Goal: Task Accomplishment & Management: Complete application form

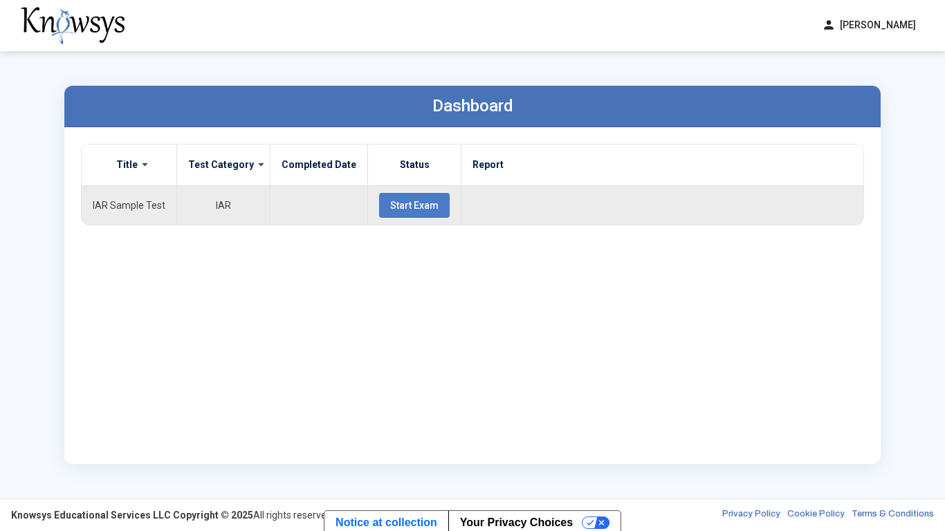
click at [402, 207] on span "Start Exam" at bounding box center [414, 205] width 48 height 11
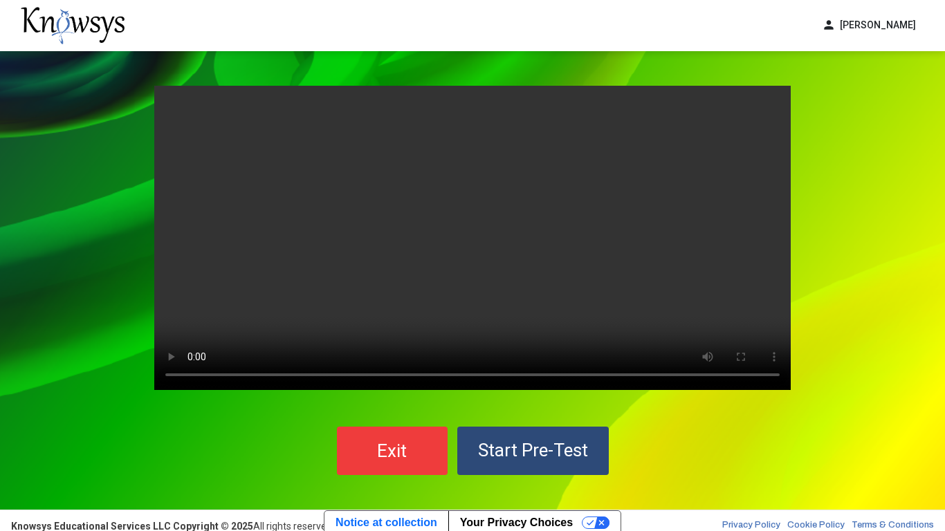
click at [408, 238] on video "Your browser does not support the video tag." at bounding box center [472, 238] width 637 height 304
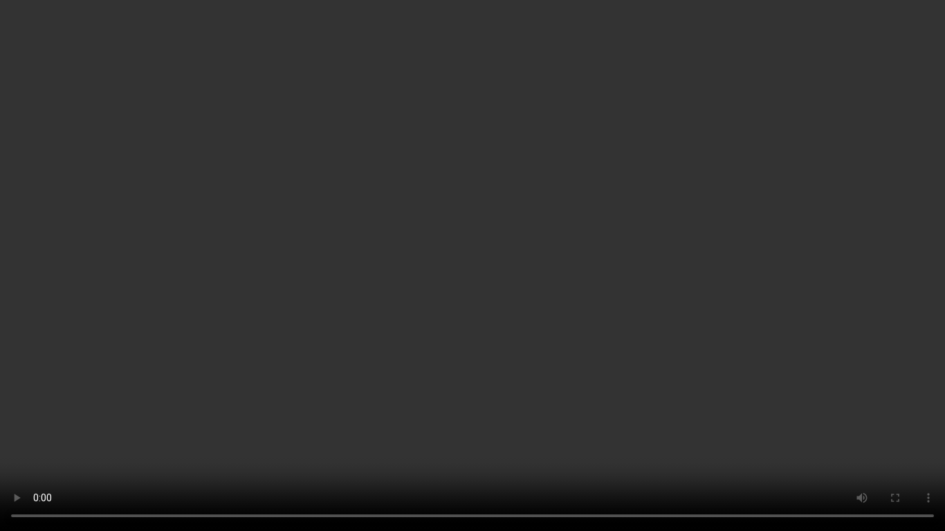
click at [738, 356] on video "Your browser does not support the video tag." at bounding box center [472, 265] width 945 height 531
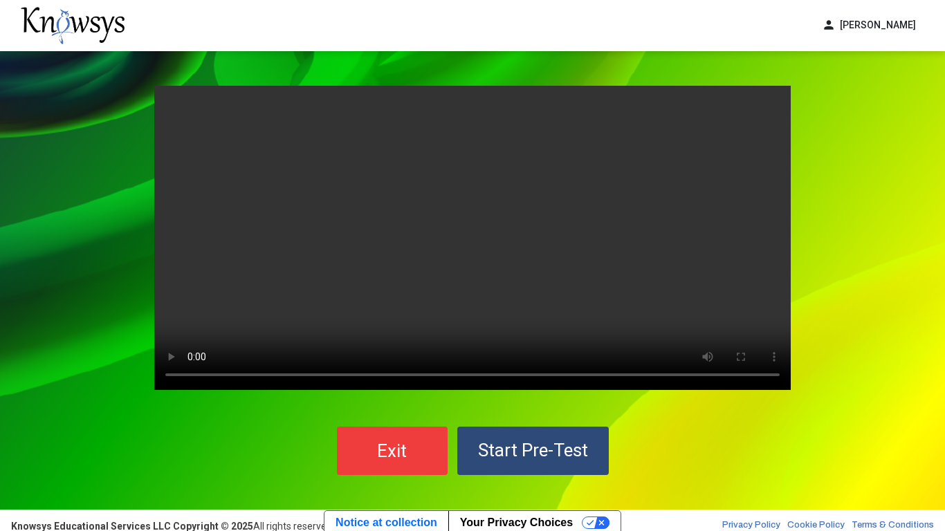
click at [574, 441] on span "Start Pre-Test" at bounding box center [533, 450] width 110 height 21
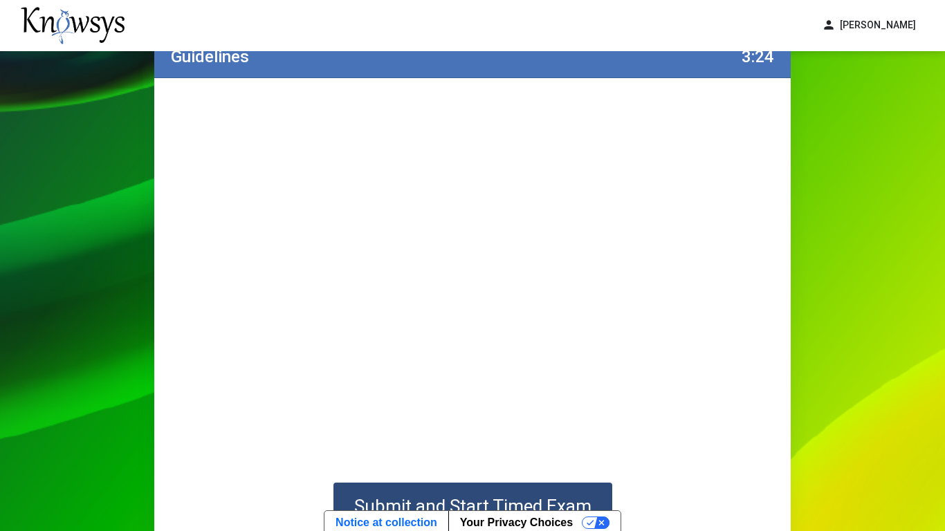
scroll to position [133, 0]
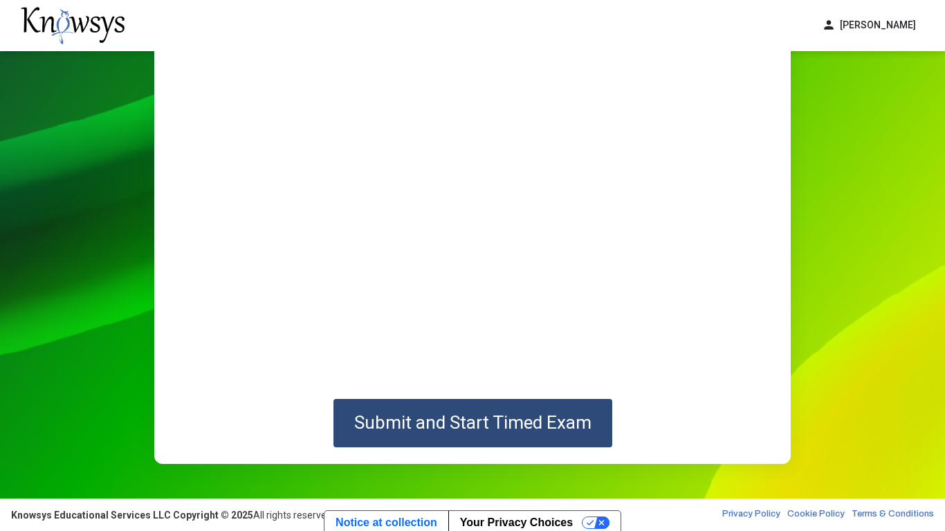
click at [558, 421] on span "Submit and Start Timed Exam" at bounding box center [472, 422] width 237 height 21
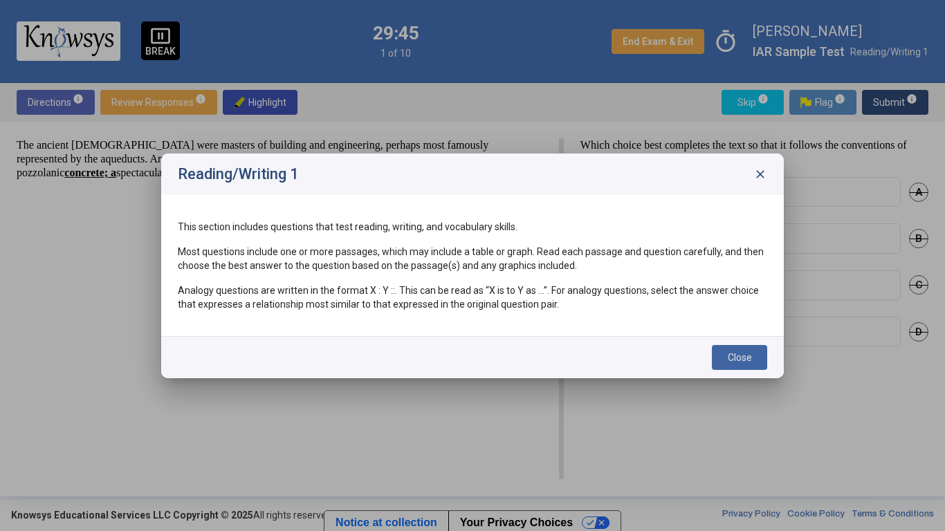
click at [715, 366] on button "Close" at bounding box center [739, 357] width 55 height 25
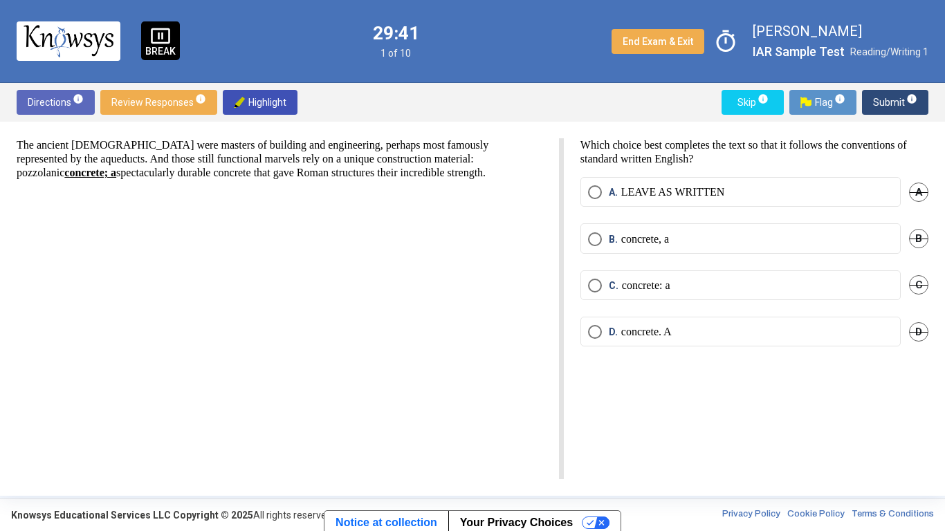
click at [704, 153] on p "Which choice best completes the text so that it follows the conventions of stan…" at bounding box center [755, 152] width 348 height 28
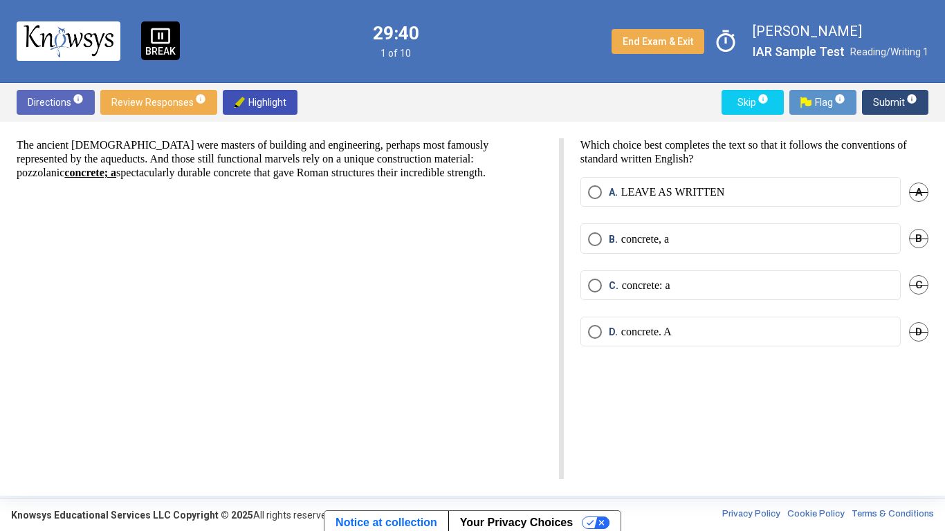
click at [704, 153] on p "Which choice best completes the text so that it follows the conventions of stan…" at bounding box center [755, 152] width 348 height 28
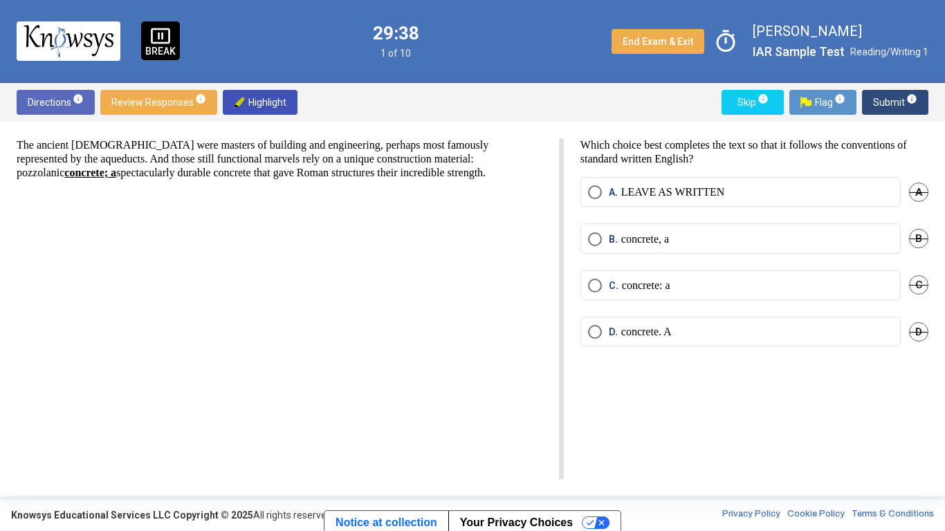
click at [704, 153] on p "Which choice best completes the text so that it follows the conventions of stan…" at bounding box center [755, 152] width 348 height 28
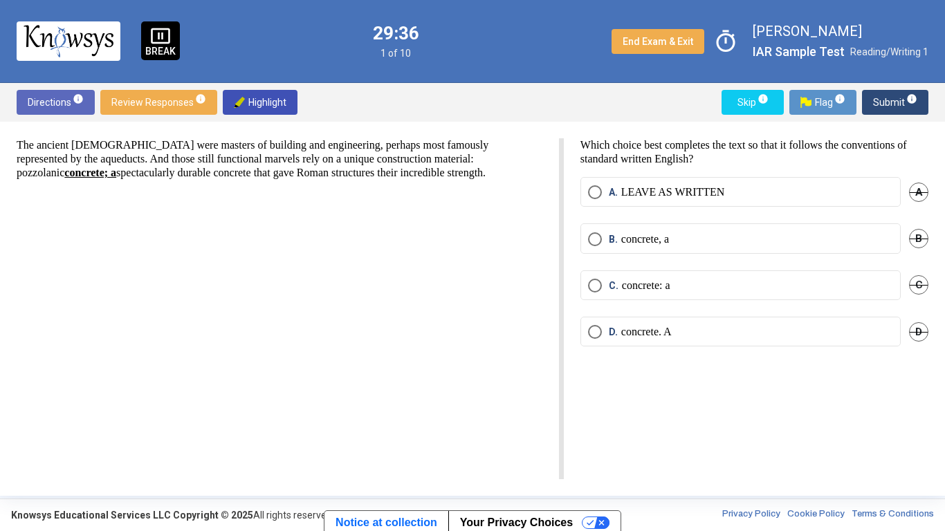
click at [704, 153] on p "Which choice best completes the text so that it follows the conventions of stan…" at bounding box center [755, 152] width 348 height 28
click at [687, 248] on mat-radio-button "B. concrete, a" at bounding box center [741, 238] width 320 height 30
click at [667, 226] on mat-radio-button "B. concrete, a" at bounding box center [741, 238] width 320 height 30
click at [668, 232] on p "concrete, a" at bounding box center [645, 239] width 48 height 14
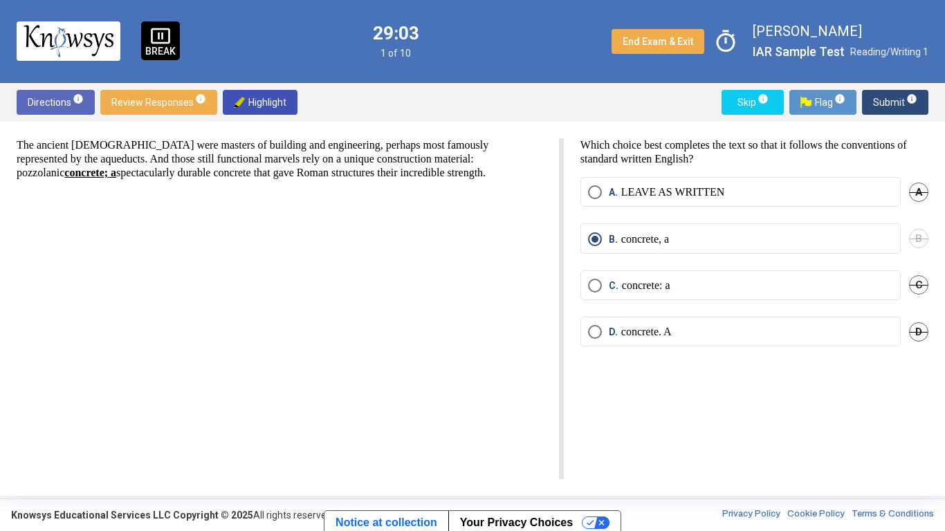
click at [893, 98] on span "Submit info" at bounding box center [895, 102] width 44 height 25
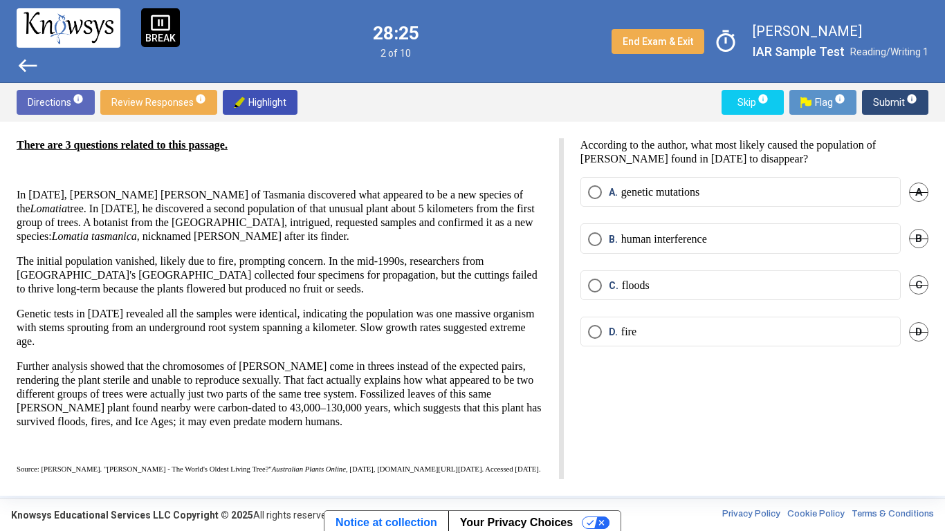
click at [716, 93] on div "Directions info Review Responses info Highlight Skip info Flag info Submit info" at bounding box center [472, 102] width 945 height 39
click at [743, 156] on p "According to the author, what most likely caused the population of [PERSON_NAME…" at bounding box center [755, 152] width 348 height 28
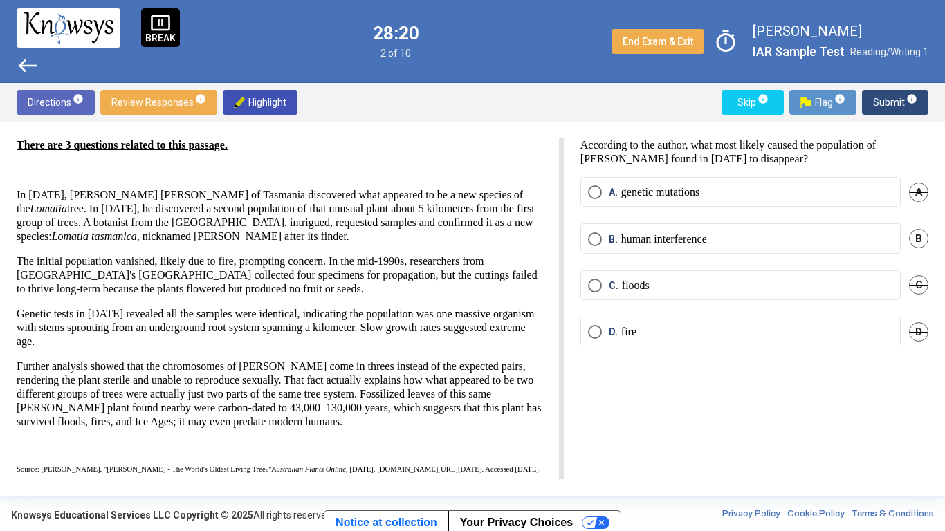
click at [666, 340] on mat-radio-button "D. fire" at bounding box center [741, 332] width 320 height 30
click at [596, 340] on mat-radio-button "D. fire" at bounding box center [741, 332] width 320 height 30
click at [594, 334] on span "Select an option" at bounding box center [595, 332] width 14 height 14
click at [918, 100] on button "Submit info" at bounding box center [895, 102] width 66 height 25
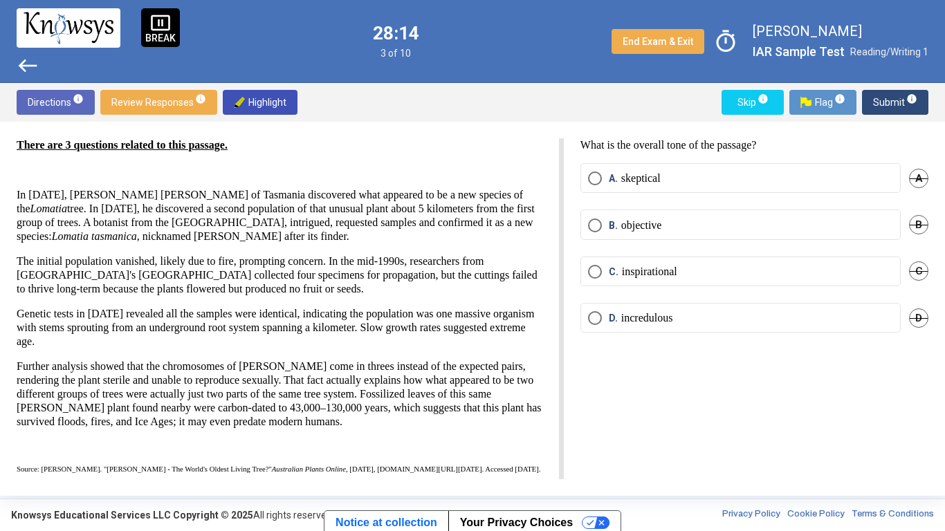
click at [770, 228] on label "B. objective" at bounding box center [740, 226] width 305 height 14
click at [888, 109] on span "Submit info" at bounding box center [895, 102] width 44 height 25
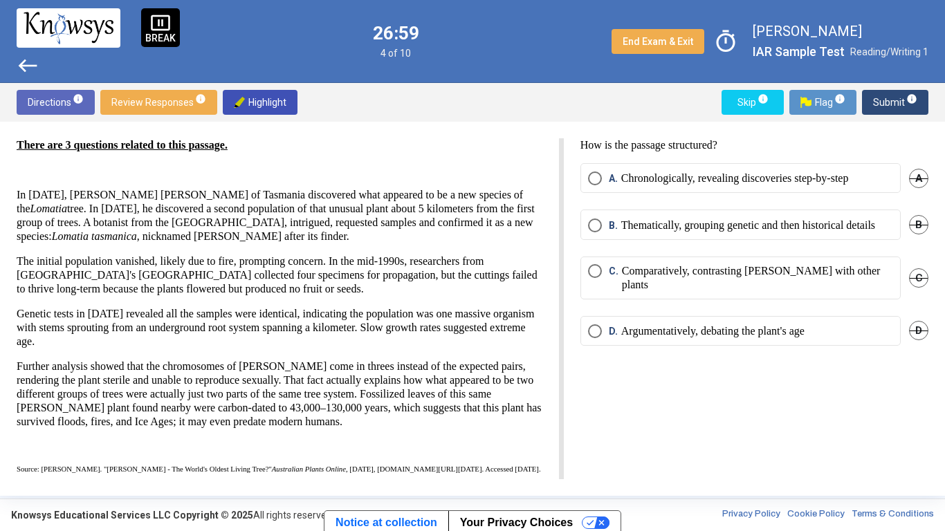
click at [822, 221] on p "Thematically, grouping genetic and then historical details" at bounding box center [748, 226] width 254 height 14
click at [895, 99] on span "Submit info" at bounding box center [895, 102] width 44 height 25
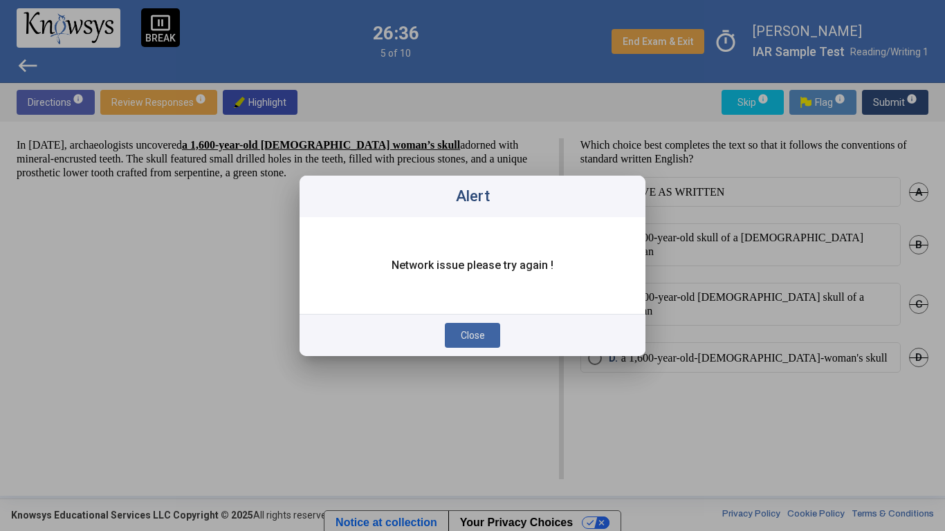
click at [476, 334] on span "Close" at bounding box center [473, 335] width 24 height 11
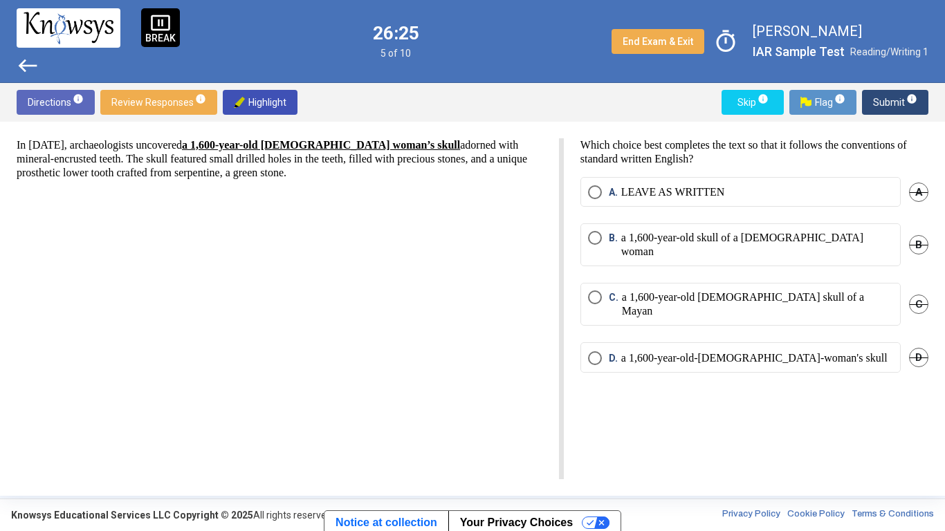
click at [675, 145] on p "Which choice best completes the text so that it follows the conventions of stan…" at bounding box center [755, 152] width 348 height 28
click at [672, 241] on p "a 1,600-year-old skull of a [DEMOGRAPHIC_DATA] woman" at bounding box center [757, 245] width 272 height 28
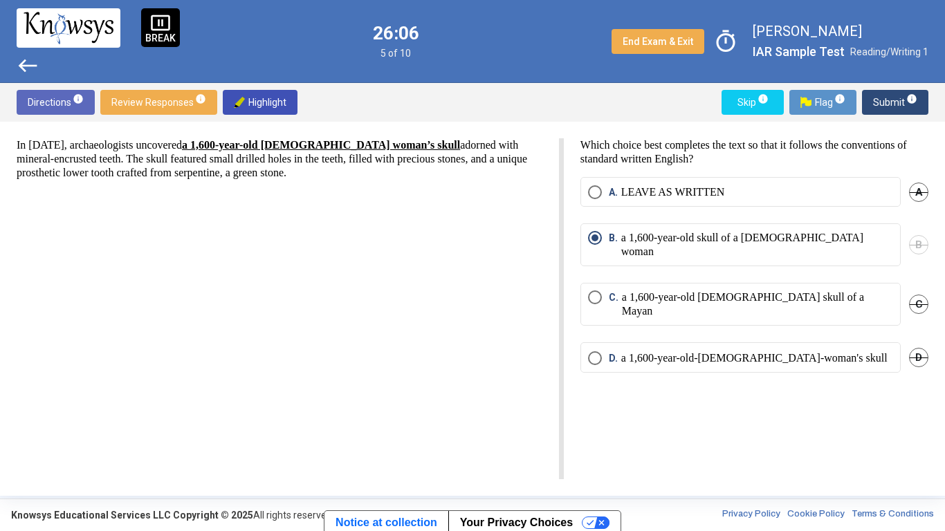
click at [910, 107] on span "Submit info" at bounding box center [895, 102] width 44 height 25
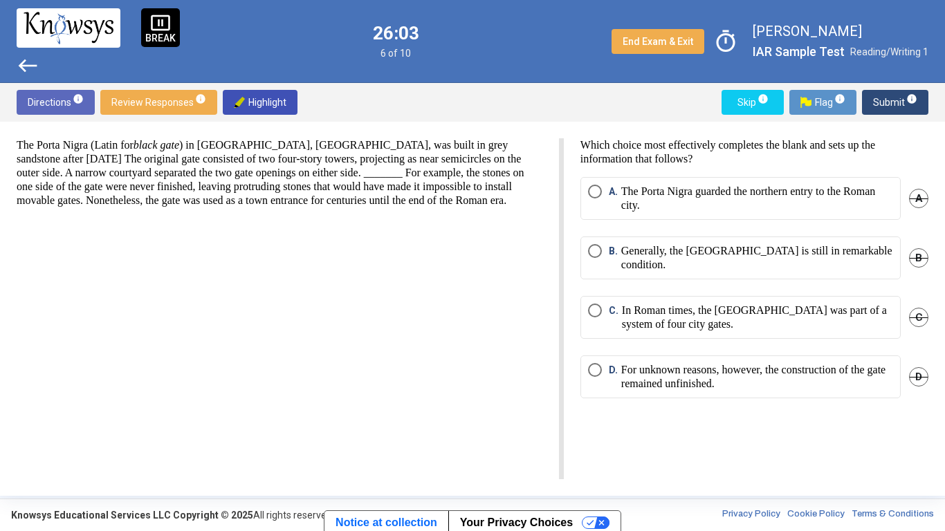
click at [364, 170] on p "The Porta Nigra (Latin for black gate ) in [GEOGRAPHIC_DATA], [GEOGRAPHIC_DATA]…" at bounding box center [280, 172] width 526 height 69
click at [454, 163] on p "The Porta Nigra (Latin for black gate ) in [GEOGRAPHIC_DATA], [GEOGRAPHIC_DATA]…" at bounding box center [280, 172] width 526 height 69
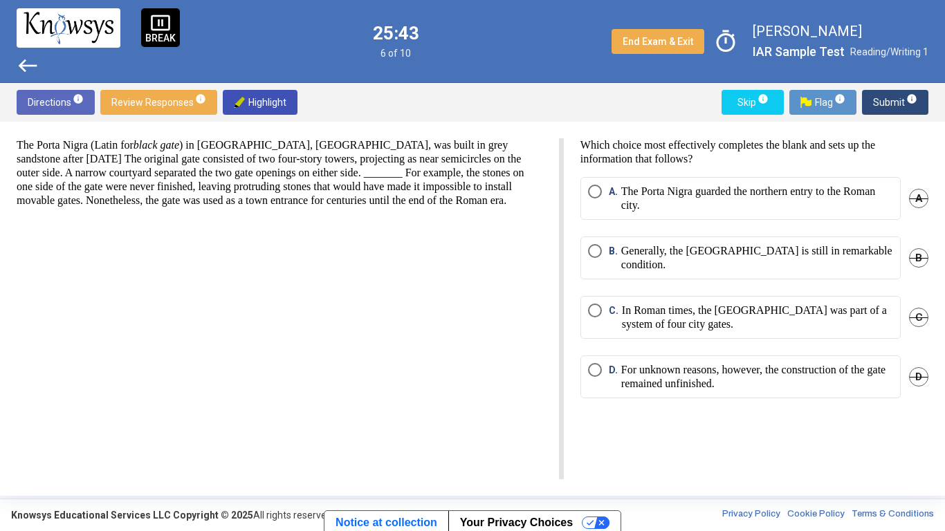
click at [454, 163] on p "The Porta Nigra (Latin for black gate ) in [GEOGRAPHIC_DATA], [GEOGRAPHIC_DATA]…" at bounding box center [280, 172] width 526 height 69
click at [791, 378] on p "For unknown reasons, however, the construction of the gate remained unfinished." at bounding box center [757, 377] width 272 height 28
click at [894, 101] on span "Submit info" at bounding box center [895, 102] width 44 height 25
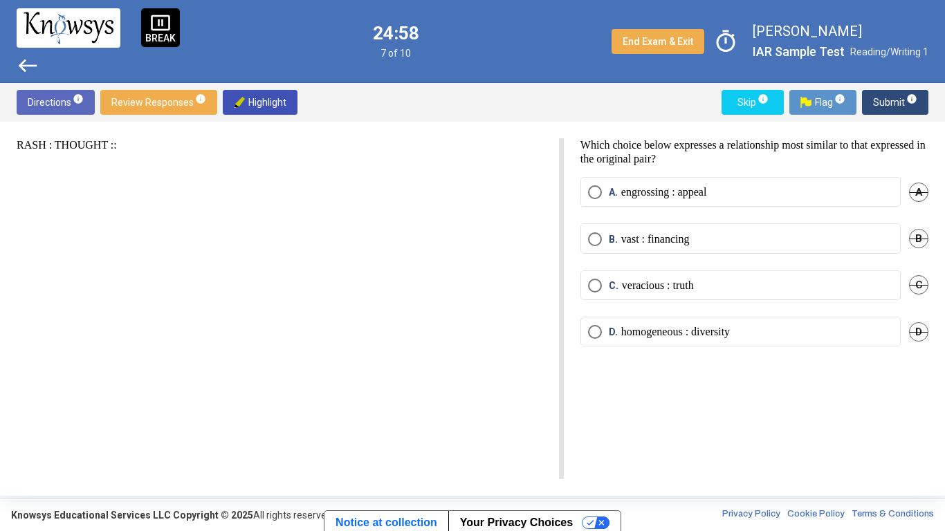
click at [611, 298] on mat-radio-button "C. veracious : truth" at bounding box center [741, 286] width 320 height 30
click at [609, 295] on mat-radio-button "C. veracious : truth" at bounding box center [741, 286] width 320 height 30
click at [609, 290] on span "C." at bounding box center [615, 286] width 13 height 14
click at [879, 113] on span "Submit info" at bounding box center [895, 102] width 44 height 25
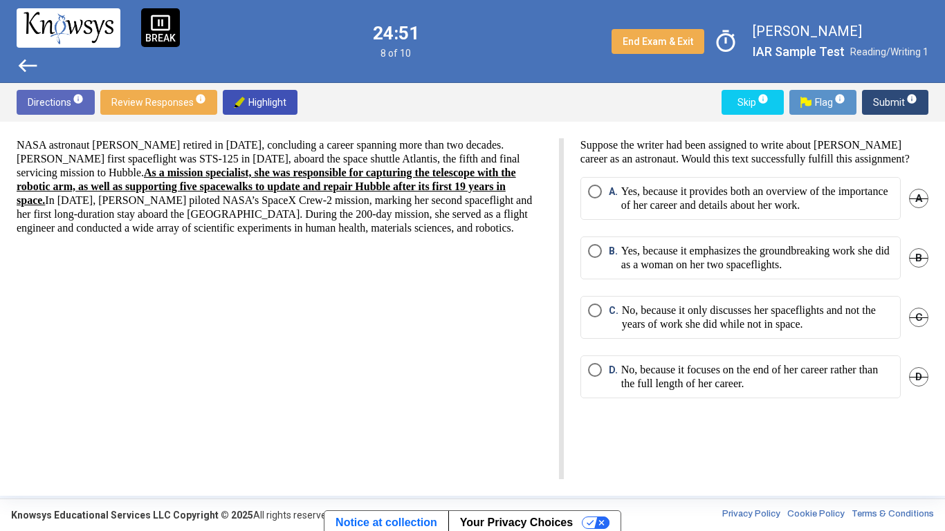
click at [555, 156] on html "pause_presentation BREAK west 24:51 8 of 10 End Exam & Exit timer [PERSON_NAME]…" at bounding box center [472, 265] width 945 height 531
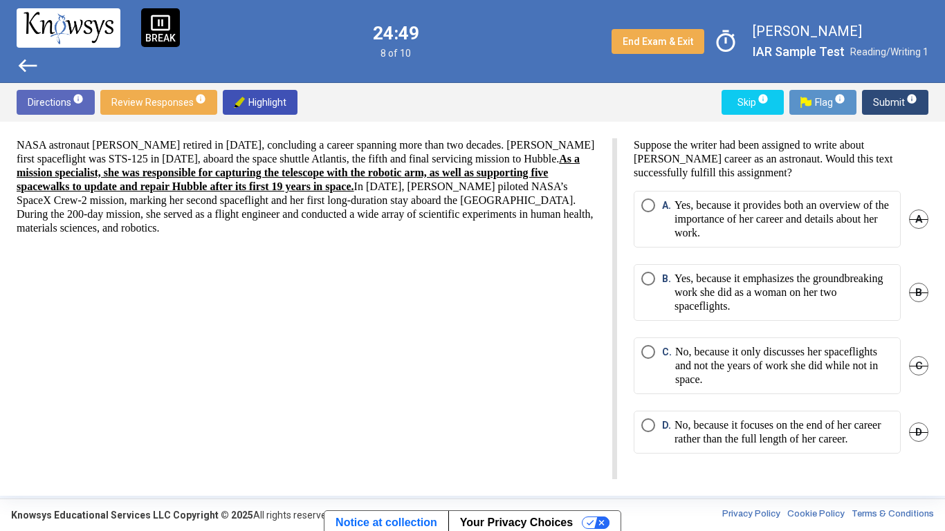
drag, startPoint x: 555, startPoint y: 156, endPoint x: 723, endPoint y: 240, distance: 187.8
click at [723, 240] on html "pause_presentation BREAK west 24:49 8 of 10 End Exam & Exit timer [PERSON_NAME]…" at bounding box center [472, 265] width 945 height 531
click at [549, 274] on div "NASA astronaut [PERSON_NAME] retired in [DATE], concluding a career spanning mo…" at bounding box center [317, 308] width 601 height 341
click at [770, 203] on p "Yes, because it provides both an overview of the importance of her career and d…" at bounding box center [784, 220] width 219 height 42
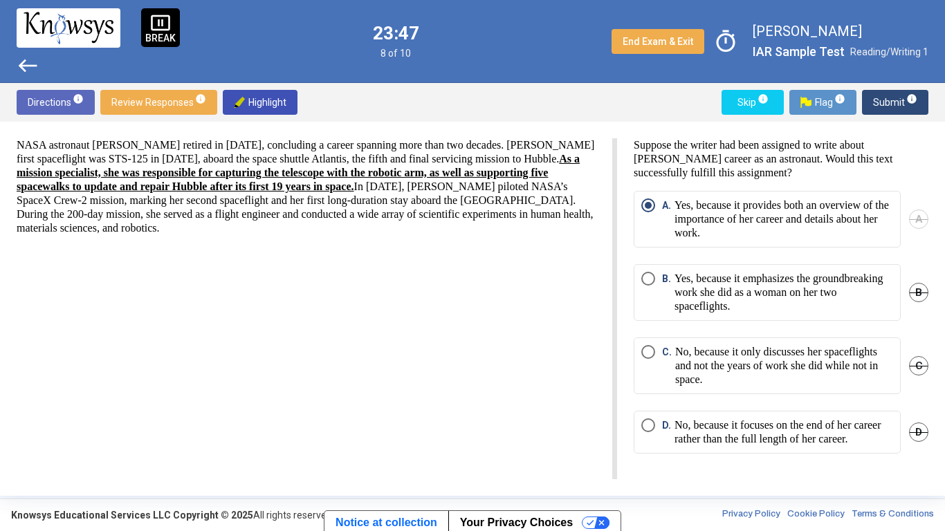
click at [904, 100] on span "Submit info" at bounding box center [895, 102] width 44 height 25
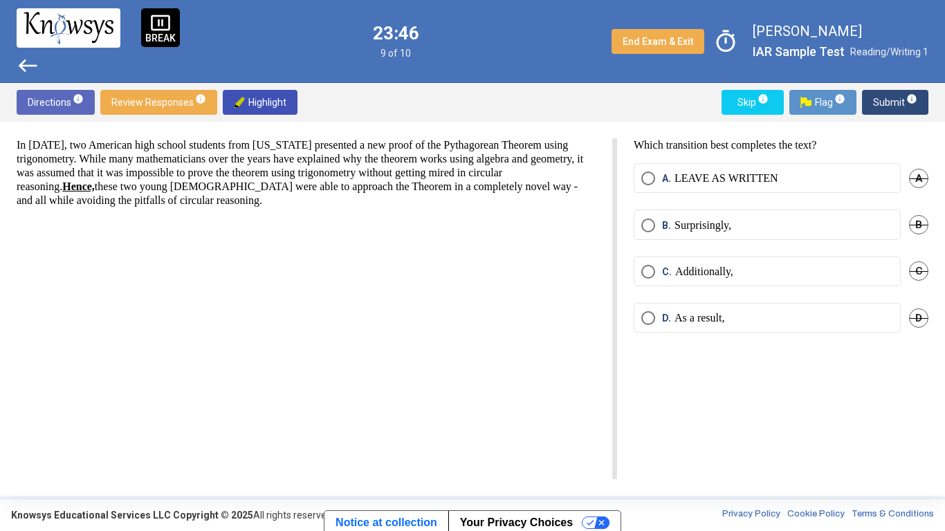
scroll to position [0, 0]
click at [470, 162] on p "In [DATE], two American high school students from [US_STATE] presented a new pr…" at bounding box center [306, 172] width 579 height 69
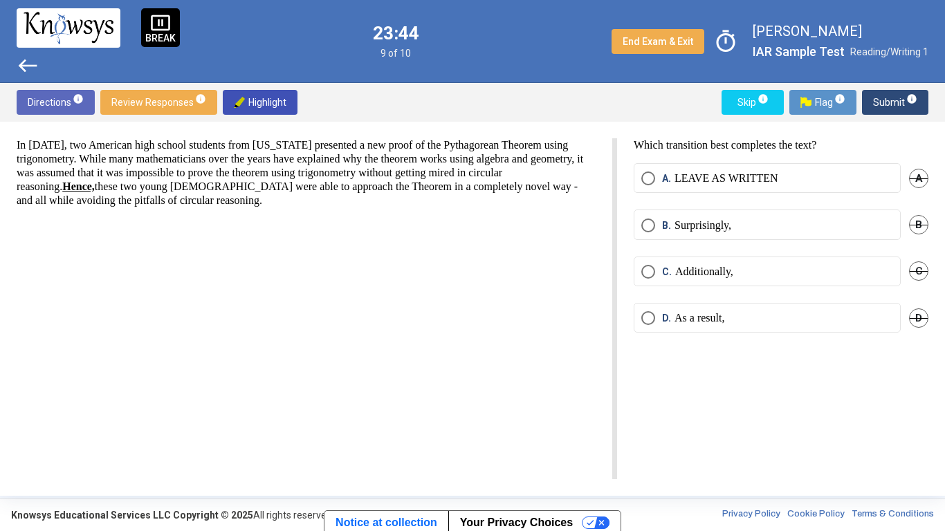
click at [470, 162] on p "In [DATE], two American high school students from [US_STATE] presented a new pr…" at bounding box center [306, 172] width 579 height 69
click at [479, 176] on p "In [DATE], two American high school students from [US_STATE] presented a new pr…" at bounding box center [306, 172] width 579 height 69
click at [768, 239] on mat-radio-button "B. Surprisingly," at bounding box center [767, 225] width 267 height 30
click at [769, 224] on label "B. Surprisingly," at bounding box center [767, 226] width 252 height 14
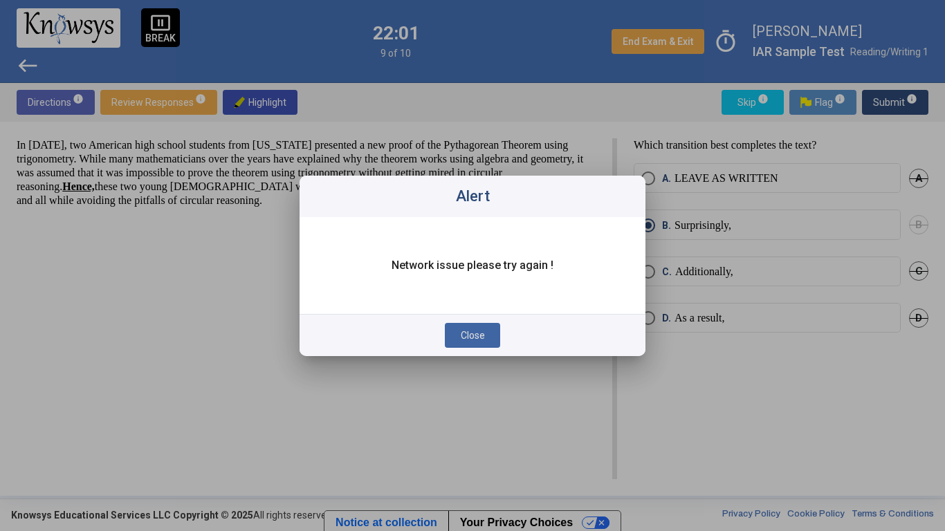
click at [446, 343] on button "Close" at bounding box center [472, 335] width 55 height 25
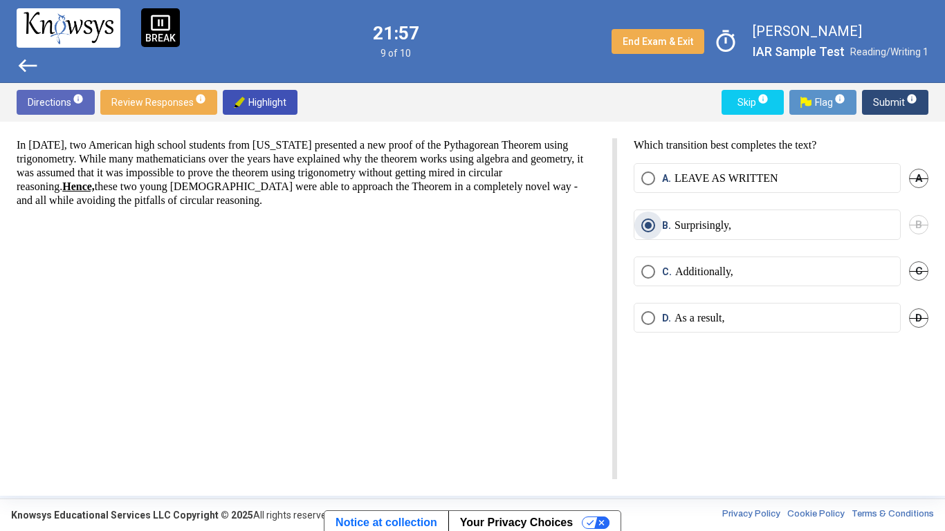
click at [888, 108] on span "Submit info" at bounding box center [895, 102] width 44 height 25
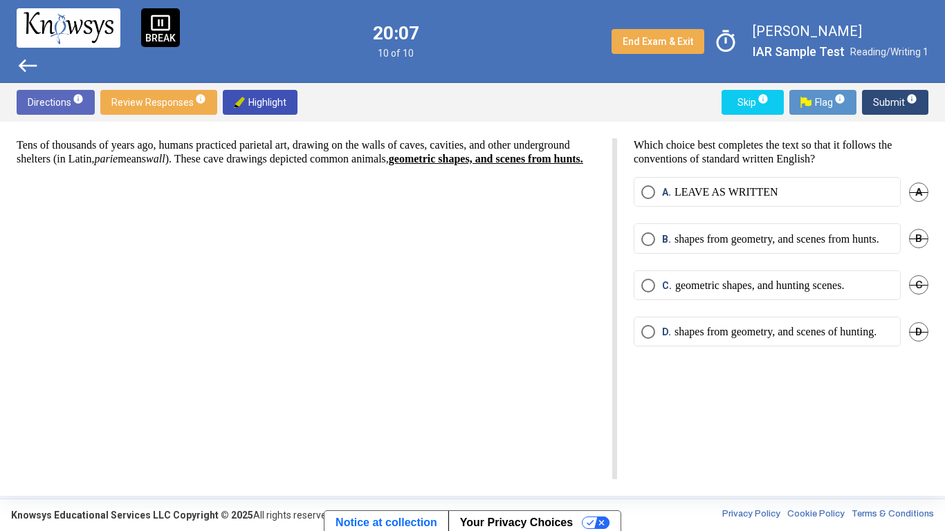
click at [701, 300] on mat-radio-button "C. geometric shapes, and hunting scenes." at bounding box center [767, 286] width 267 height 30
click at [742, 293] on p "geometric shapes, and hunting scenes." at bounding box center [759, 286] width 169 height 14
click at [899, 98] on span "Submit info" at bounding box center [895, 102] width 44 height 25
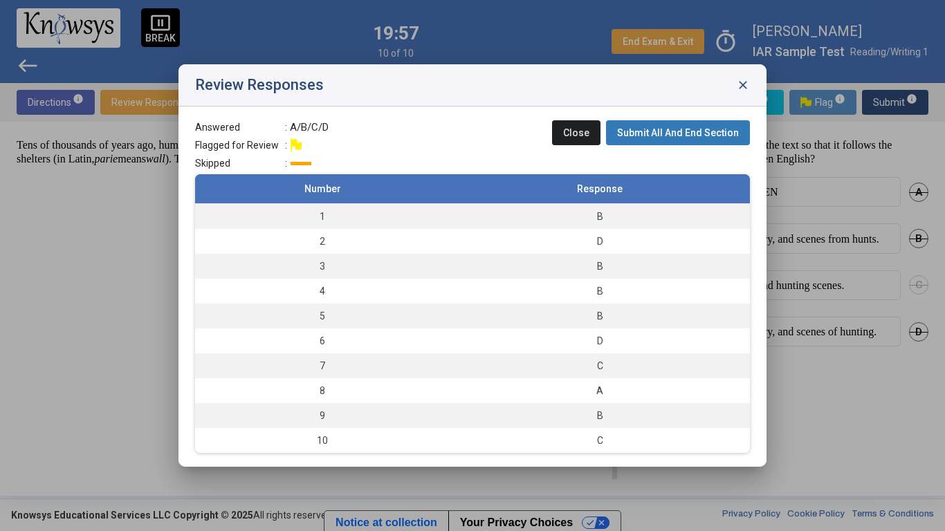
click at [648, 135] on span "Submit All And End Section" at bounding box center [678, 132] width 122 height 11
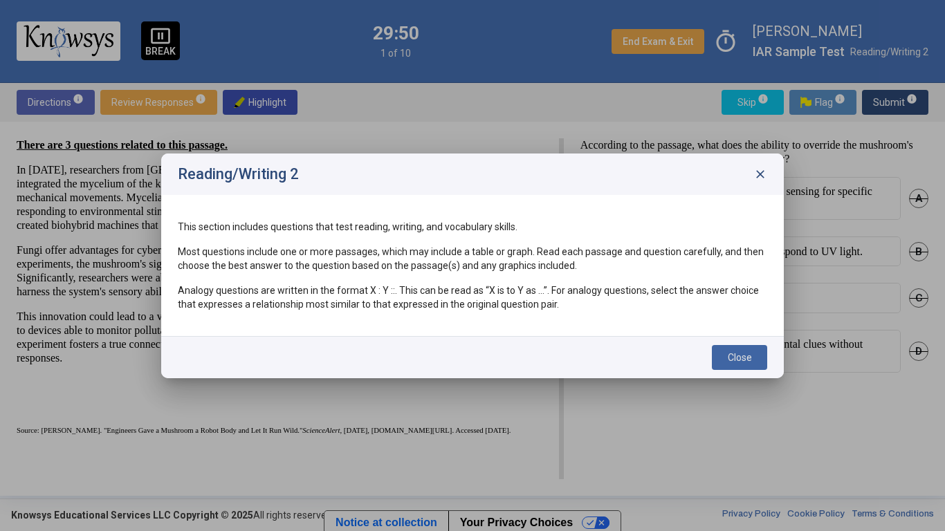
click at [716, 353] on button "Close" at bounding box center [739, 357] width 55 height 25
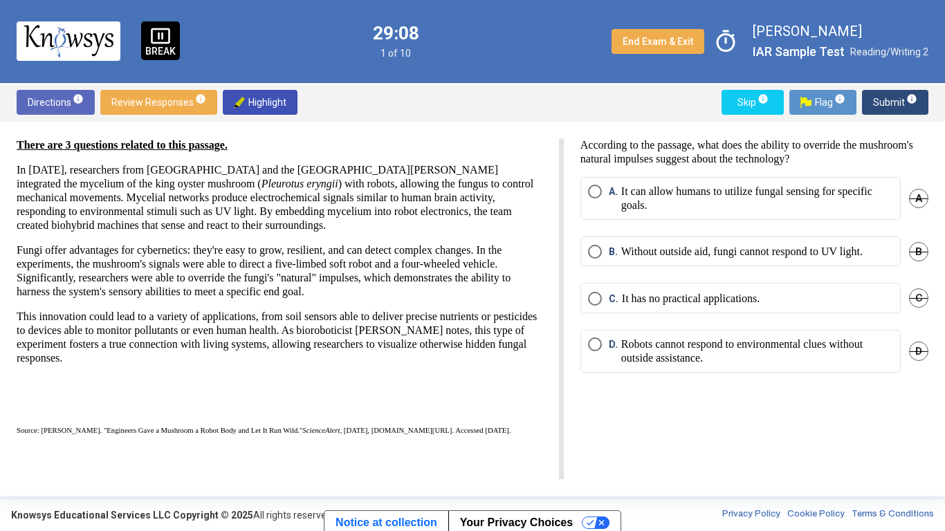
click at [157, 48] on p "BREAK" at bounding box center [160, 51] width 30 height 10
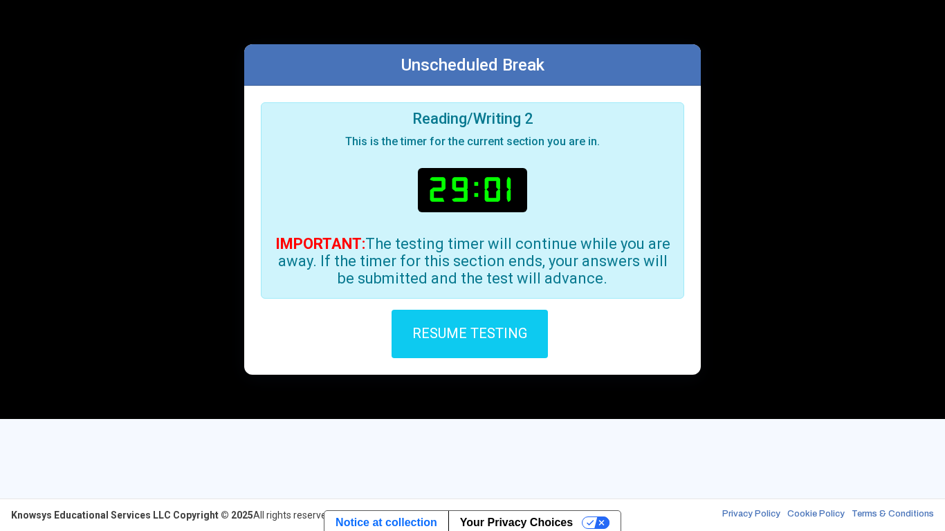
click at [524, 335] on span "RESUME TESTING" at bounding box center [469, 333] width 115 height 17
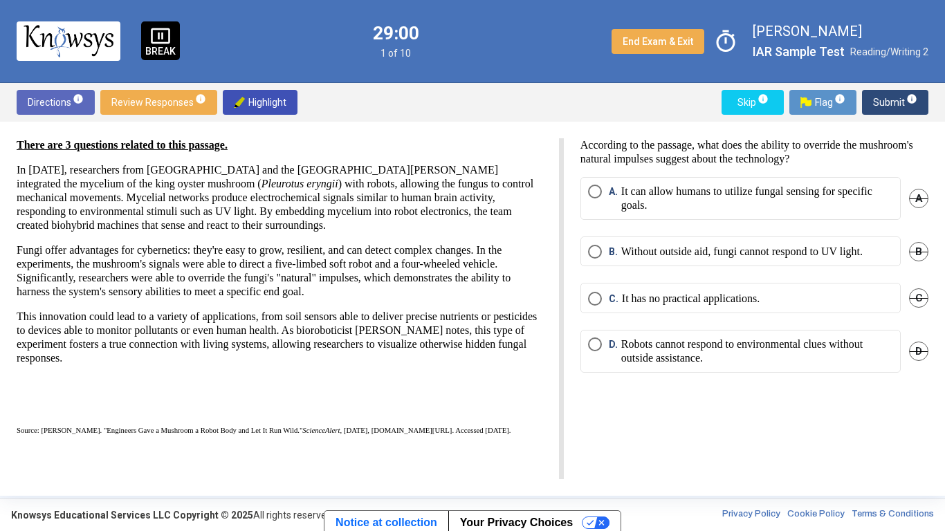
click at [154, 53] on p "BREAK" at bounding box center [160, 51] width 30 height 10
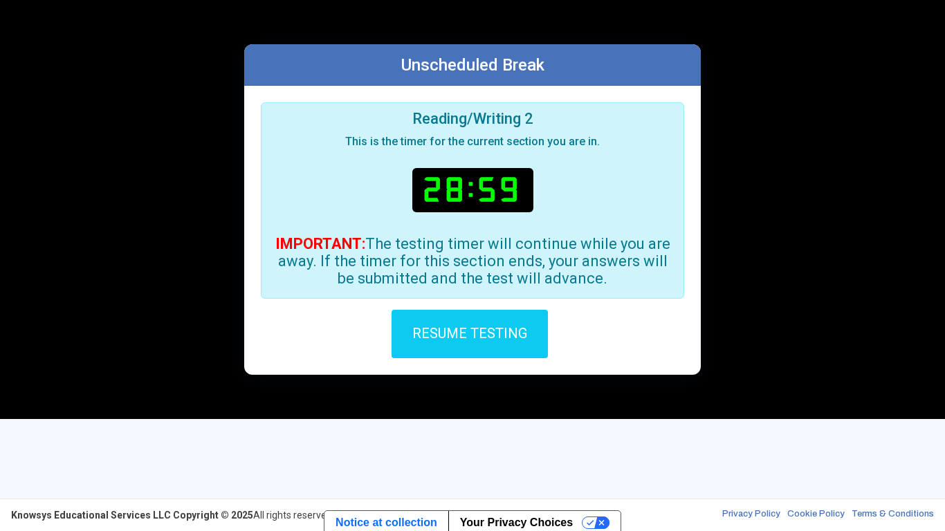
click at [498, 340] on span "RESUME TESTING" at bounding box center [469, 333] width 115 height 17
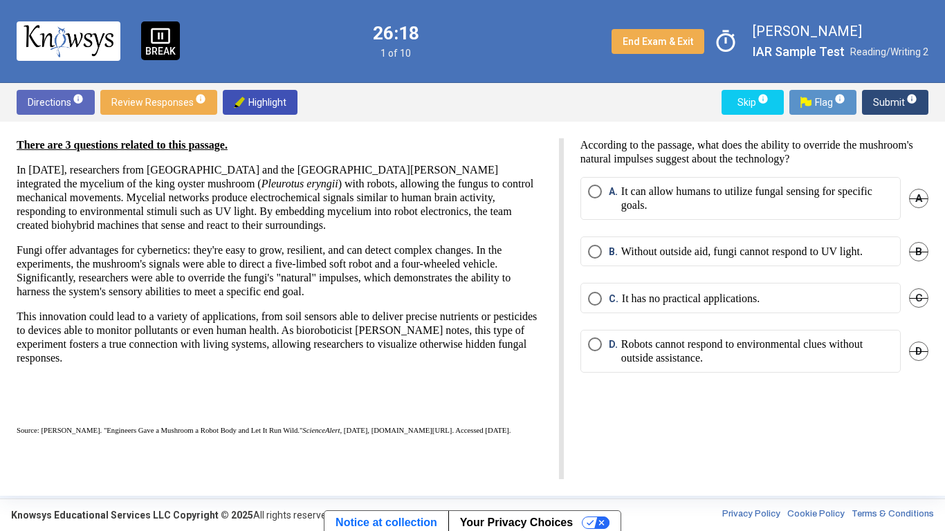
click at [664, 137] on div "There are 3 questions related to this passage. In [DATE], researchers from [GEO…" at bounding box center [472, 309] width 945 height 374
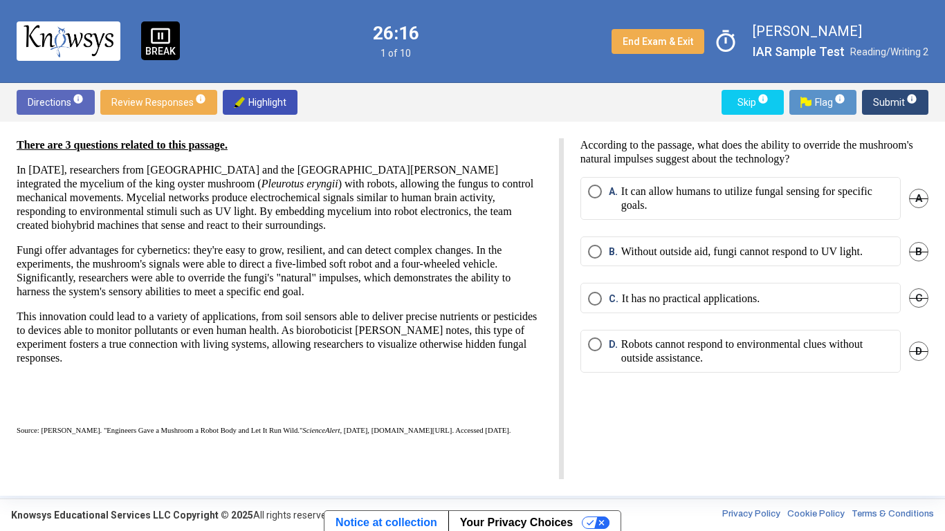
click at [664, 137] on div "There are 3 questions related to this passage. In [DATE], researchers from [GEO…" at bounding box center [472, 309] width 945 height 374
drag, startPoint x: 728, startPoint y: 146, endPoint x: 740, endPoint y: 158, distance: 16.6
click at [740, 158] on p "According to the passage, what does the ability to override the mushroom's natu…" at bounding box center [755, 152] width 348 height 28
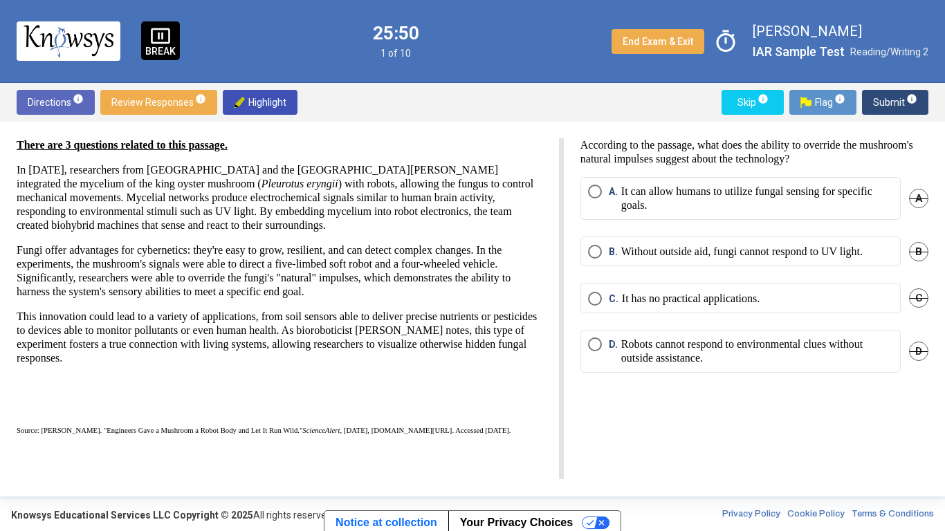
click at [822, 202] on p "It can allow humans to utilize fungal sensing for specific goals." at bounding box center [757, 199] width 272 height 28
click at [908, 107] on span "Submit info" at bounding box center [895, 102] width 44 height 25
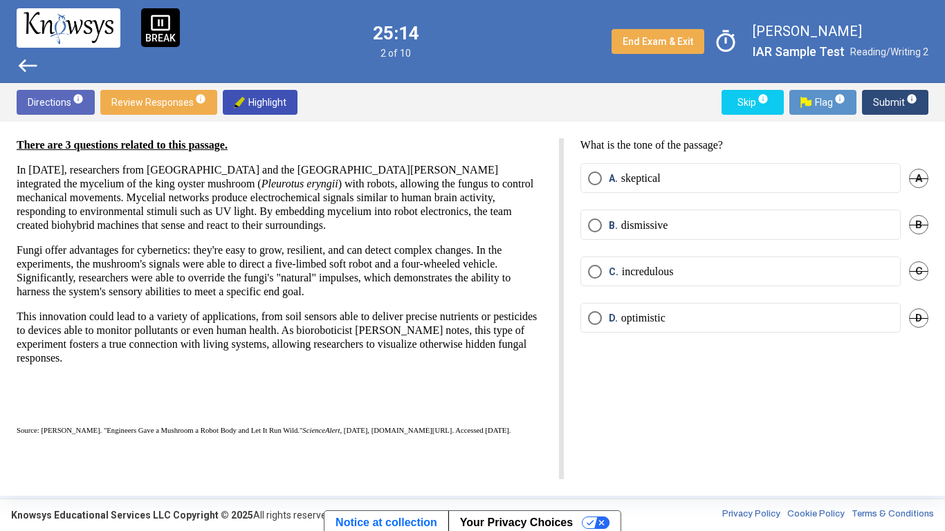
click at [799, 313] on label "D. optimistic" at bounding box center [740, 318] width 305 height 14
click at [900, 100] on span "Submit info" at bounding box center [895, 102] width 44 height 25
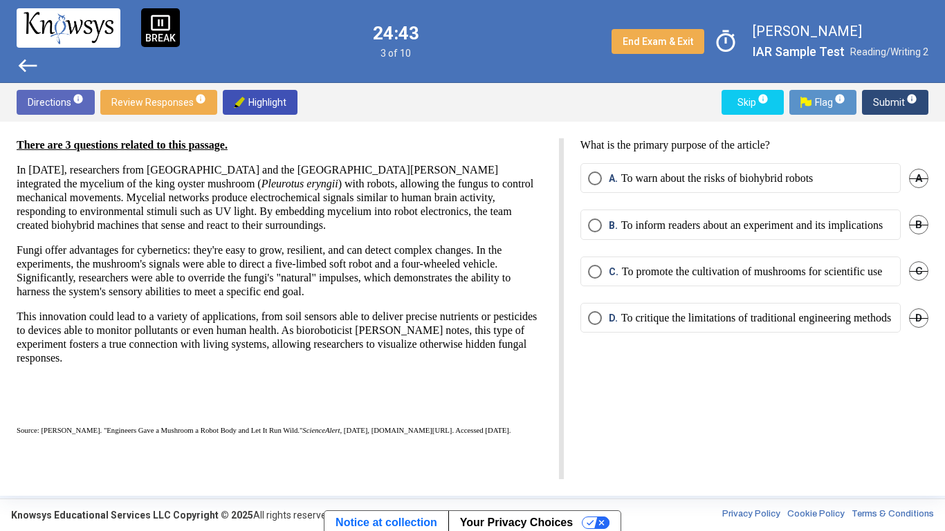
click at [817, 222] on p "To inform readers about an experiment and its implications" at bounding box center [752, 226] width 262 height 14
click at [887, 109] on span "Submit info" at bounding box center [895, 102] width 44 height 25
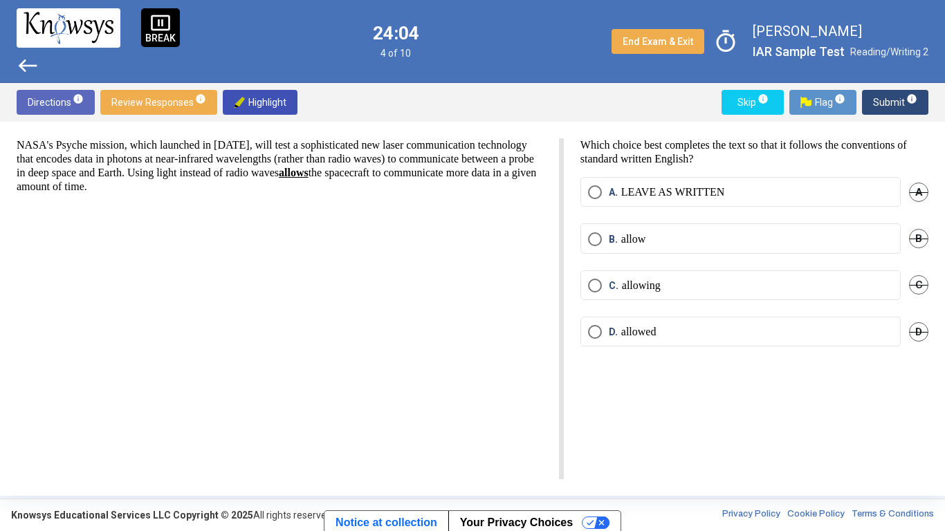
click at [646, 199] on p "LEAVE AS WRITTEN" at bounding box center [673, 192] width 104 height 14
click at [890, 102] on span "Submit info" at bounding box center [895, 102] width 44 height 25
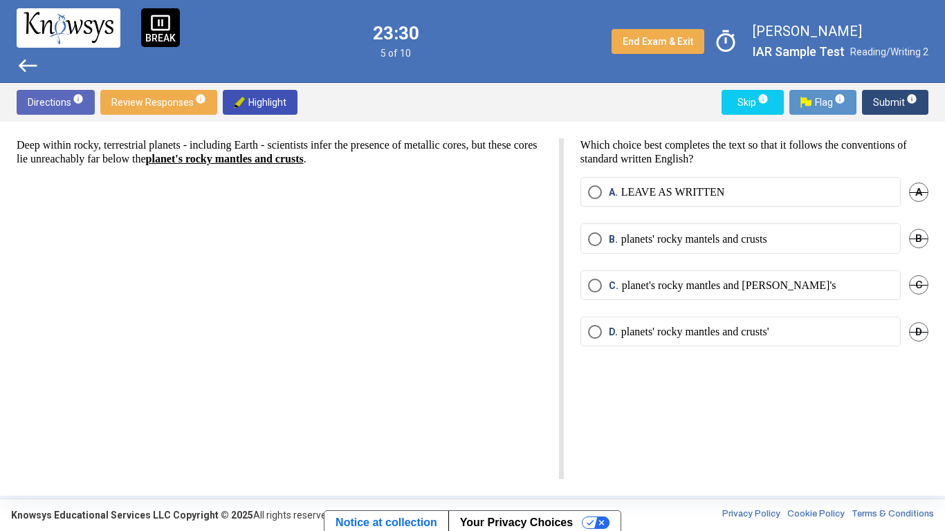
click at [378, 170] on div "Deep within rocky, terrestrial planets - including Earth - scientists infer the…" at bounding box center [290, 308] width 547 height 341
click at [304, 163] on strong "planet's rocky mantles and crusts" at bounding box center [225, 159] width 158 height 12
click at [631, 240] on p "planets' rocky mantels and crusts" at bounding box center [694, 239] width 146 height 14
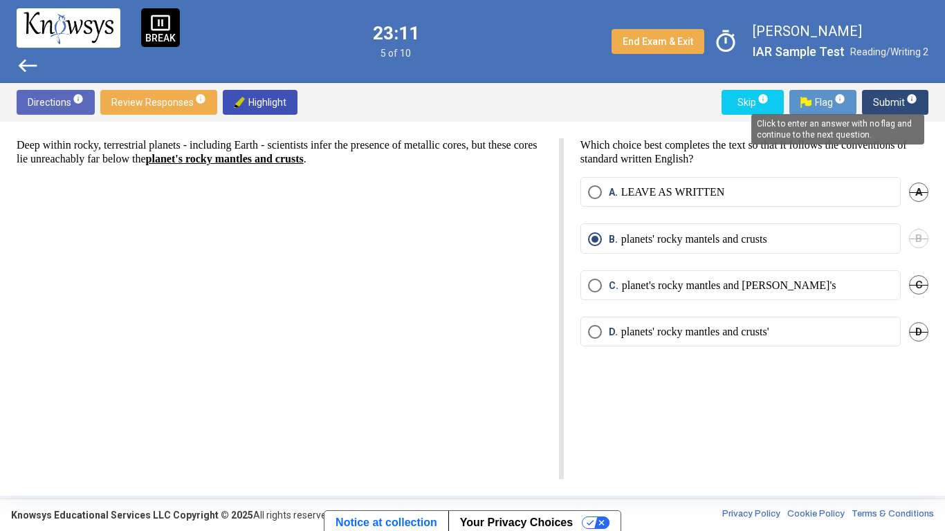
click at [906, 102] on span "info" at bounding box center [911, 98] width 11 height 11
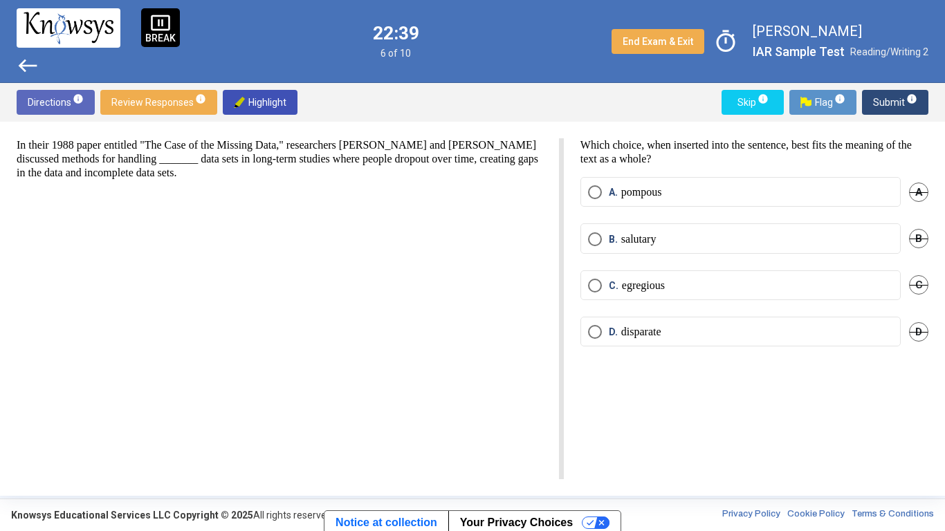
click at [650, 297] on mat-radio-button "C. egregious" at bounding box center [741, 286] width 320 height 30
click at [652, 275] on mat-radio-button "C. egregious" at bounding box center [741, 286] width 320 height 30
click at [664, 293] on mat-radio-button "C. egregious" at bounding box center [741, 286] width 320 height 30
click at [665, 289] on p "egregious" at bounding box center [643, 286] width 43 height 14
click at [905, 96] on sup "info" at bounding box center [911, 98] width 12 height 11
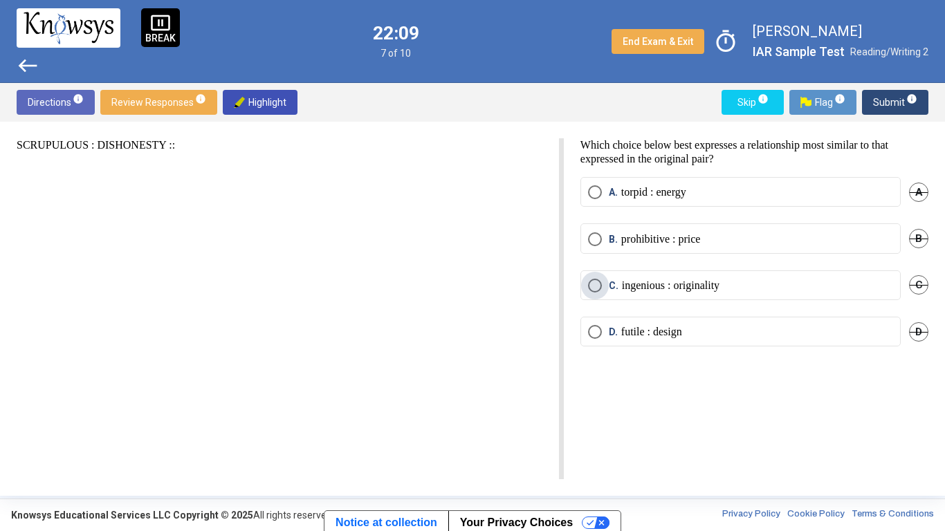
click at [630, 291] on p "ingenious : originality" at bounding box center [671, 286] width 98 height 14
click at [365, 345] on div "SCRUPULOUS : DISHONESTY ::" at bounding box center [290, 308] width 547 height 341
click at [908, 91] on span "Submit info" at bounding box center [895, 102] width 44 height 25
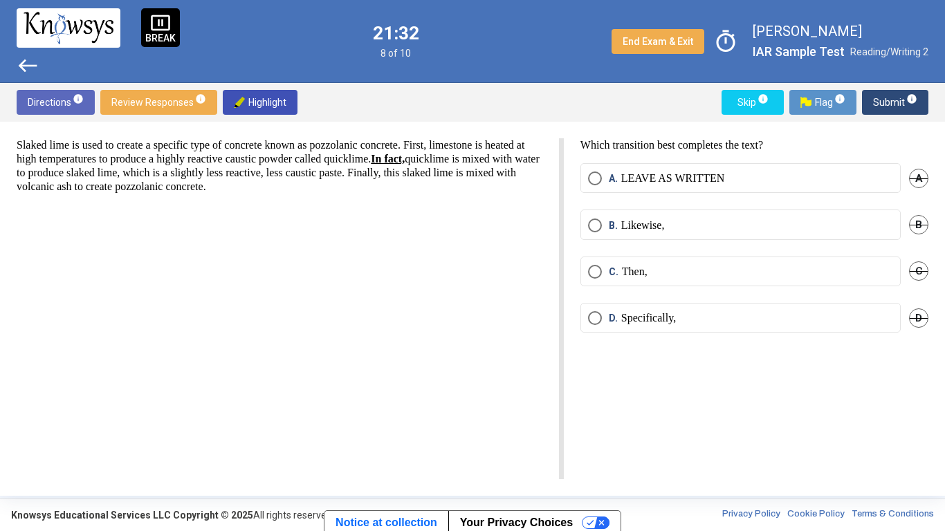
click at [815, 266] on label "C. Then," at bounding box center [740, 272] width 305 height 14
click at [887, 99] on span "Submit info" at bounding box center [895, 102] width 44 height 25
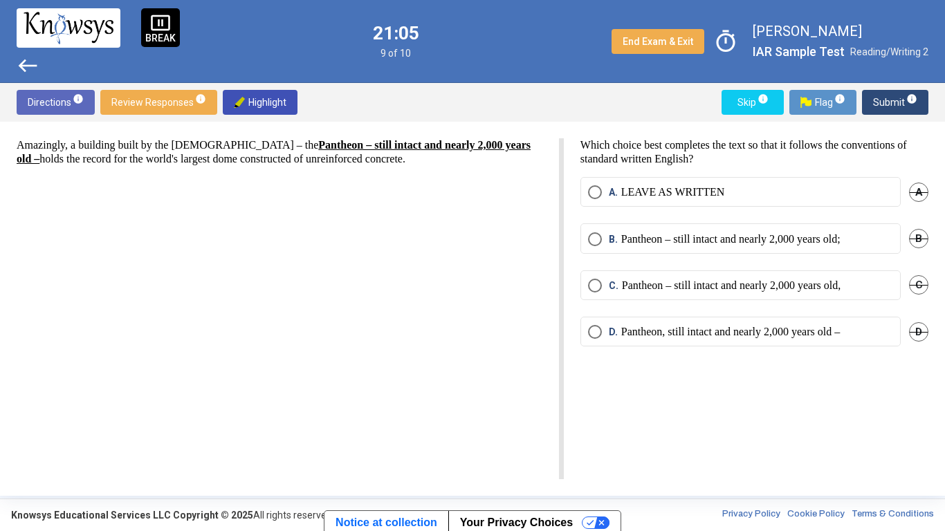
click at [700, 197] on p "LEAVE AS WRITTEN" at bounding box center [673, 192] width 104 height 14
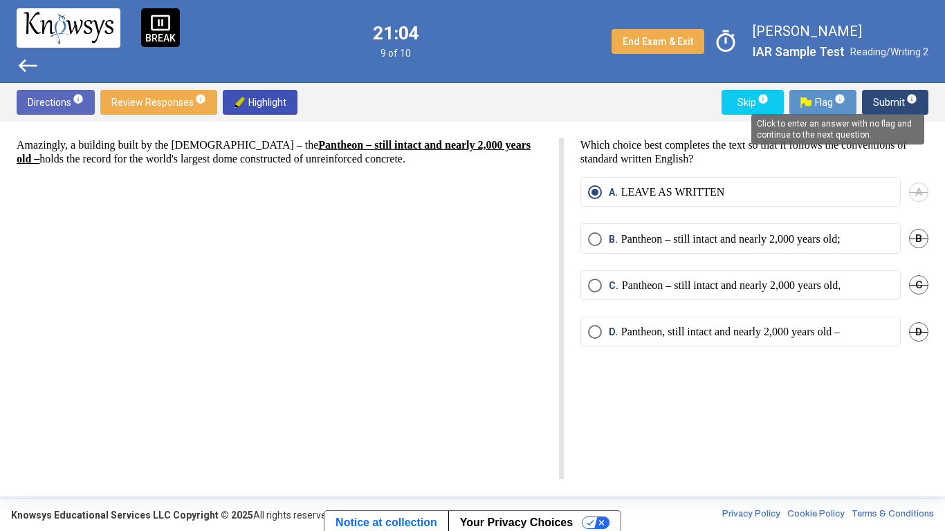
click at [897, 103] on span "Submit info" at bounding box center [895, 102] width 44 height 25
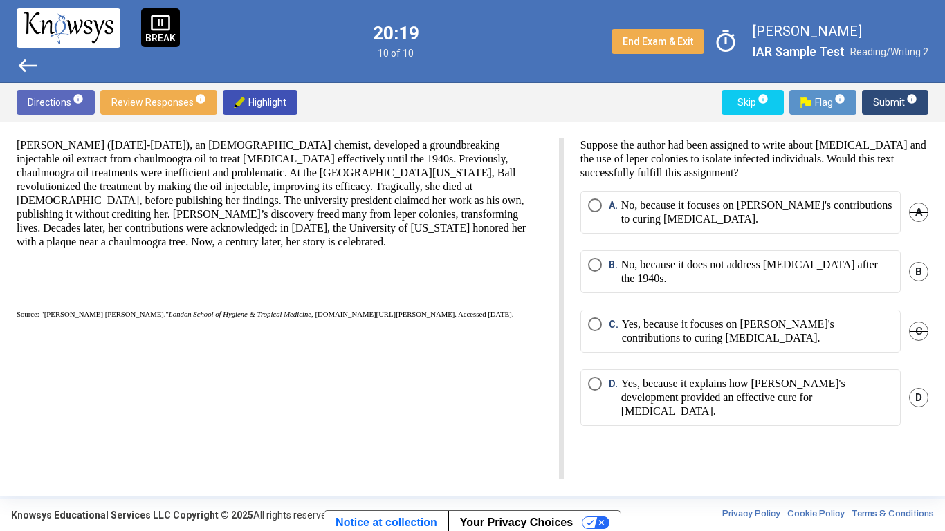
click at [632, 226] on p "No, because it focuses on [PERSON_NAME]'s contributions to curing [MEDICAL_DATA…" at bounding box center [757, 213] width 272 height 28
click at [634, 201] on p "No, because it focuses on [PERSON_NAME]'s contributions to curing [MEDICAL_DATA…" at bounding box center [757, 213] width 272 height 28
click at [888, 102] on span "Submit info" at bounding box center [895, 102] width 44 height 25
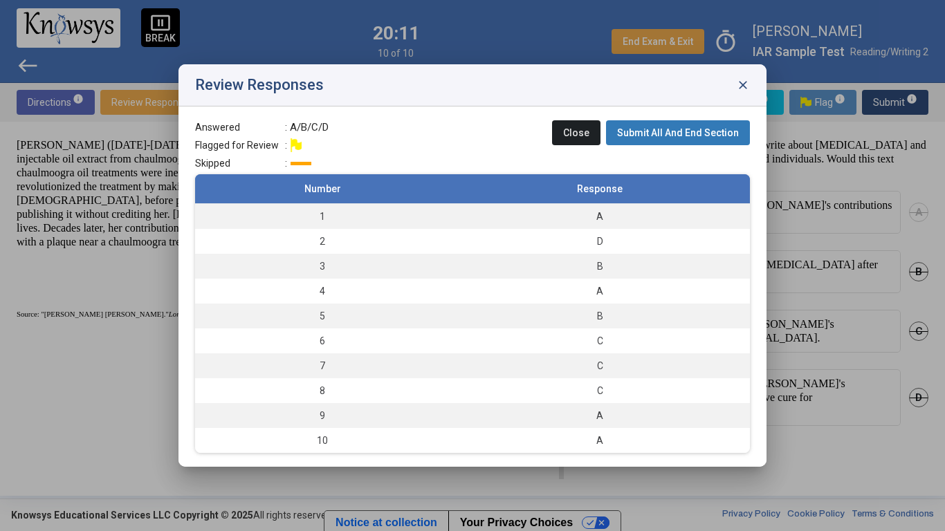
click at [719, 125] on button "Submit All And End Section" at bounding box center [678, 132] width 144 height 25
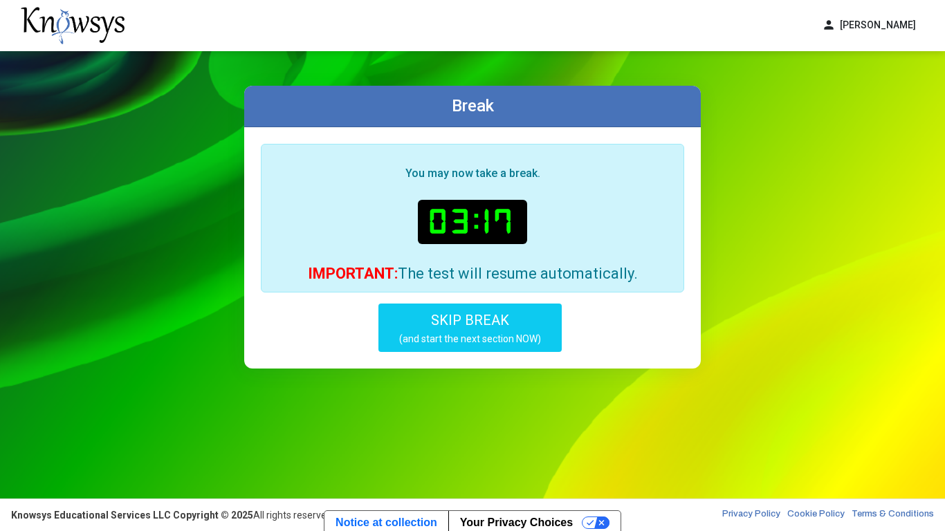
click at [471, 353] on div "You may now take a break. 03:17 IMPORTANT: The test will resume automatically. …" at bounding box center [472, 247] width 457 height 241
click at [522, 281] on div "IMPORTANT: The test will resume automatically." at bounding box center [473, 274] width 400 height 14
click at [526, 304] on button "SKIP BREAK (and start the next section NOW)" at bounding box center [469, 328] width 183 height 48
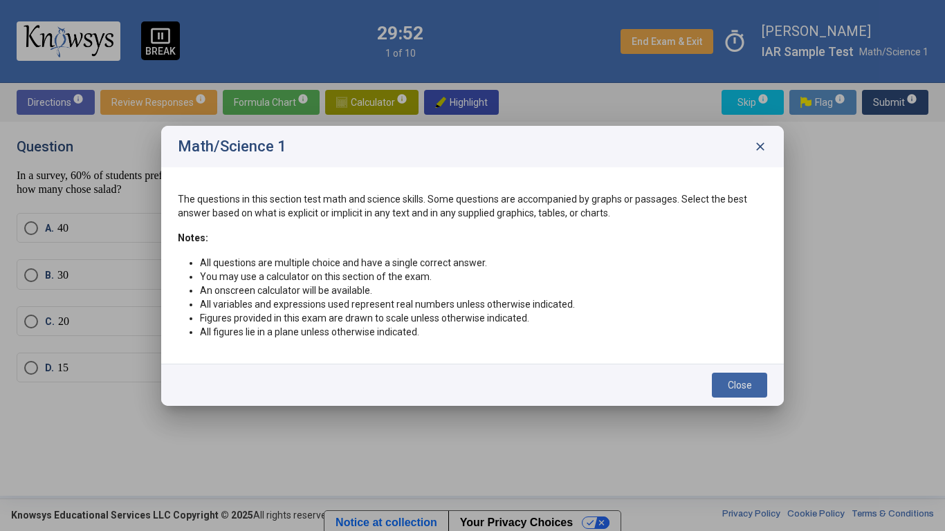
click at [722, 378] on button "Close" at bounding box center [739, 385] width 55 height 25
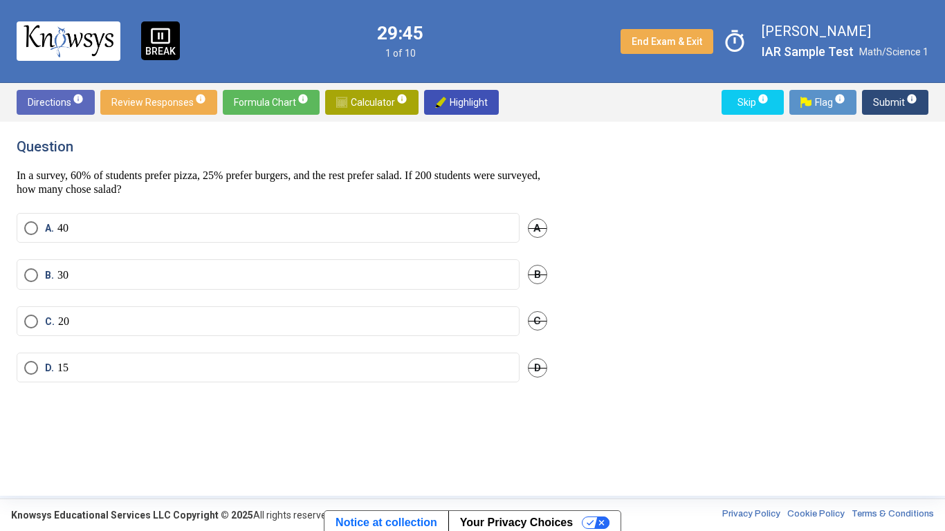
click at [374, 95] on span "Calculator info" at bounding box center [371, 102] width 71 height 25
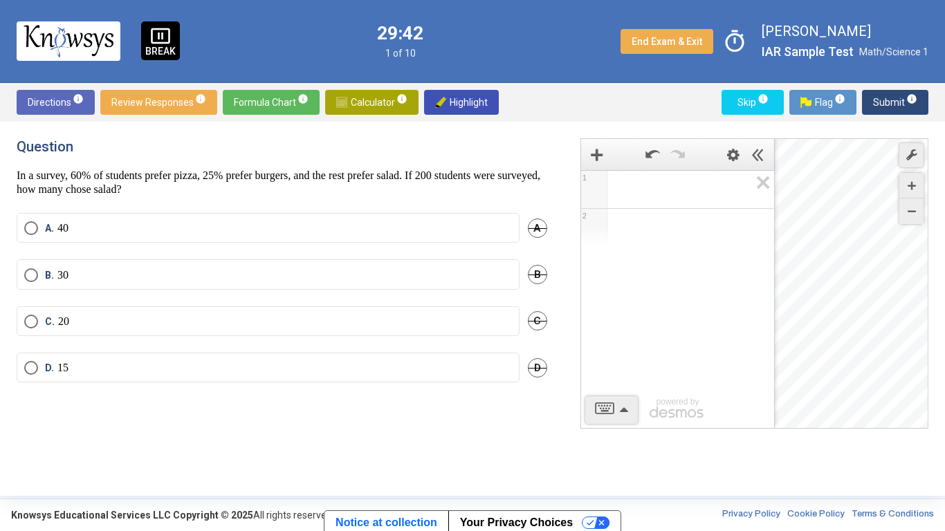
click at [480, 170] on p "In a survey, 60% of students prefer pizza, 25% prefer burgers, and the rest pre…" at bounding box center [282, 183] width 531 height 28
click at [692, 185] on span "Math Input:" at bounding box center [684, 189] width 132 height 17
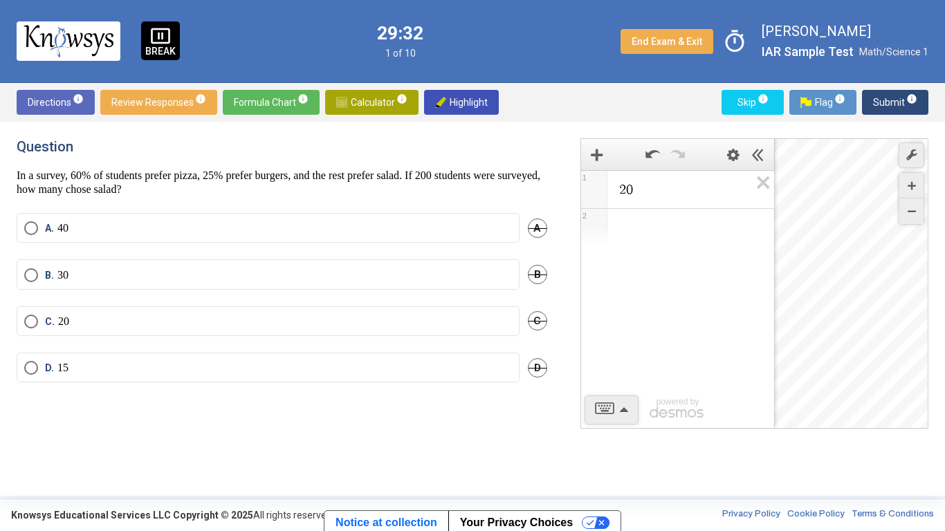
drag, startPoint x: 704, startPoint y: 147, endPoint x: 556, endPoint y: 145, distance: 148.1
click at [556, 145] on div "Question In a survey, 60% of students prefer pizza, 25% prefer burgers, and the…" at bounding box center [473, 308] width 912 height 341
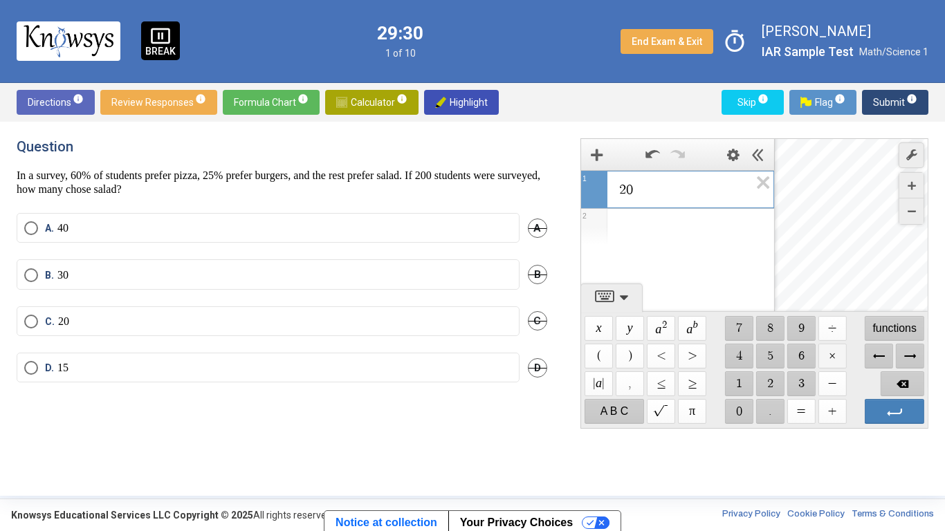
click at [839, 349] on span "$$ ×" at bounding box center [832, 356] width 28 height 25
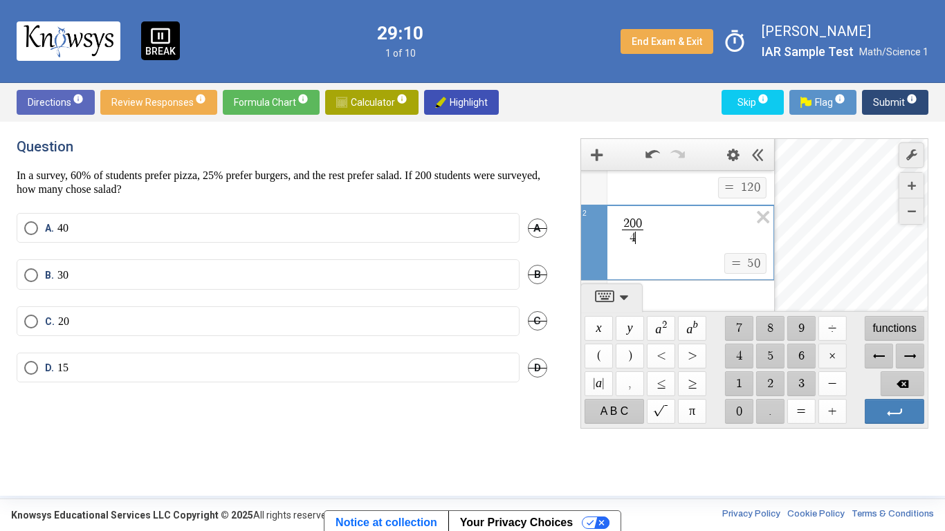
scroll to position [15, 0]
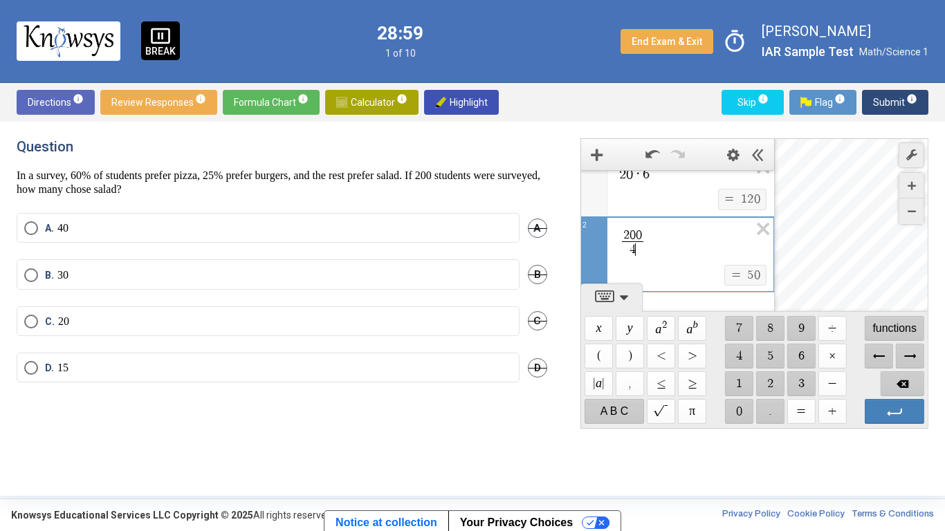
click at [86, 284] on mat-radio-button "B. 30" at bounding box center [268, 274] width 503 height 30
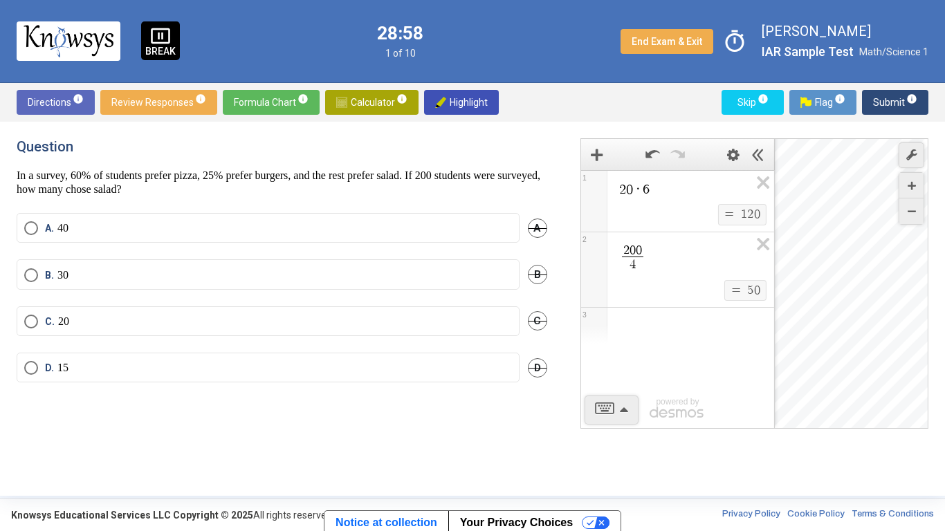
click at [22, 272] on mat-radio-button "B. 30" at bounding box center [268, 274] width 503 height 30
click at [32, 270] on span "Select an option" at bounding box center [31, 275] width 14 height 14
click at [877, 105] on span "Submit info" at bounding box center [895, 102] width 44 height 25
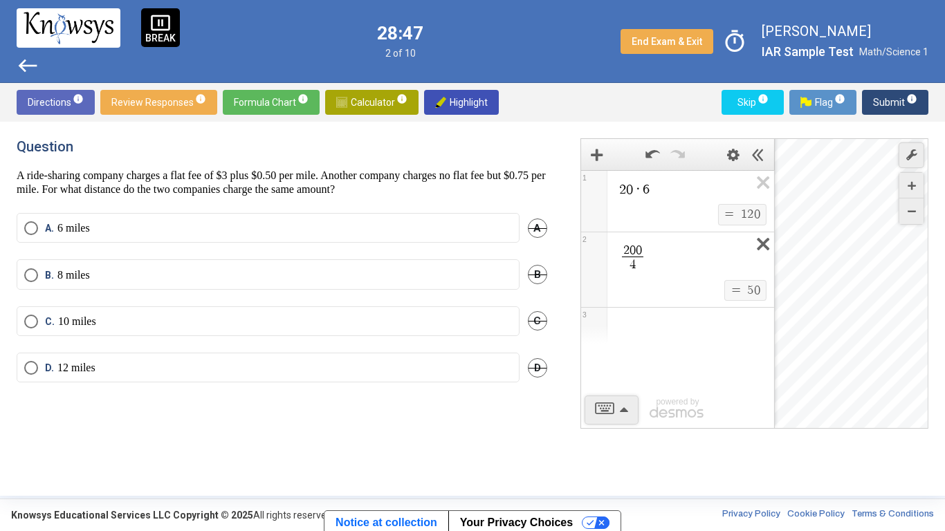
click at [758, 250] on icon "Expression List" at bounding box center [758, 248] width 31 height 32
click at [756, 192] on icon "Expression List" at bounding box center [758, 187] width 31 height 32
click at [730, 197] on span "Math Input:" at bounding box center [684, 189] width 132 height 17
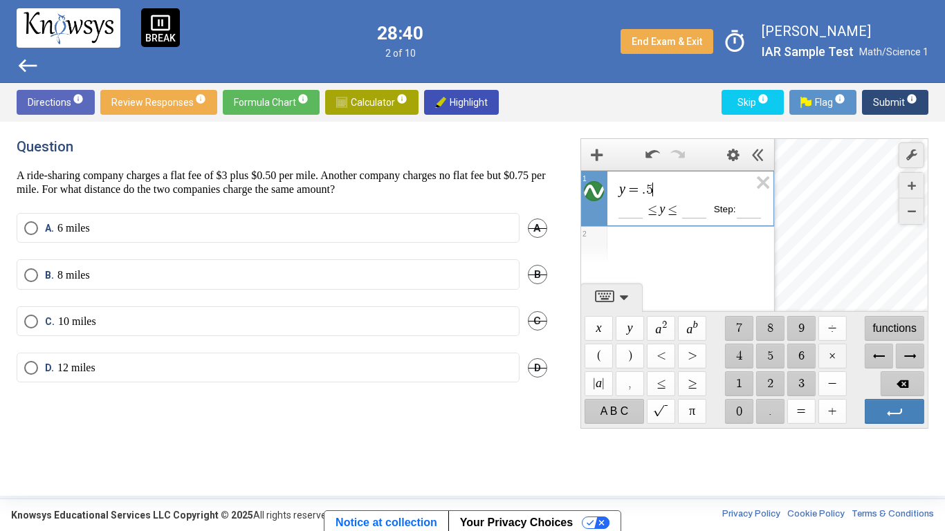
click at [834, 349] on span "$$ ×" at bounding box center [832, 356] width 28 height 25
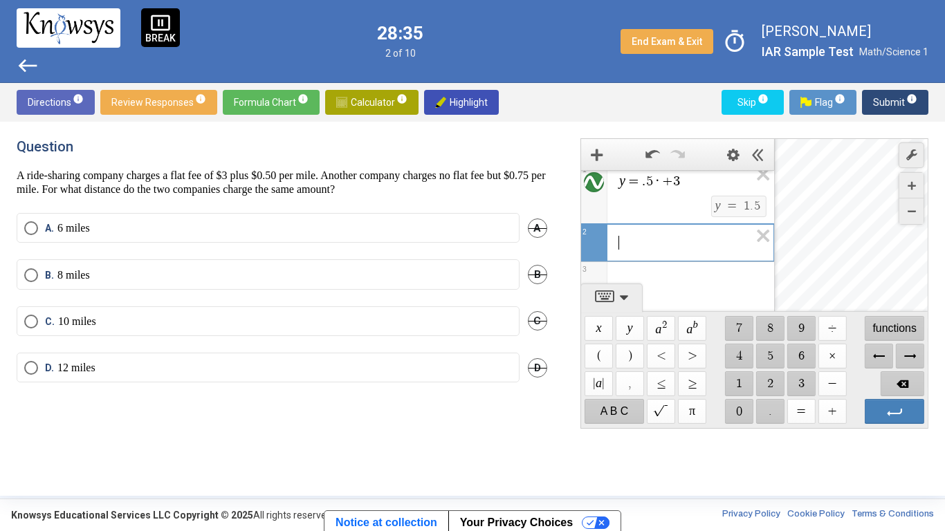
click at [659, 184] on span "·" at bounding box center [657, 181] width 9 height 14
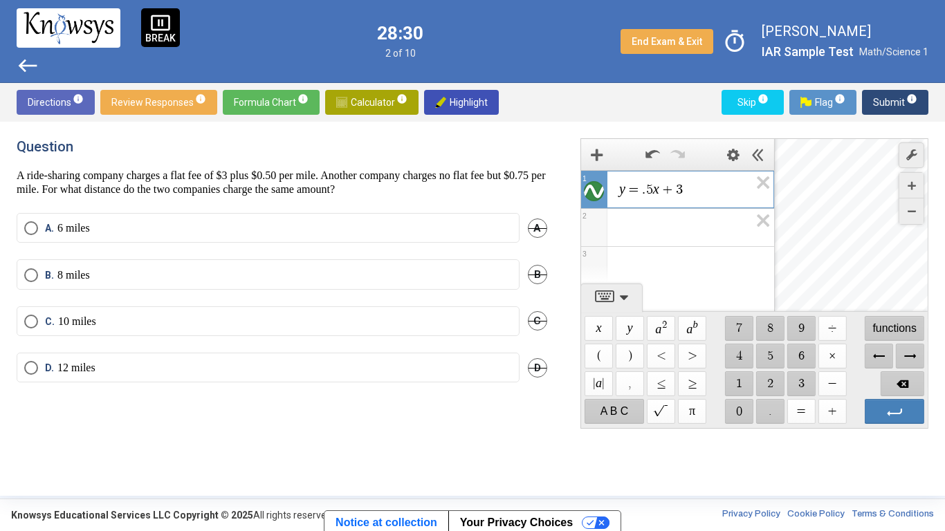
click at [679, 230] on span "Expression 2:" at bounding box center [684, 227] width 132 height 17
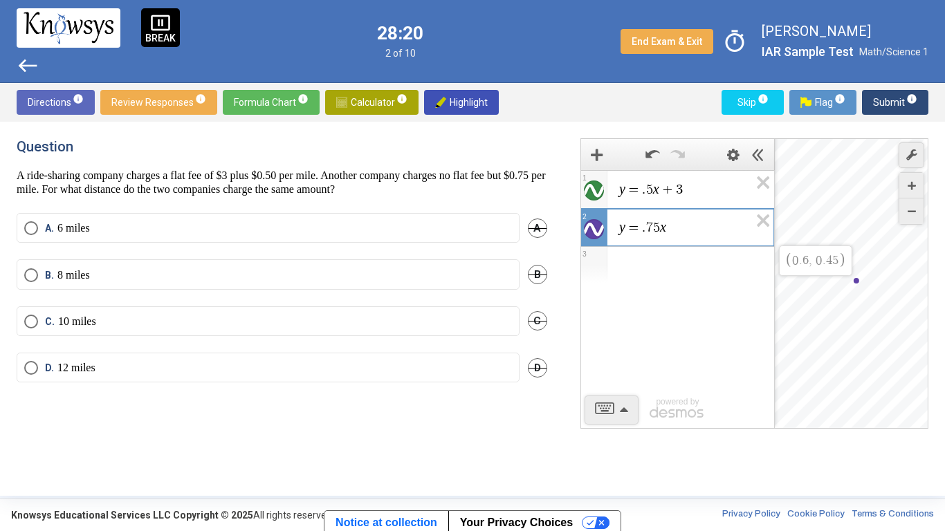
drag, startPoint x: 886, startPoint y: 252, endPoint x: 834, endPoint y: 271, distance: 55.4
click at [834, 271] on div "$$ 0 . 6 , 0 . 4 5" at bounding box center [852, 284] width 154 height 291
drag, startPoint x: 906, startPoint y: 282, endPoint x: 781, endPoint y: 333, distance: 134.4
click at [781, 333] on div "y = . 5 x + 3 1 y = . 7 5 x 2 3 powered by powered by $$ x $$ y $$ a 2 $$ a b $…" at bounding box center [755, 283] width 348 height 291
click at [821, 264] on div "Desmos Graphing Calculator" at bounding box center [852, 284] width 154 height 291
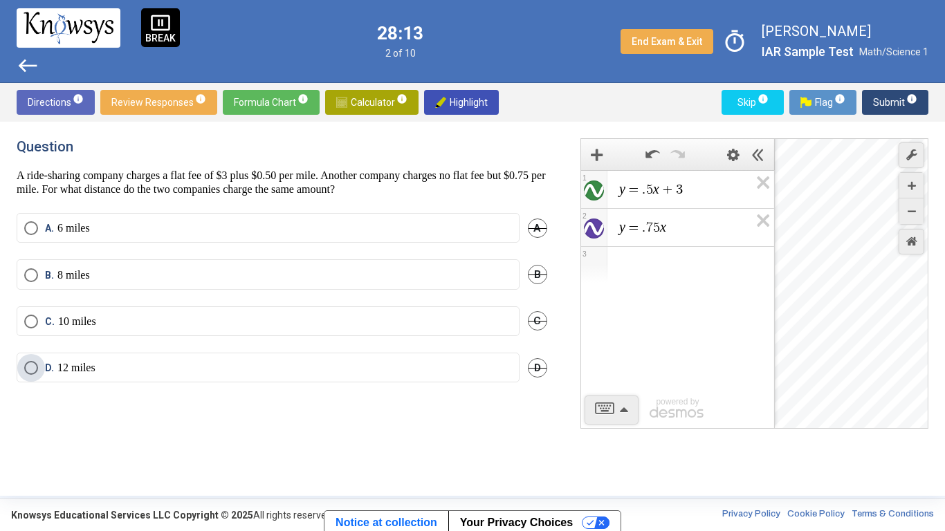
click at [298, 369] on label "D. 12 miles" at bounding box center [268, 368] width 488 height 14
click at [911, 107] on span "Submit info" at bounding box center [895, 102] width 44 height 25
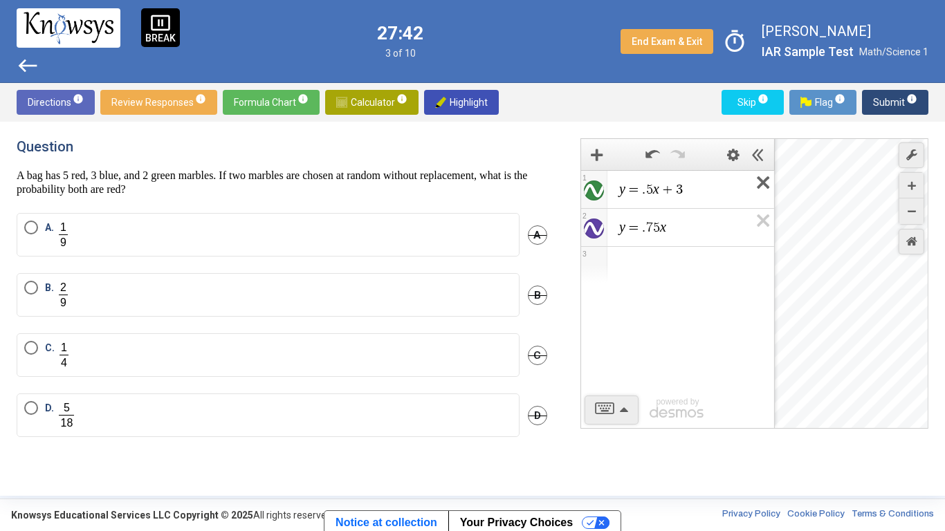
click at [758, 186] on icon "Expression List" at bounding box center [758, 187] width 31 height 32
click at [720, 187] on span "Math Input:" at bounding box center [684, 189] width 132 height 17
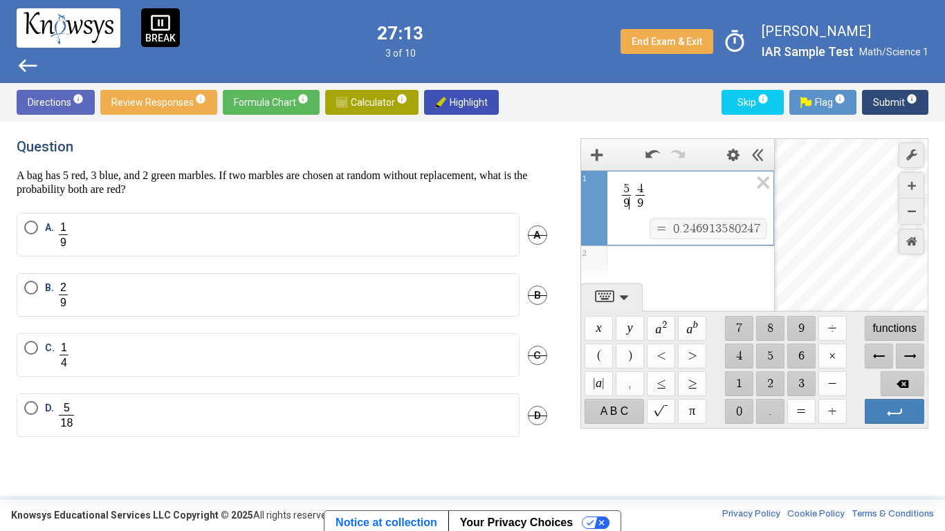
click at [233, 213] on mat-radio-button "A." at bounding box center [268, 235] width 503 height 44
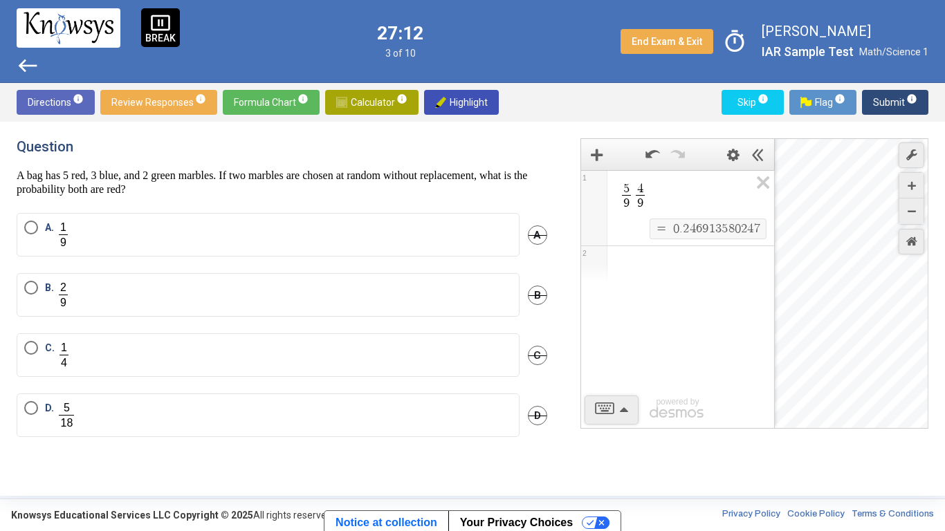
click at [46, 232] on span "A." at bounding box center [51, 235] width 12 height 28
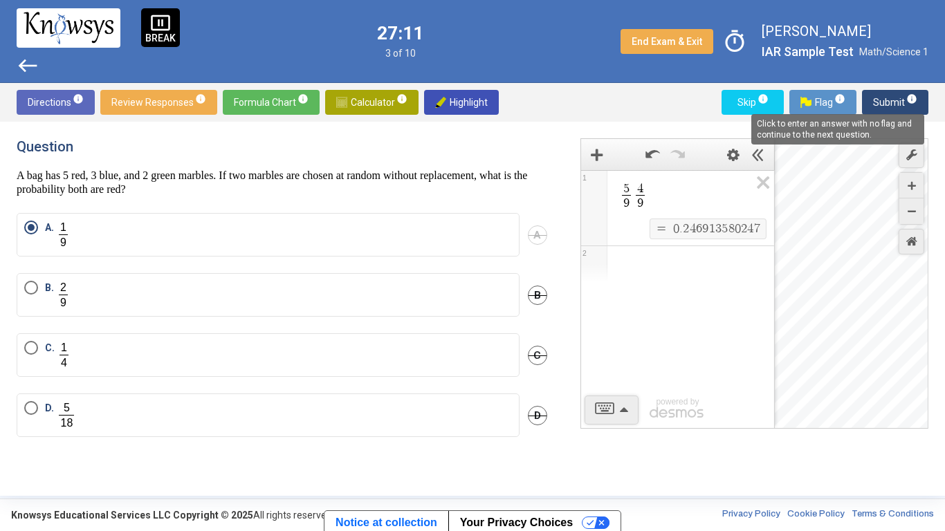
click at [909, 102] on span "info" at bounding box center [911, 98] width 11 height 11
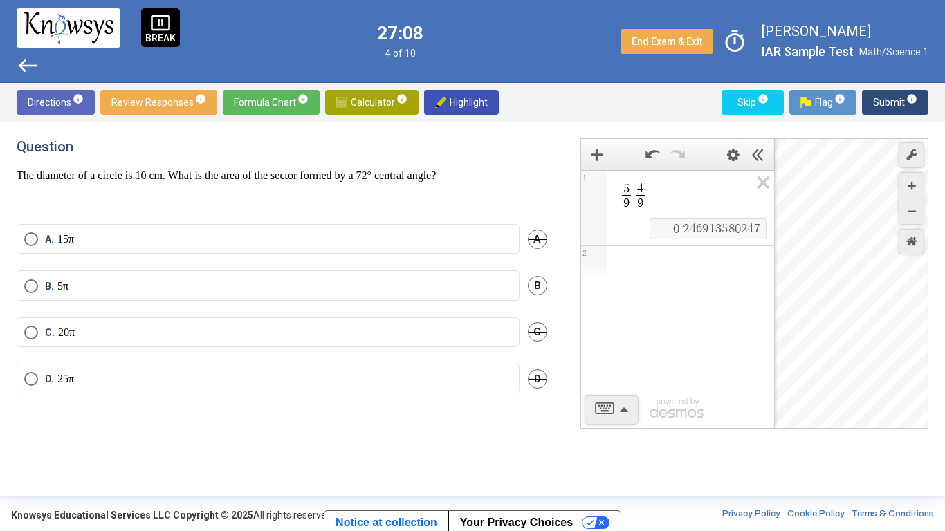
click at [708, 188] on span "5 9 ​ 4 9 ​" at bounding box center [684, 196] width 132 height 31
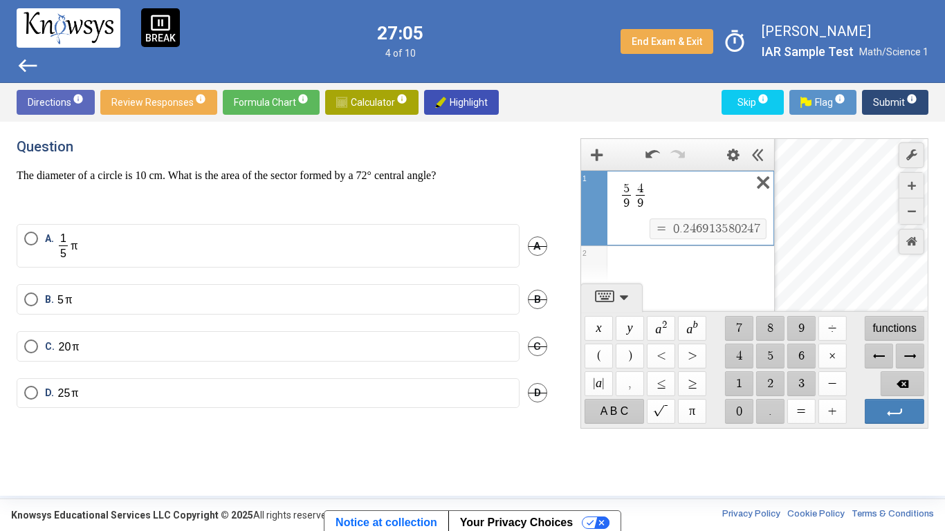
click at [747, 185] on icon "Expression List" at bounding box center [758, 187] width 31 height 32
click at [685, 197] on span "​" at bounding box center [683, 189] width 131 height 17
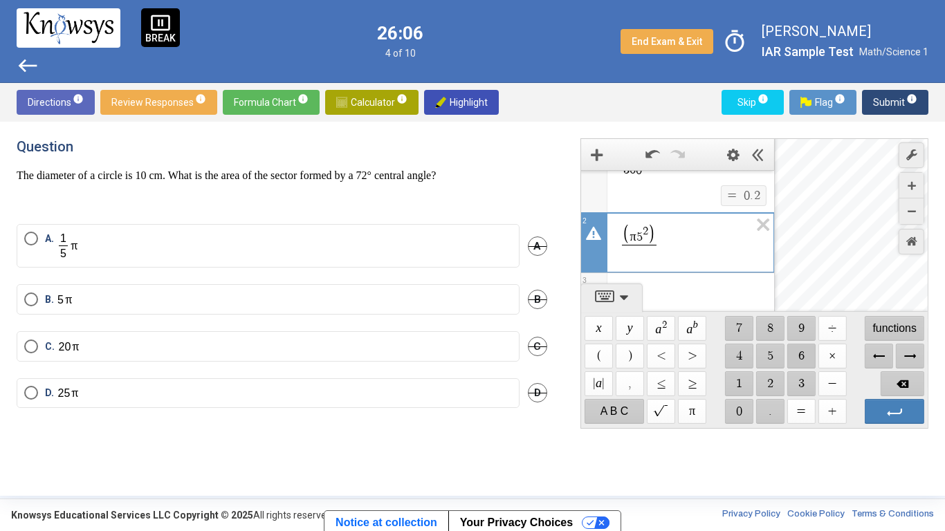
scroll to position [26, 0]
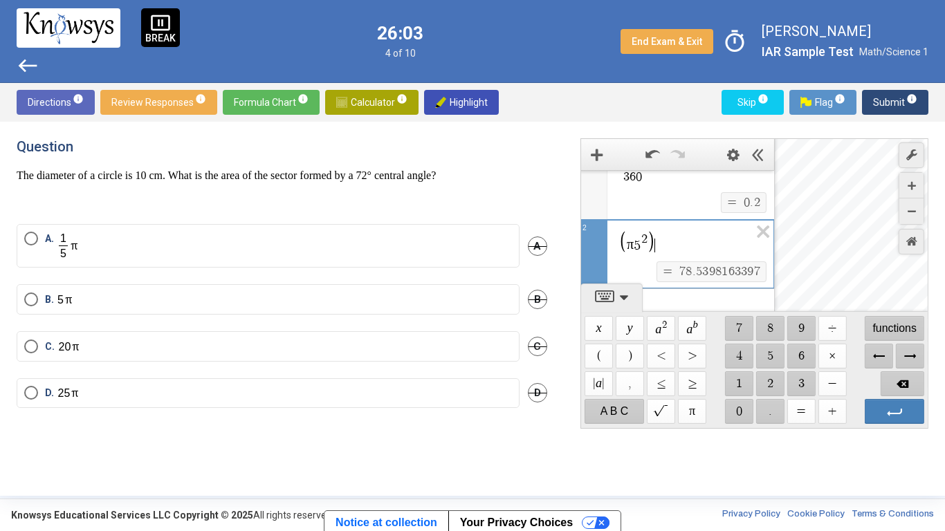
click at [228, 105] on button "Formula Chart info" at bounding box center [271, 102] width 97 height 25
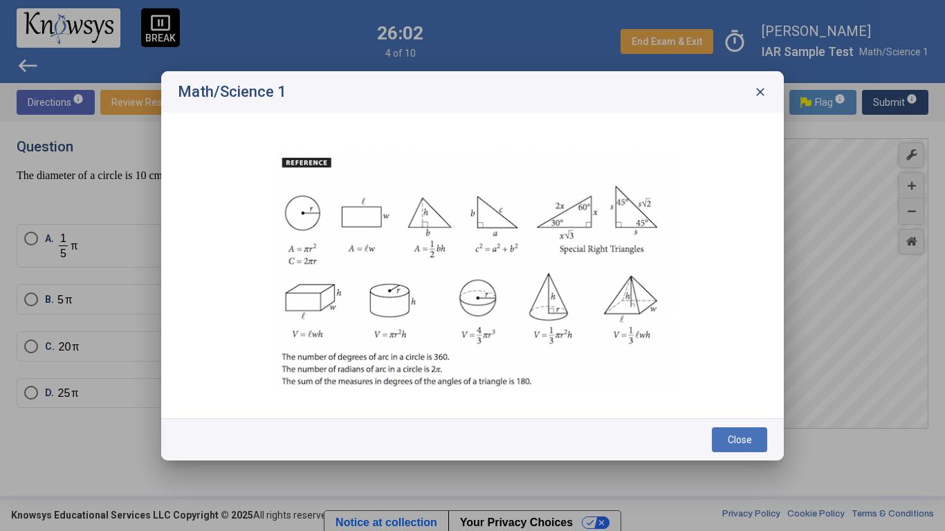
scroll to position [0, 0]
click at [754, 98] on span "close" at bounding box center [760, 92] width 14 height 14
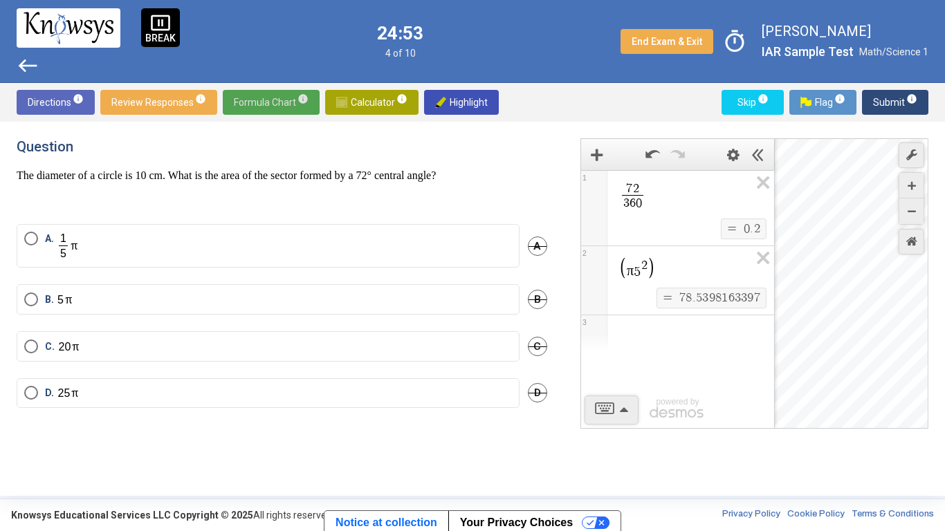
click at [730, 367] on div "7 2 3 6 0 ​ $$ = $$ 0 . 2 1 π 5 2 $$ = $$ 7 8 . 5 3 9 8 1 6 3 3 9 7 2 3 powered…" at bounding box center [677, 299] width 193 height 259
click at [689, 345] on div "Expression List" at bounding box center [677, 334] width 193 height 36
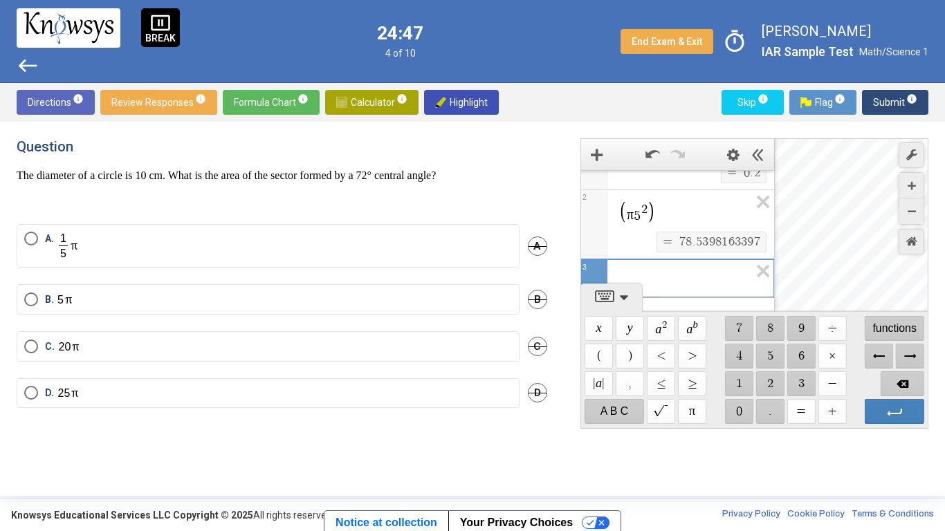
scroll to position [64, 0]
click at [661, 210] on div "π 5 2" at bounding box center [677, 204] width 193 height 42
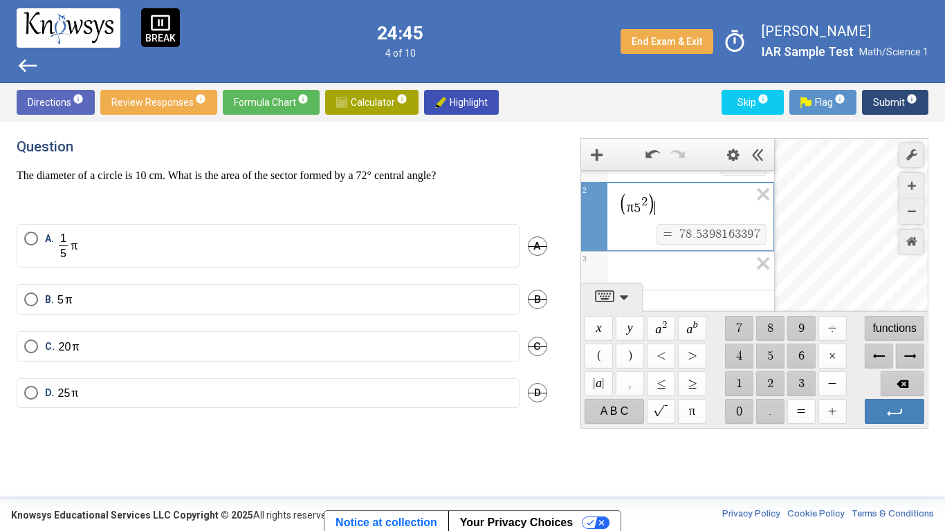
scroll to position [38, 0]
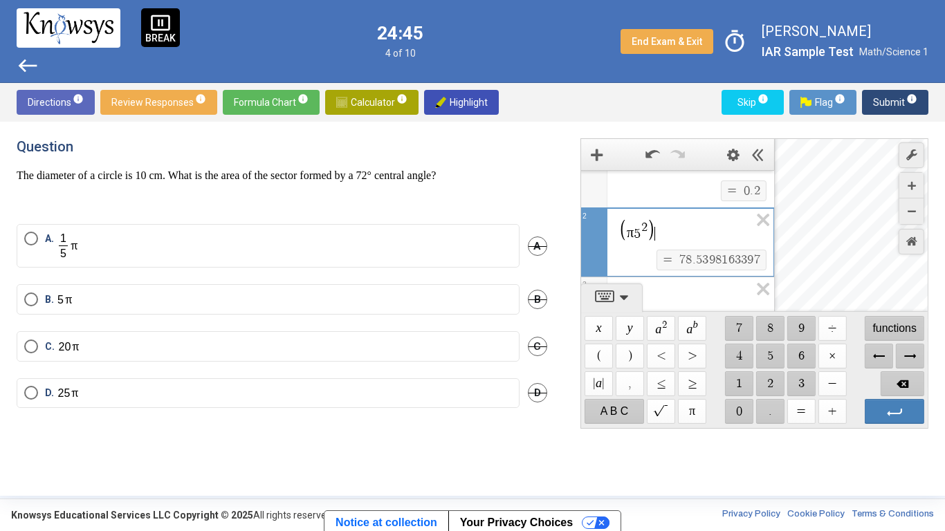
click at [661, 210] on div "π 5 2 ​" at bounding box center [677, 229] width 192 height 42
click at [666, 222] on span "π 5 2 ​" at bounding box center [683, 231] width 131 height 25
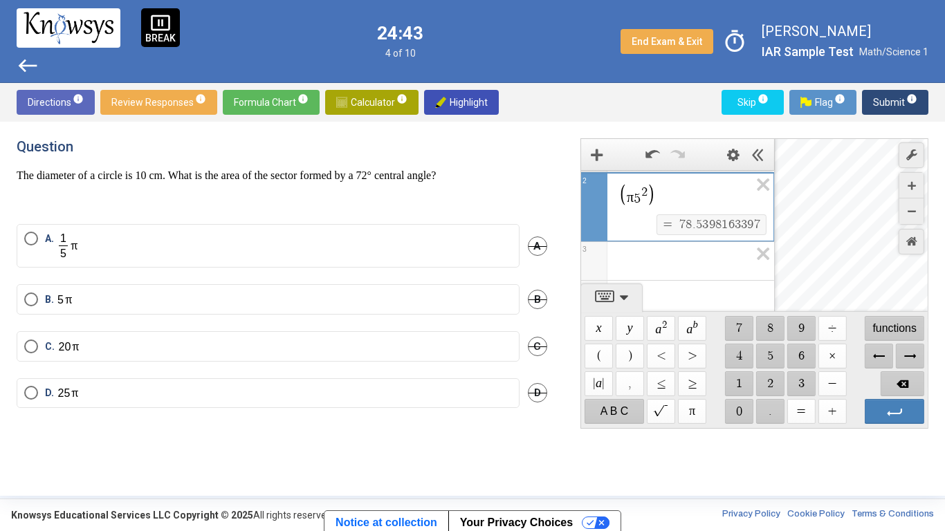
click at [677, 255] on div "Expression List" at bounding box center [677, 258] width 193 height 33
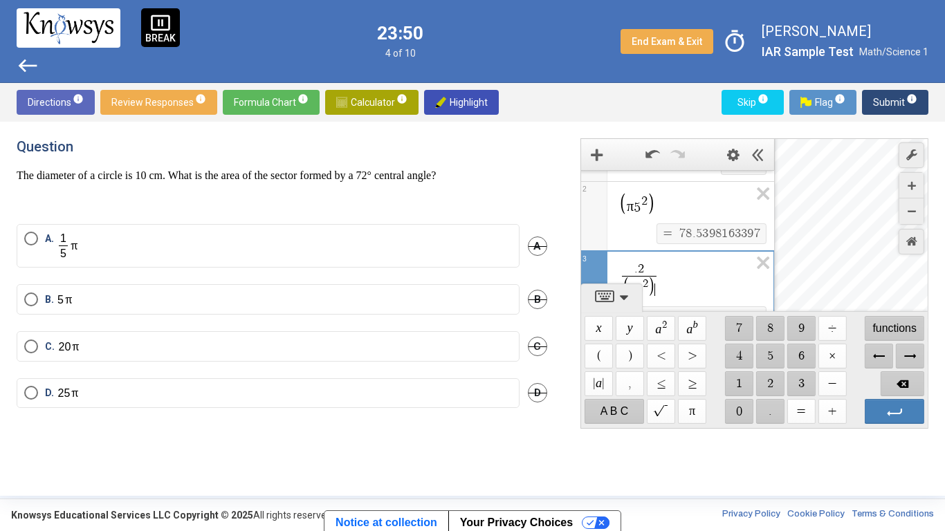
scroll to position [158, 0]
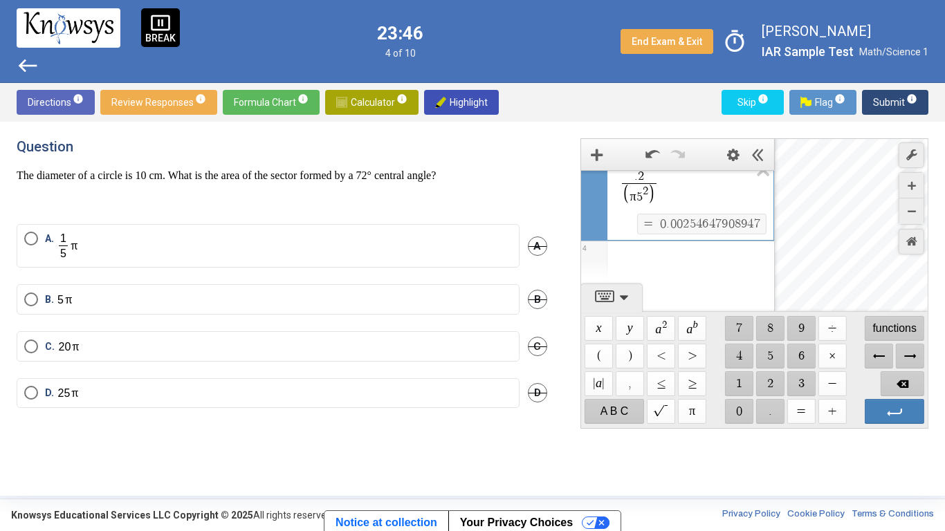
click at [750, 250] on div "Expression List" at bounding box center [677, 259] width 193 height 36
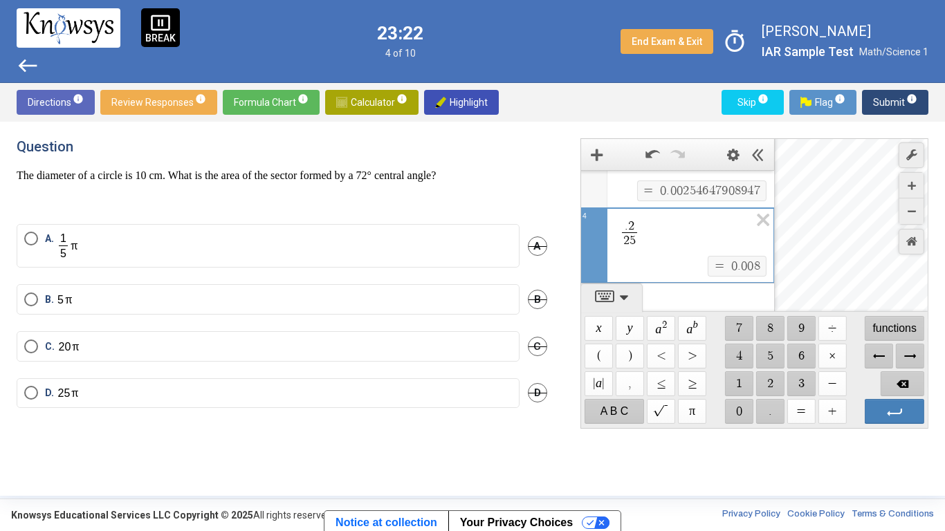
scroll to position [172, 0]
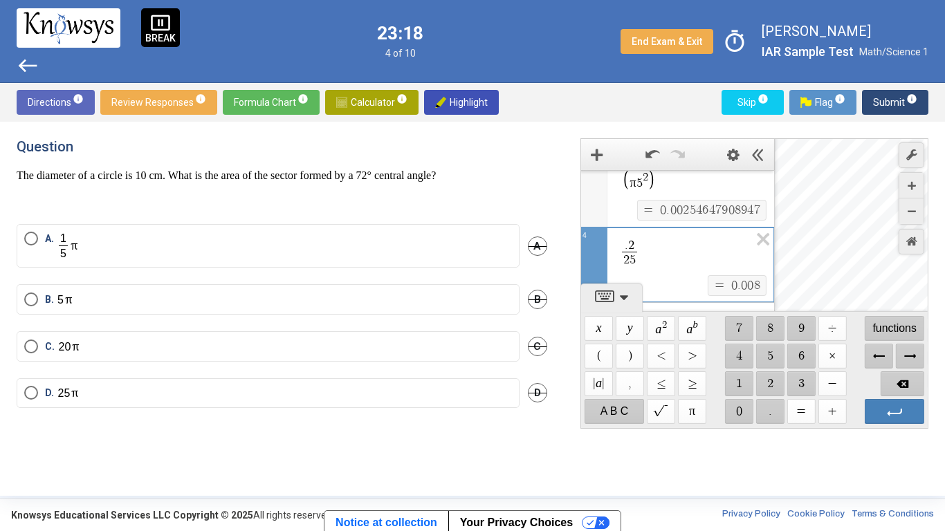
click at [164, 315] on div "B. B" at bounding box center [282, 307] width 531 height 47
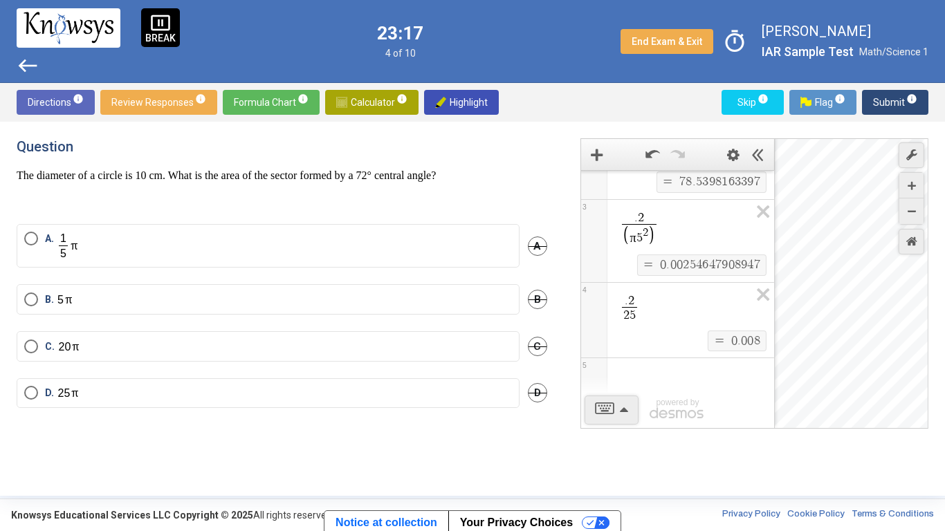
click at [152, 304] on label "B." at bounding box center [268, 300] width 488 height 15
click at [881, 107] on span "Submit info" at bounding box center [895, 102] width 44 height 25
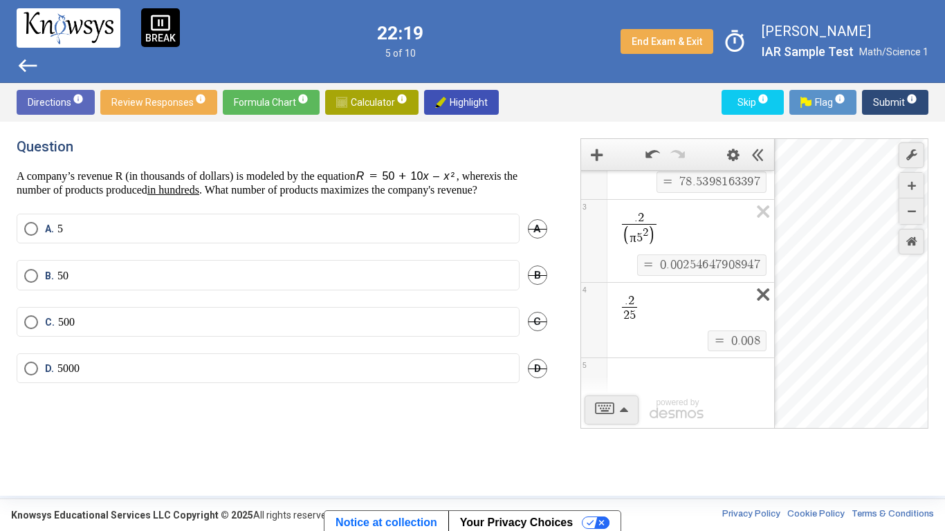
click at [771, 289] on icon "Expression List" at bounding box center [758, 299] width 31 height 32
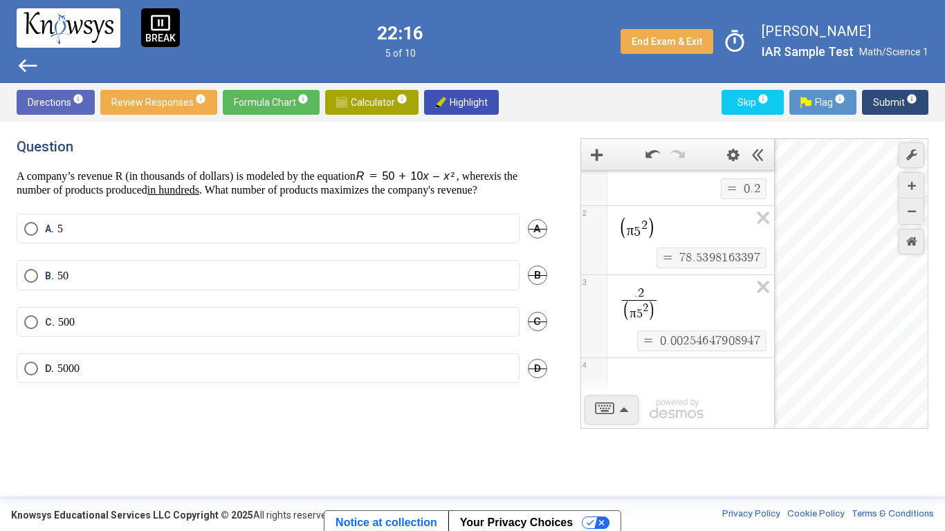
scroll to position [0, 0]
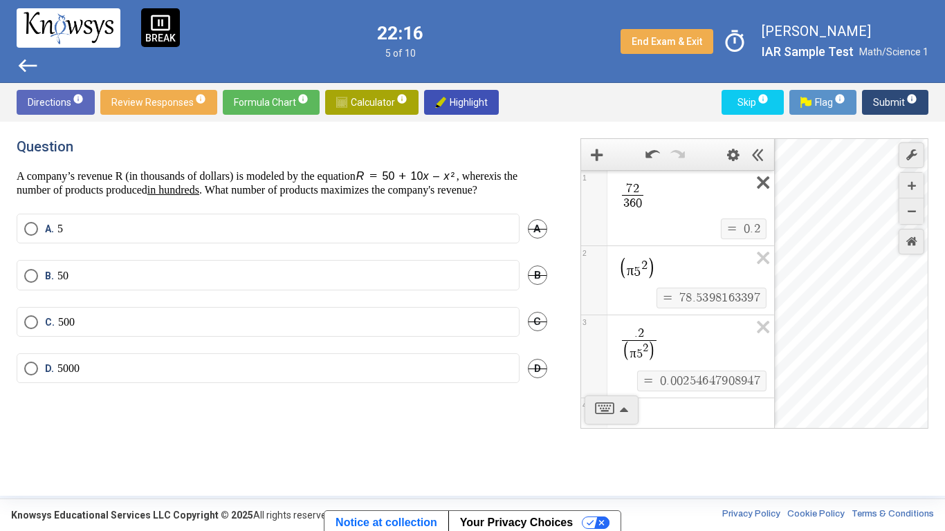
click at [756, 182] on icon "Expression List" at bounding box center [758, 187] width 31 height 32
click at [756, 246] on icon "Expression List" at bounding box center [758, 262] width 31 height 32
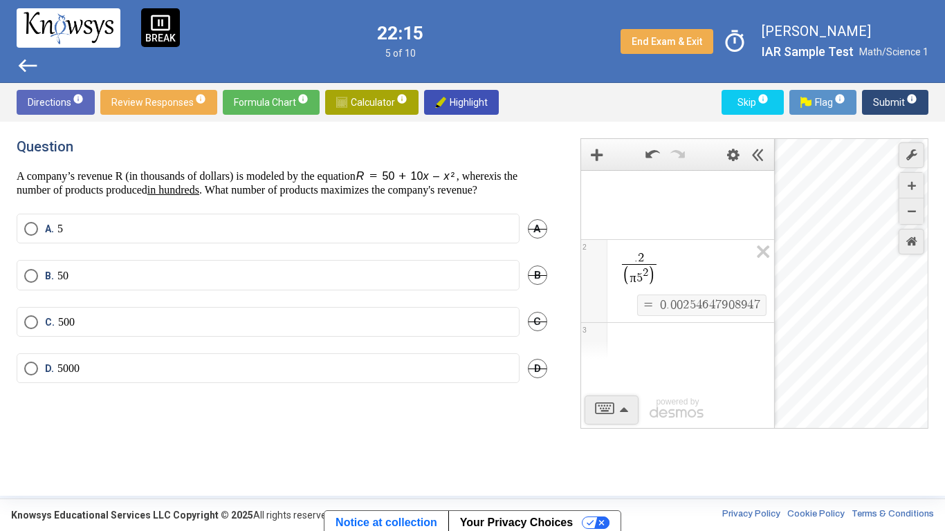
click at [756, 240] on icon "Expression List" at bounding box center [758, 256] width 31 height 32
click at [756, 182] on icon "Expression List" at bounding box center [758, 187] width 31 height 32
click at [691, 190] on span "Math Input:" at bounding box center [684, 189] width 132 height 17
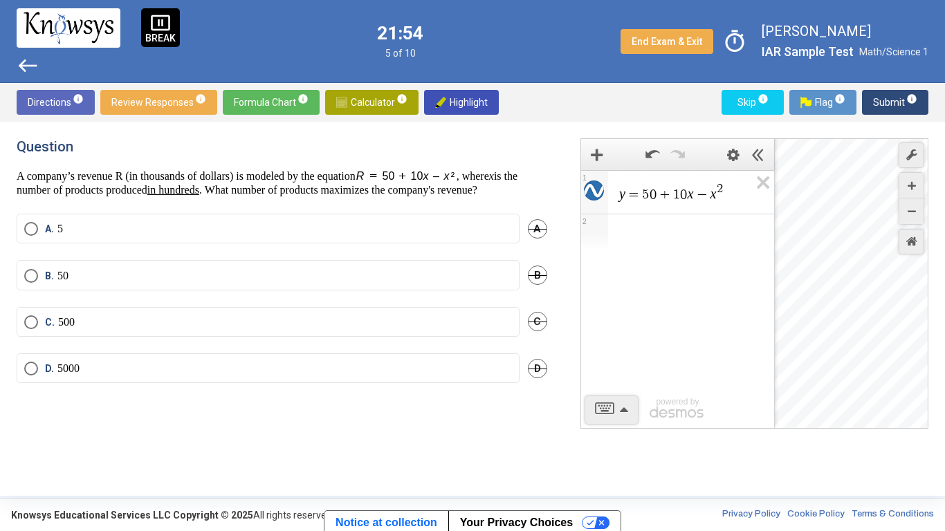
drag, startPoint x: 830, startPoint y: 223, endPoint x: 828, endPoint y: 373, distance: 149.5
click at [828, 373] on div "Desmos Graphing Calculator" at bounding box center [852, 284] width 154 height 291
click at [829, 204] on div "Desmos Graphing Calculator" at bounding box center [852, 284] width 154 height 291
click at [35, 236] on span "Select an option" at bounding box center [31, 229] width 14 height 14
click at [50, 329] on span "C." at bounding box center [51, 323] width 13 height 14
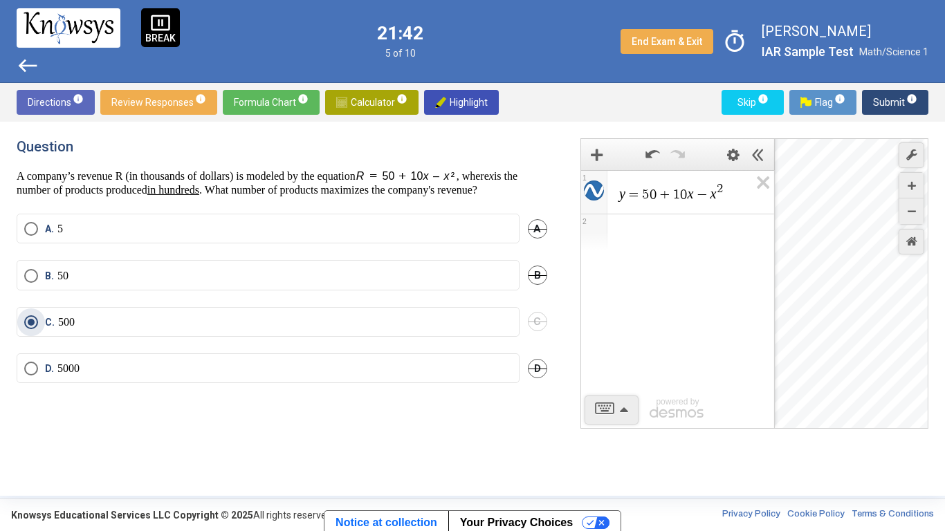
click at [832, 207] on div "Desmos Graphing Calculator" at bounding box center [852, 284] width 154 height 291
click at [926, 92] on button "Submit info" at bounding box center [895, 102] width 66 height 25
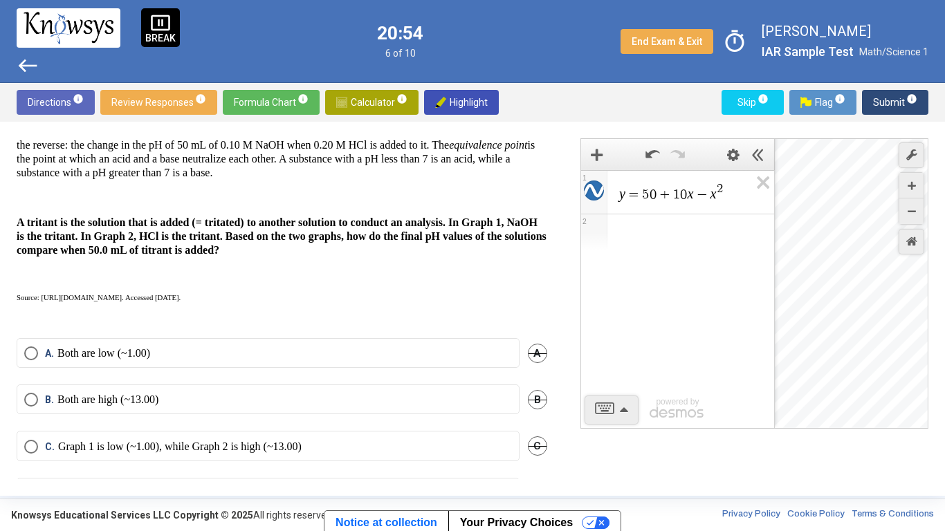
scroll to position [390, 0]
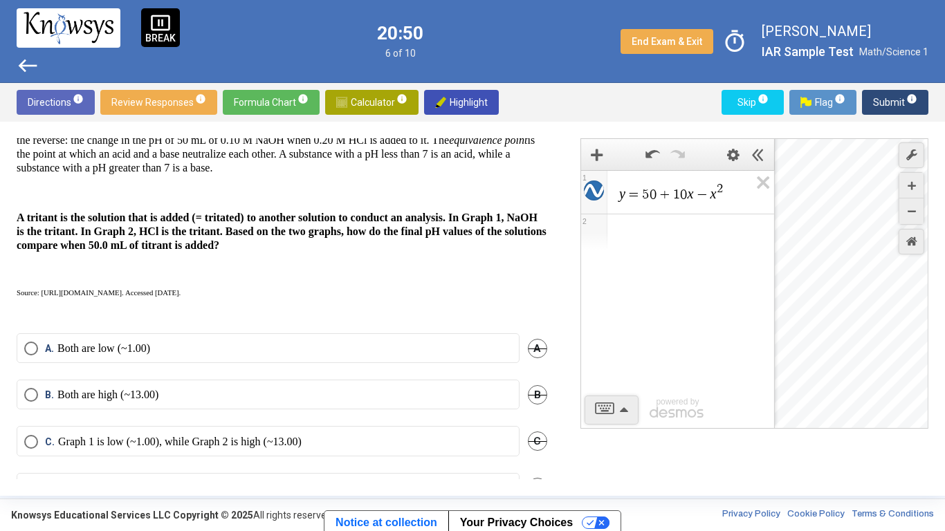
click at [309, 235] on strong "A tritant is the solution that is added (= tritated) to another solution to con…" at bounding box center [282, 231] width 530 height 39
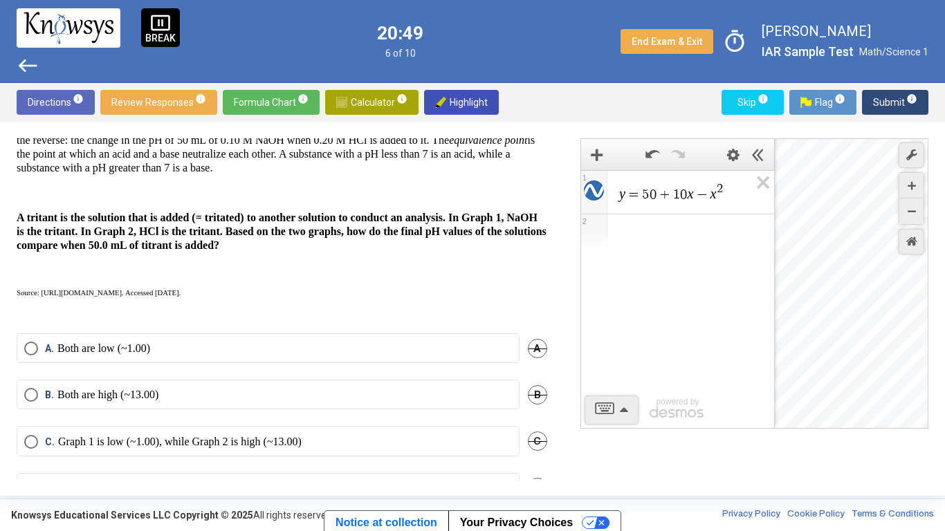
click at [309, 235] on strong "A tritant is the solution that is added (= tritated) to another solution to con…" at bounding box center [282, 231] width 530 height 39
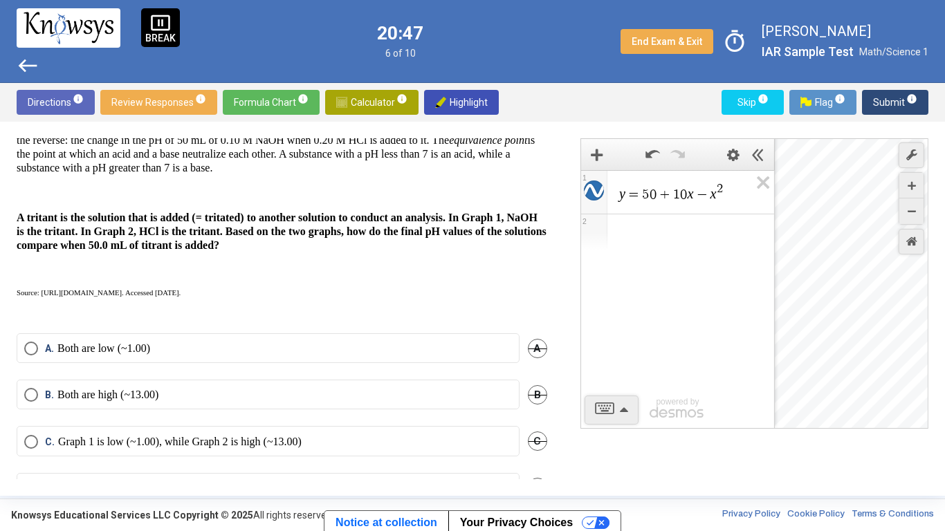
click at [322, 244] on strong "A tritant is the solution that is added (= tritated) to another solution to con…" at bounding box center [282, 231] width 530 height 39
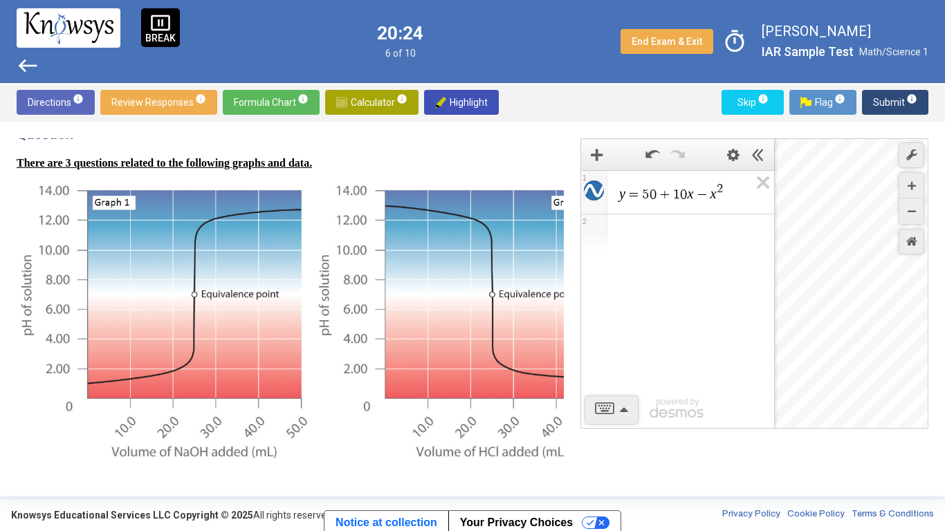
scroll to position [438, 0]
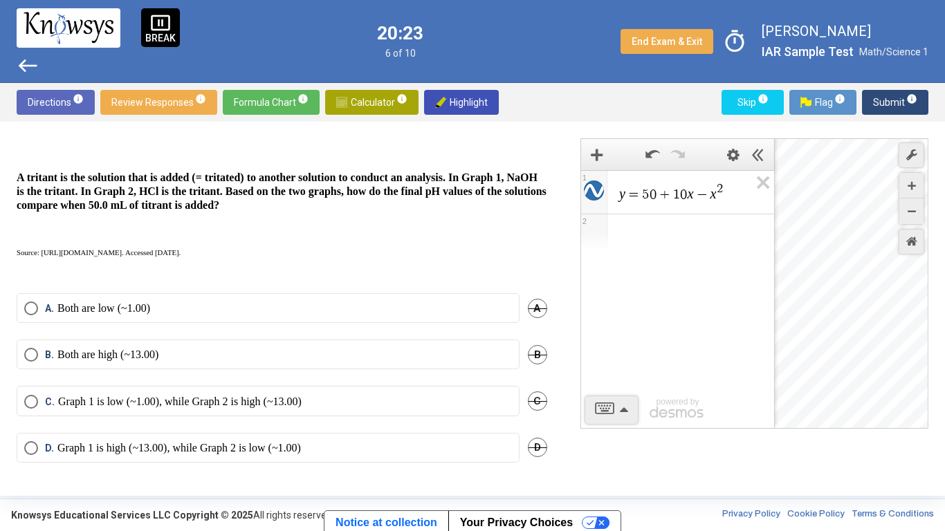
click at [221, 441] on p "Graph 1 is high (~13.00), while Graph 2 is low (~1.00)" at bounding box center [179, 448] width 244 height 14
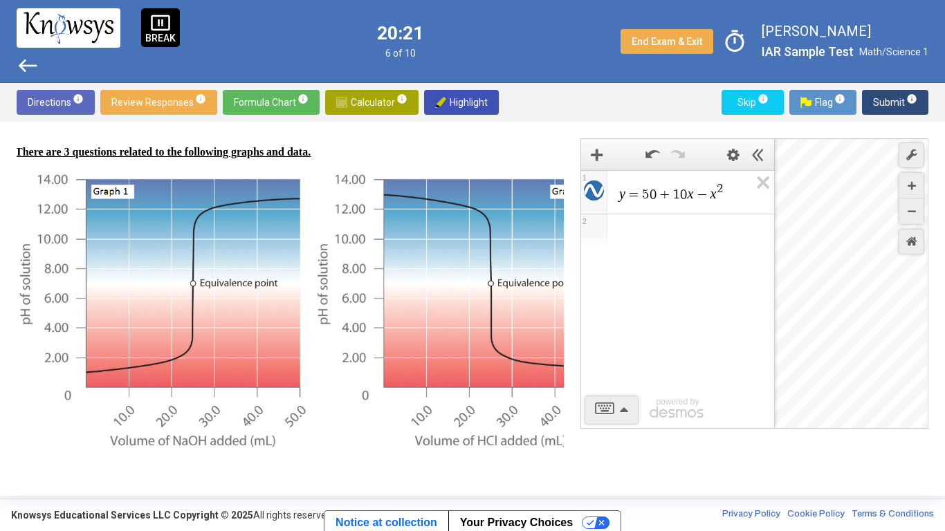
scroll to position [22, 1]
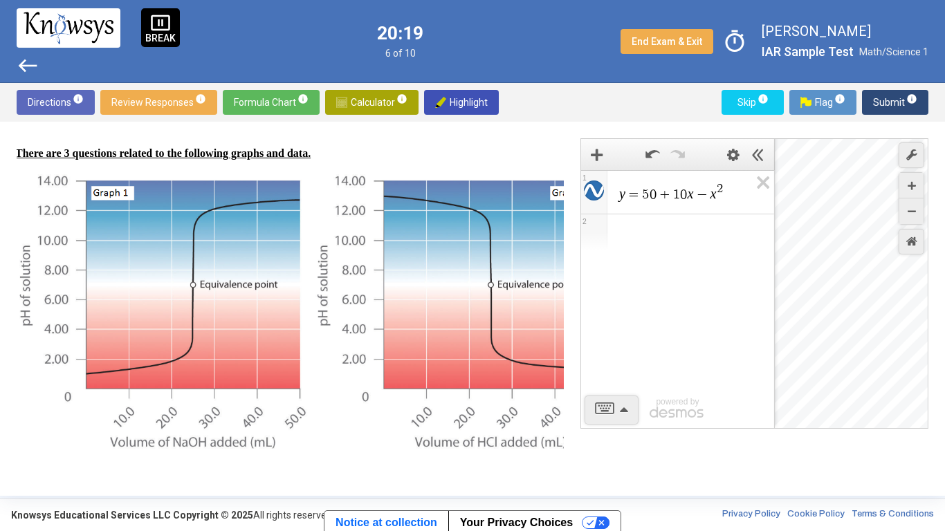
click at [895, 93] on span "Submit info" at bounding box center [895, 102] width 44 height 25
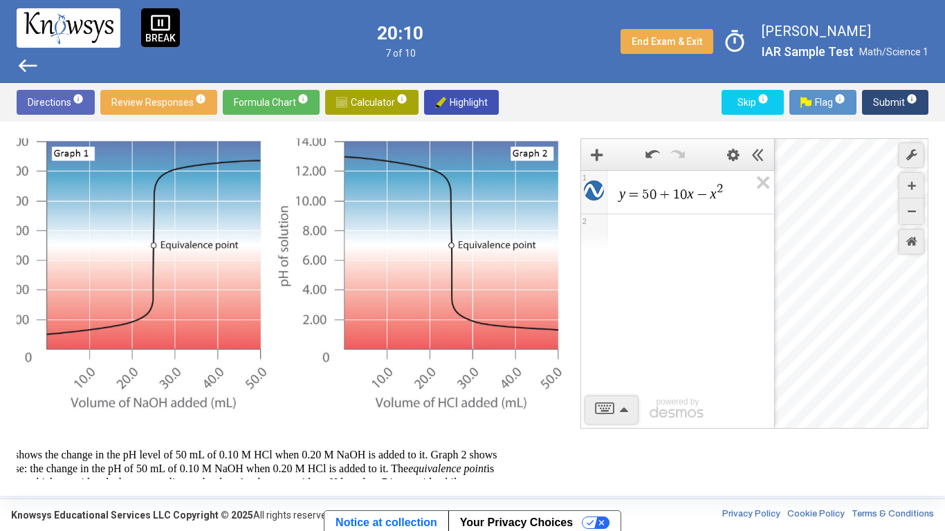
scroll to position [68, 34]
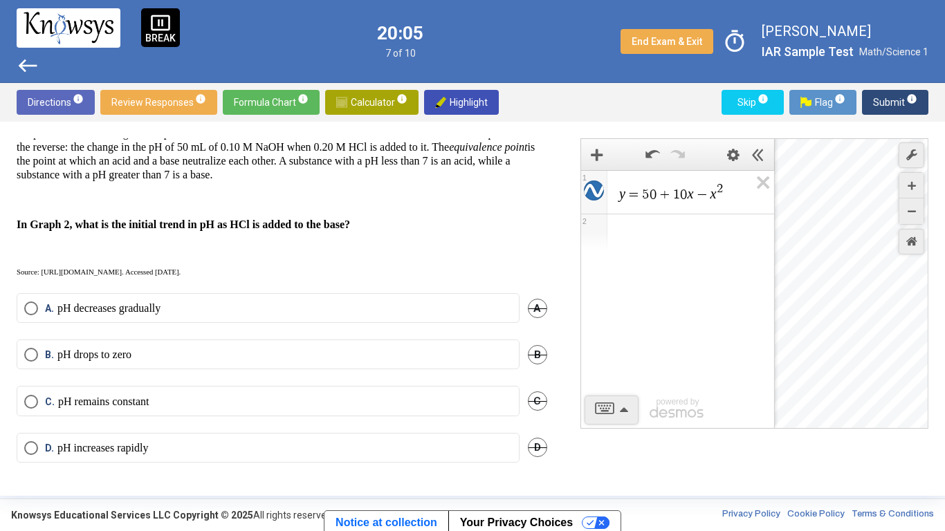
click at [353, 302] on label "A. pH decreases gradually" at bounding box center [268, 309] width 488 height 14
click at [919, 104] on button "Submit info" at bounding box center [895, 102] width 66 height 25
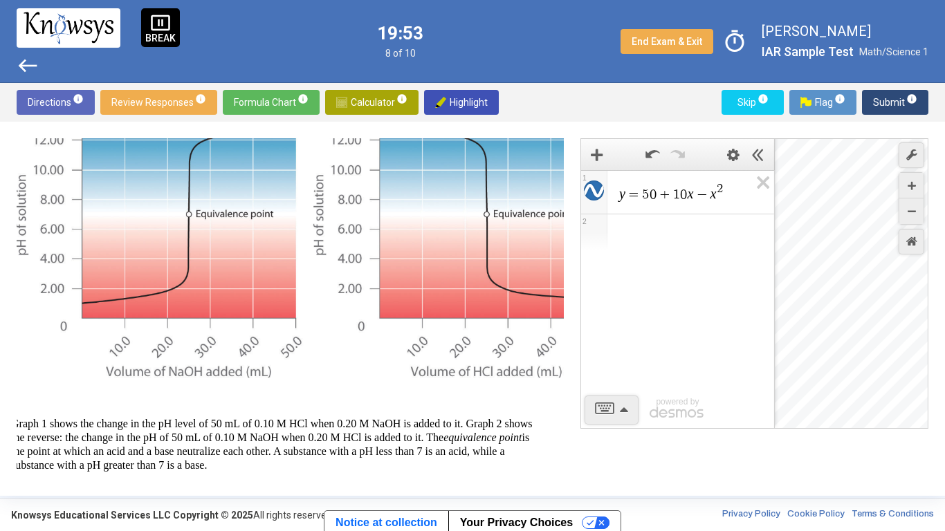
scroll to position [84, 6]
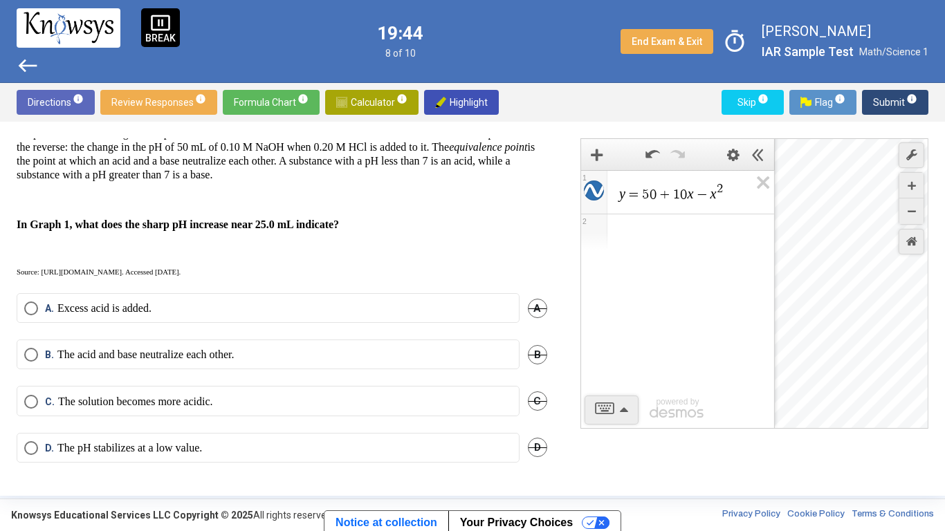
click at [257, 361] on label "B. The acid and base neutralize each other." at bounding box center [268, 355] width 488 height 14
click at [905, 102] on sup "info" at bounding box center [911, 98] width 12 height 11
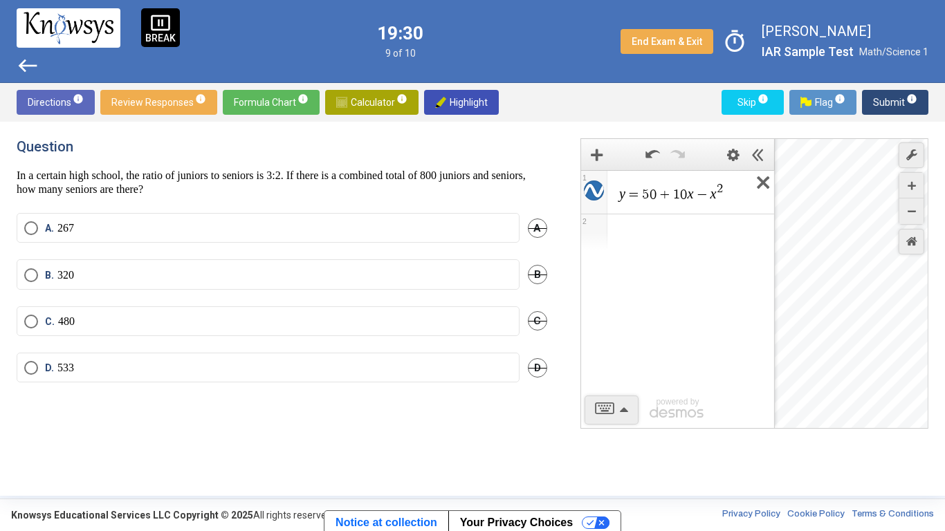
click at [758, 192] on icon "Expression List" at bounding box center [758, 187] width 31 height 32
click at [706, 203] on div "Expression List" at bounding box center [677, 187] width 193 height 33
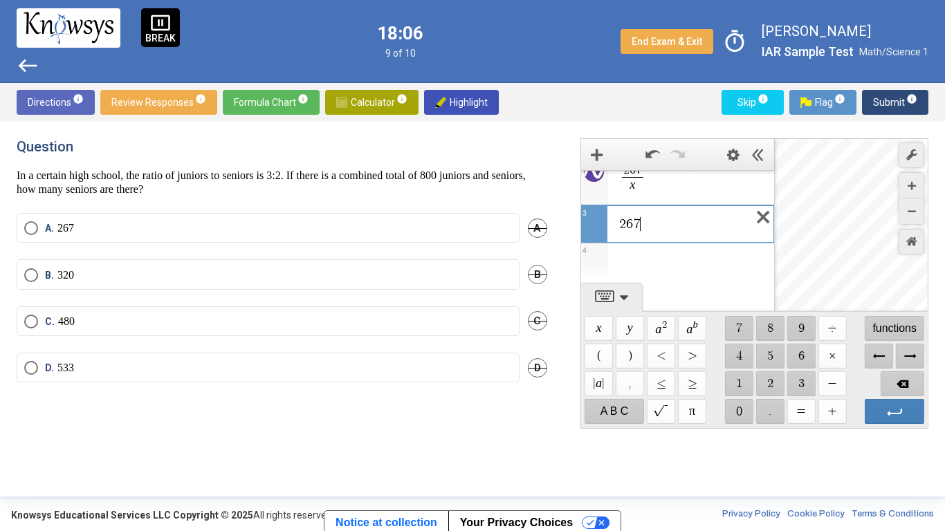
scroll to position [75, 0]
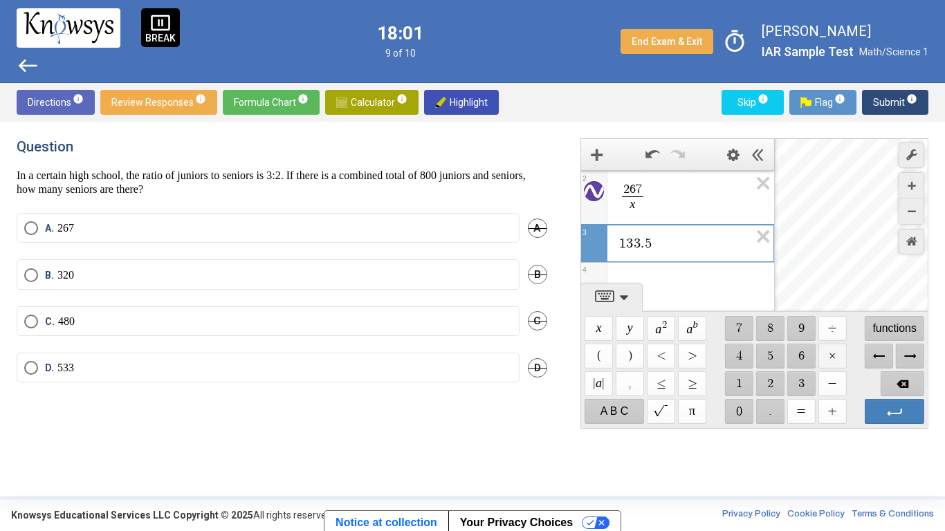
click at [837, 358] on span "$$ ×" at bounding box center [832, 356] width 28 height 25
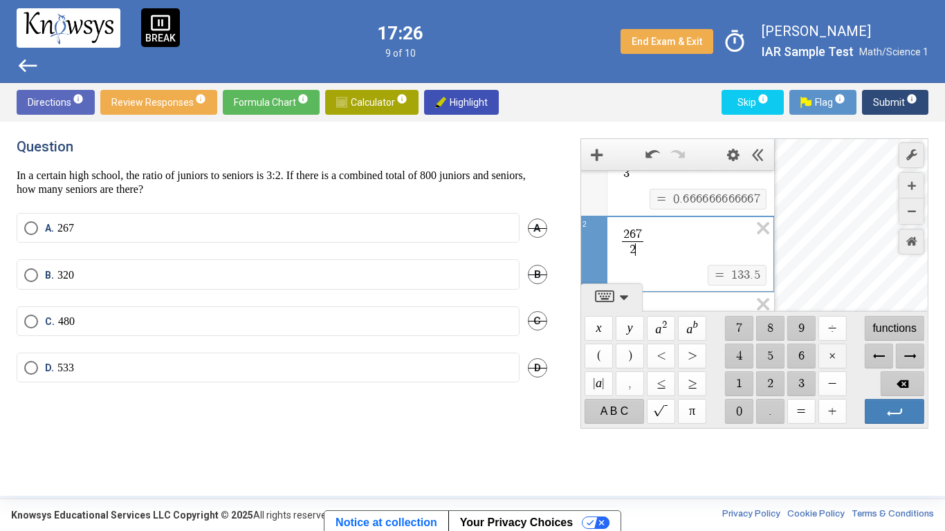
scroll to position [98, 0]
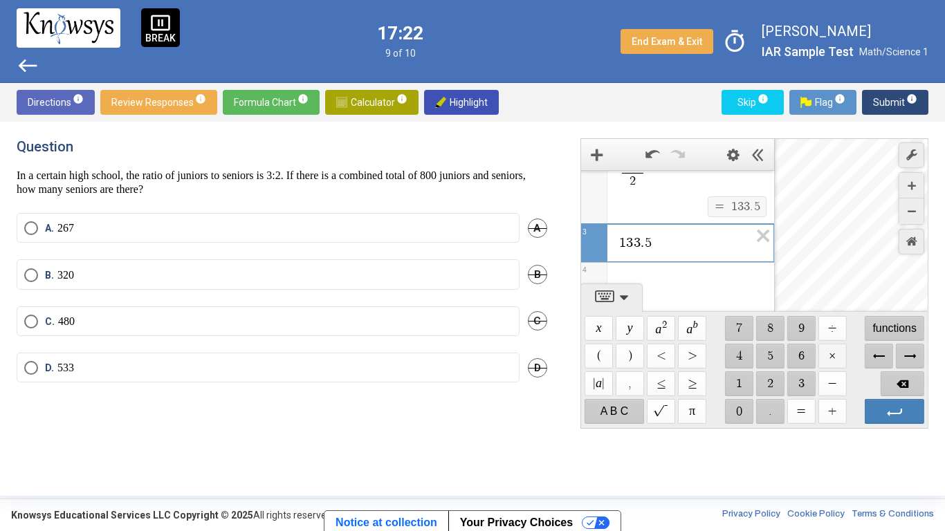
click at [839, 349] on span "$$ ×" at bounding box center [832, 356] width 28 height 25
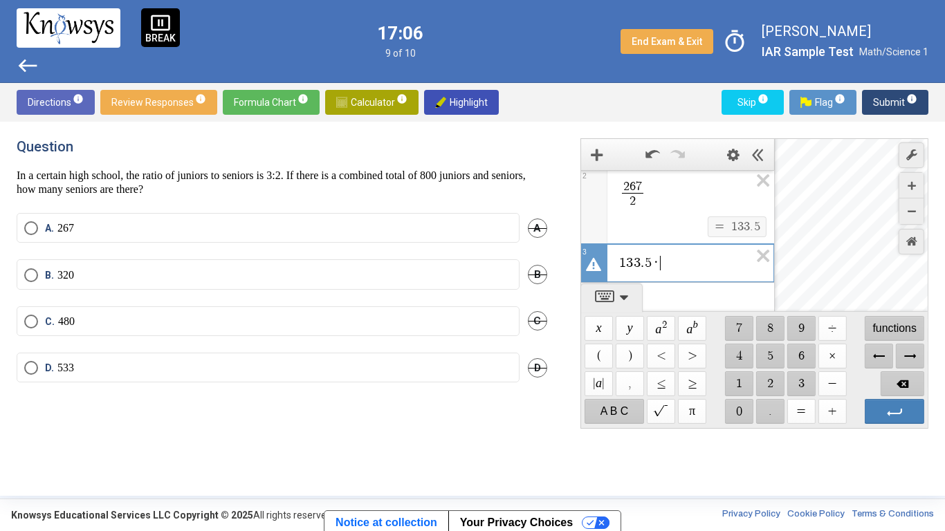
click at [628, 155] on div "Expression Bar" at bounding box center [665, 155] width 111 height 24
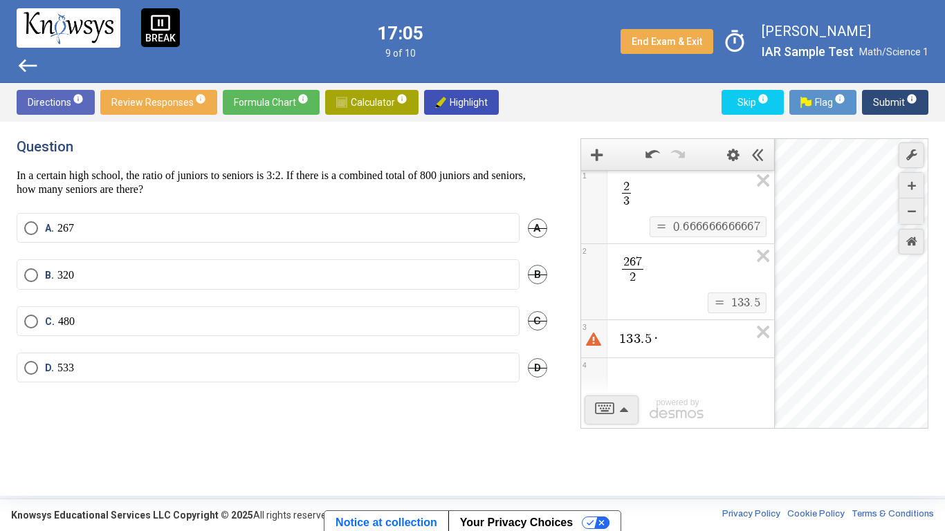
click at [652, 251] on div "2 6 7 2 ​" at bounding box center [677, 268] width 193 height 48
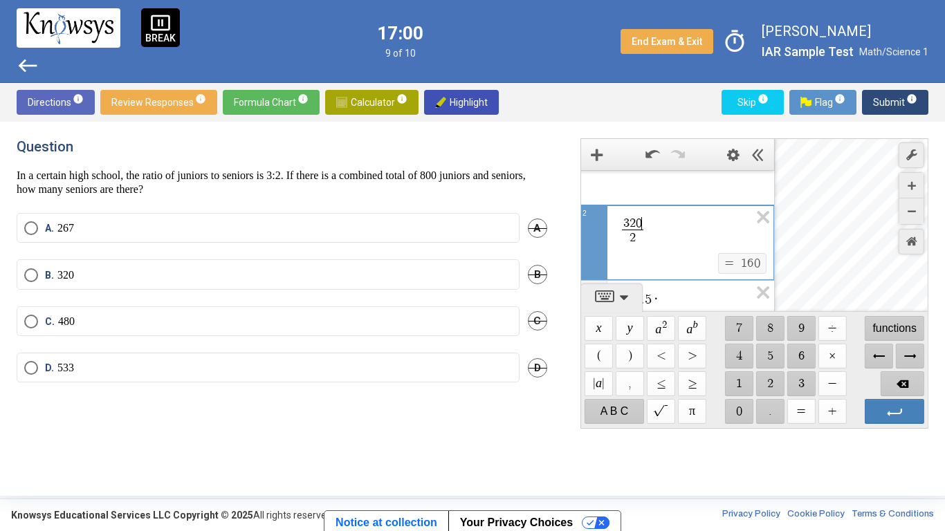
scroll to position [108, 0]
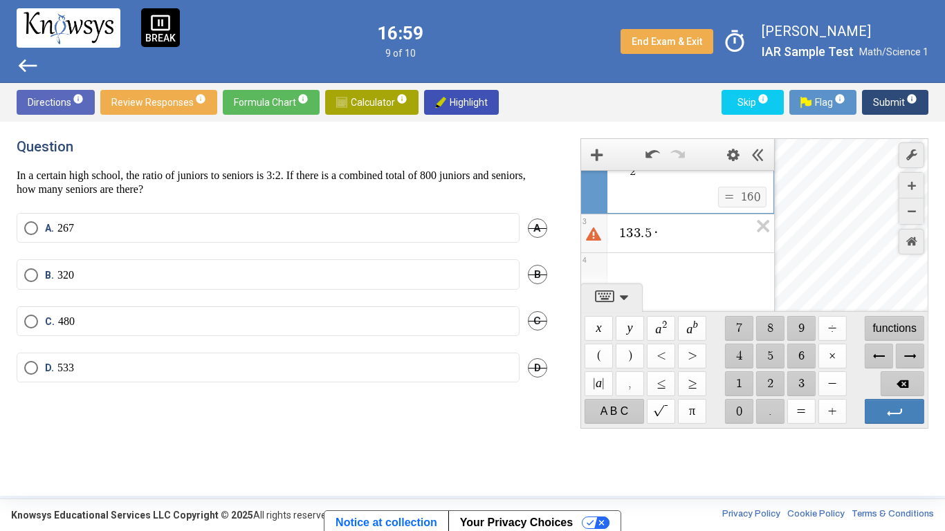
click at [652, 227] on div "1 3 3 . 5 ·" at bounding box center [677, 230] width 193 height 33
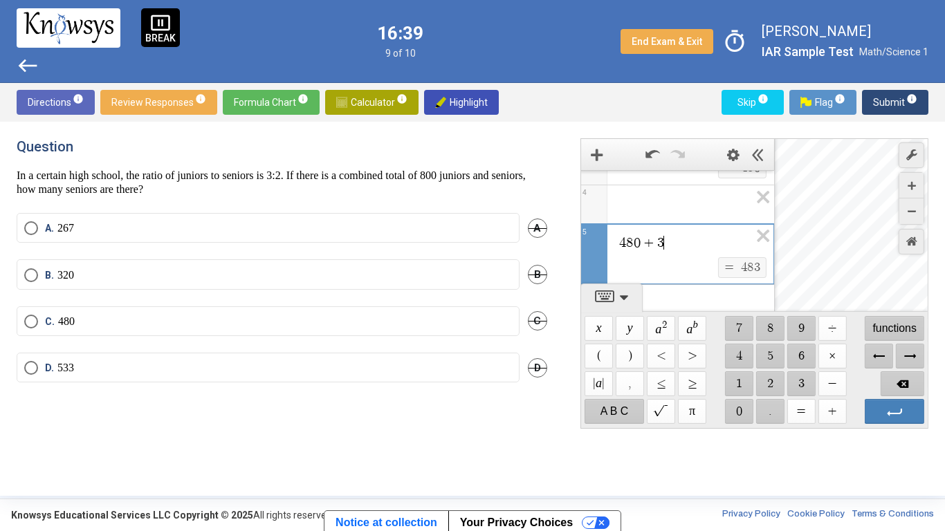
scroll to position [210, 0]
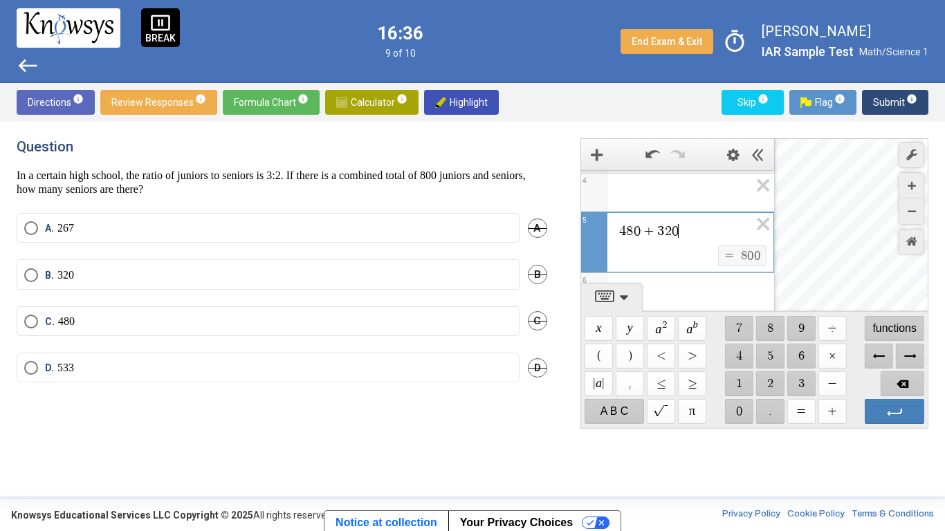
click at [163, 261] on mat-radio-button "B. 320" at bounding box center [268, 274] width 503 height 30
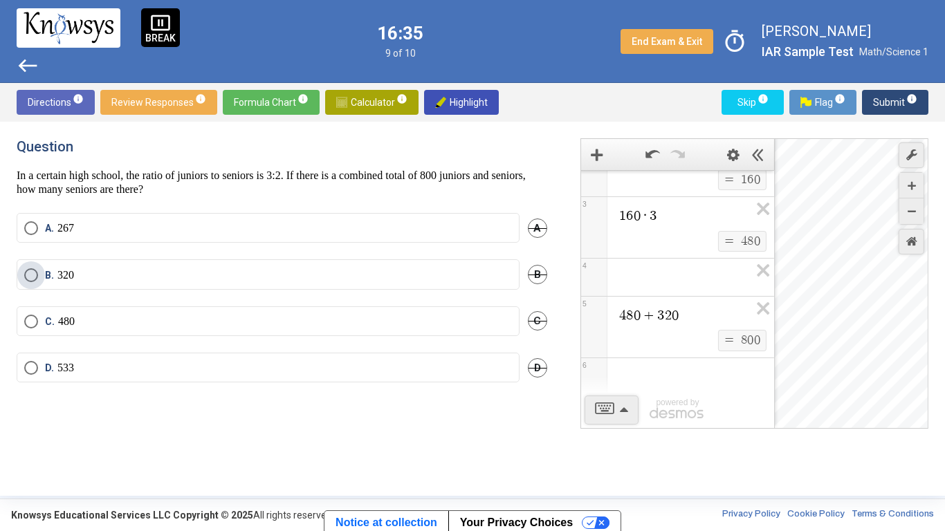
click at [177, 268] on label "B. 320" at bounding box center [268, 275] width 488 height 14
click at [912, 90] on span "Submit info" at bounding box center [895, 102] width 44 height 25
click at [759, 205] on icon "Expression List" at bounding box center [758, 213] width 31 height 32
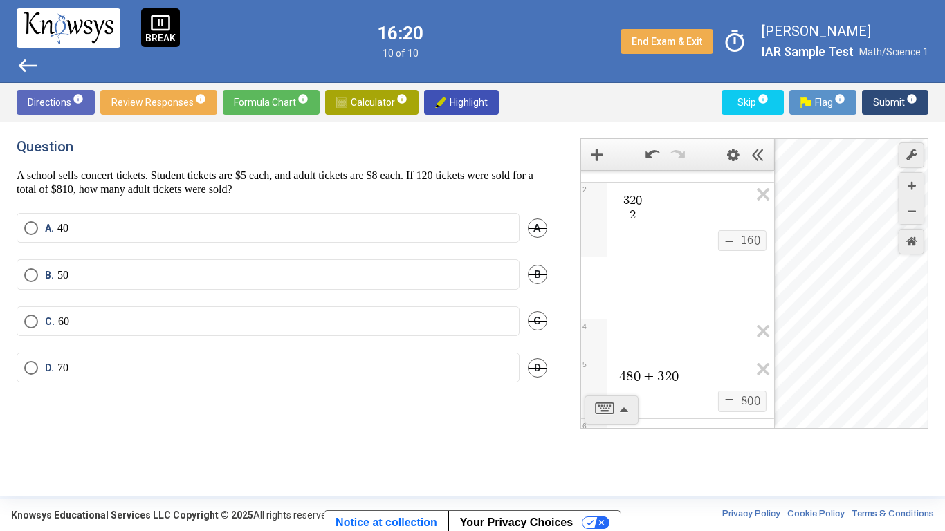
click at [759, 205] on icon "Expression List" at bounding box center [758, 199] width 31 height 32
click at [759, 155] on div "2 3 ​" at bounding box center [677, 131] width 193 height 48
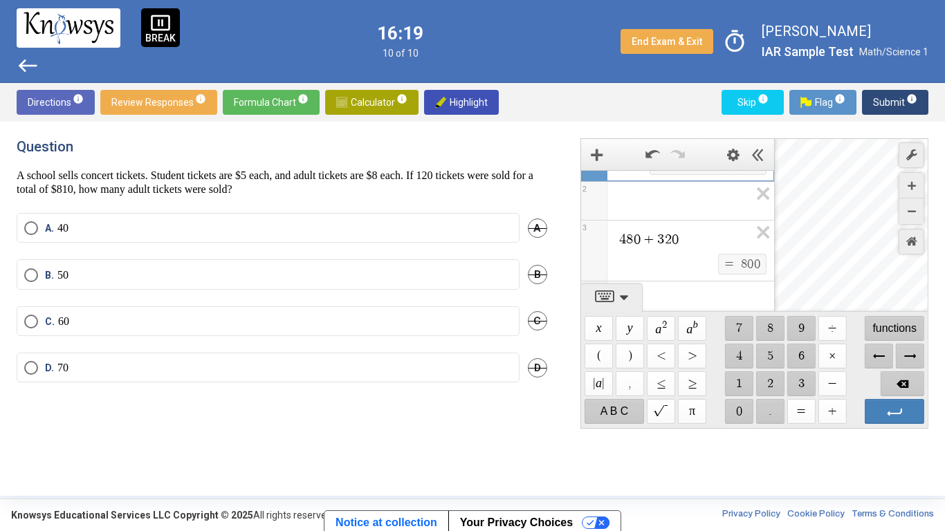
scroll to position [0, 0]
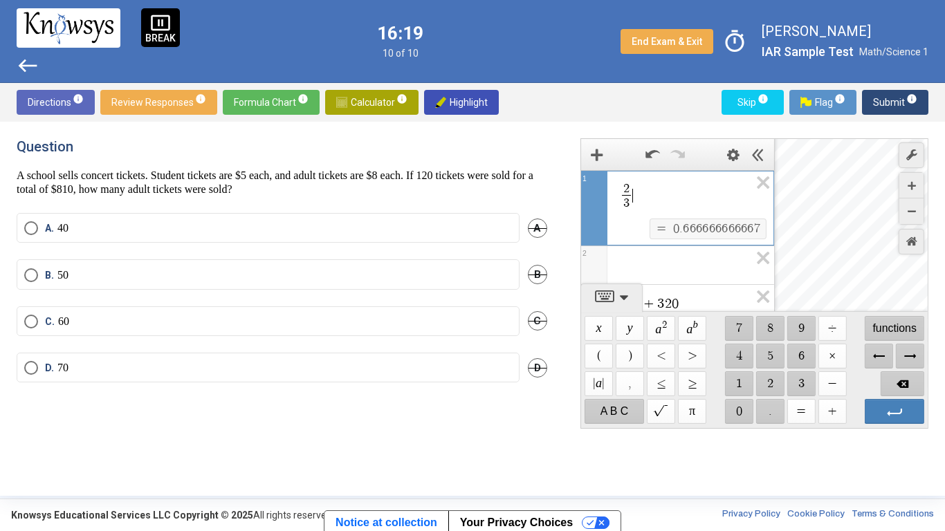
click at [759, 205] on div "2 3 ​ ​" at bounding box center [677, 195] width 192 height 48
click at [764, 193] on icon "Expression List" at bounding box center [758, 187] width 31 height 32
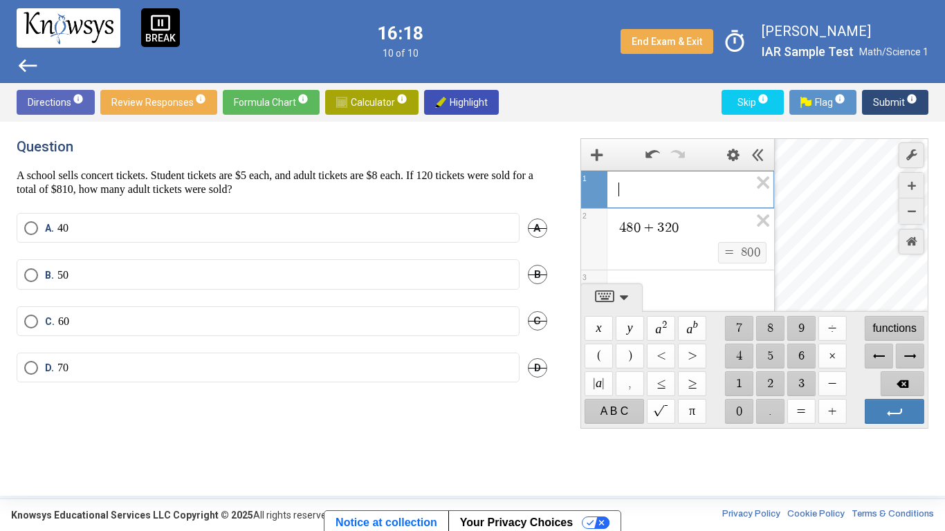
click at [764, 193] on icon "Expression List" at bounding box center [758, 187] width 31 height 32
click at [774, 181] on icon "Expression List" at bounding box center [758, 187] width 31 height 32
click at [829, 350] on span "$$ ×" at bounding box center [832, 356] width 28 height 25
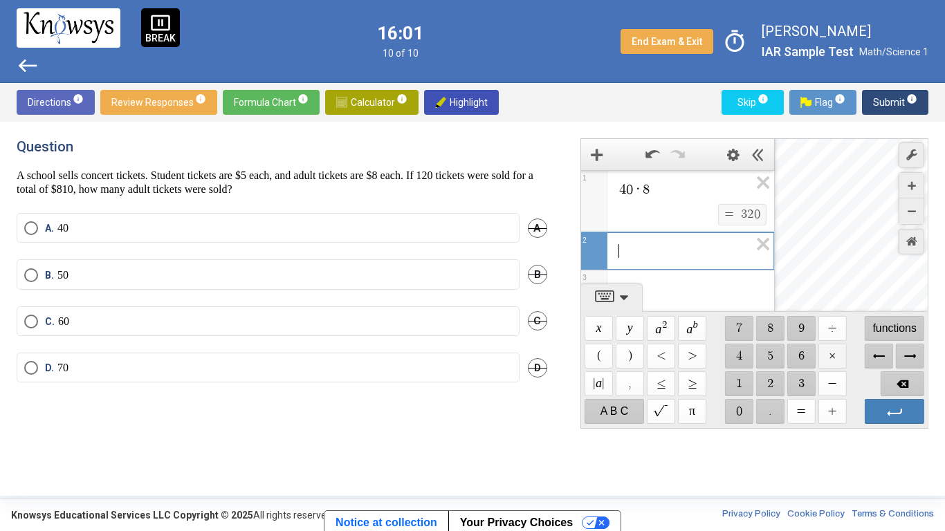
scroll to position [8, 0]
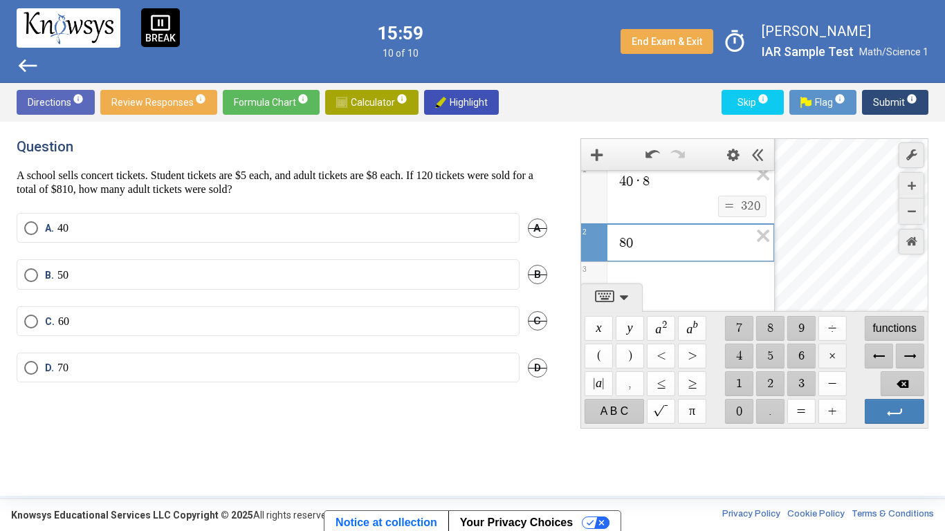
click at [831, 355] on span "$$ ×" at bounding box center [832, 356] width 28 height 25
click at [631, 184] on span "0" at bounding box center [629, 181] width 7 height 14
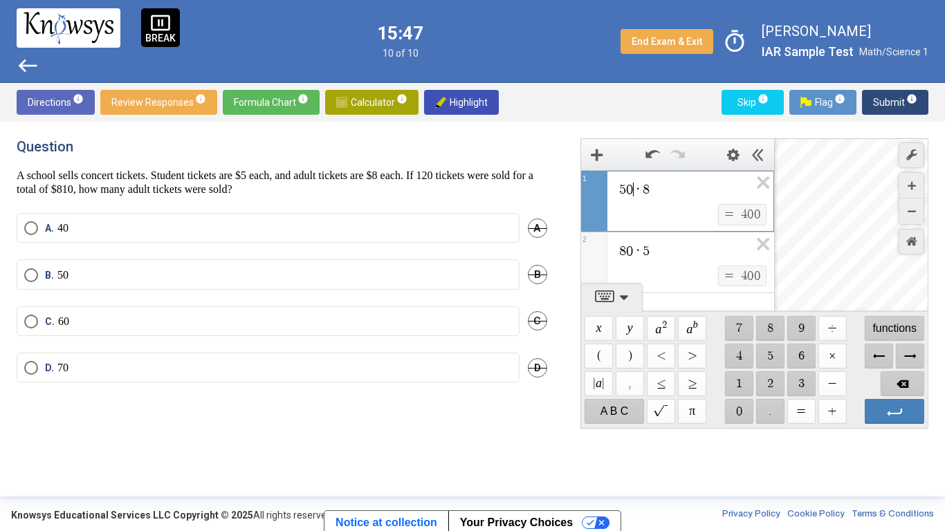
click at [631, 253] on div "8 0 · 5 $$ = $$ 4 0 0" at bounding box center [677, 262] width 193 height 61
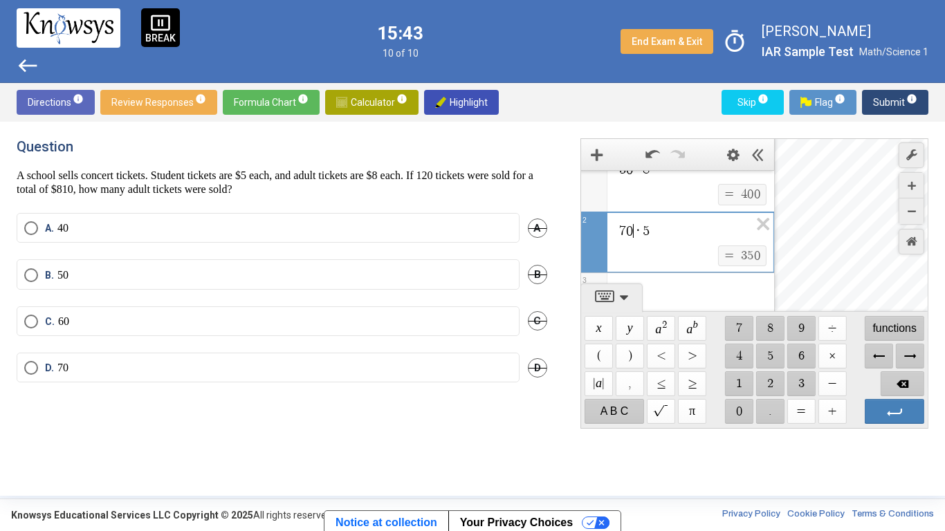
scroll to position [18, 0]
click at [632, 174] on div "5 0 · 8" at bounding box center [677, 169] width 193 height 33
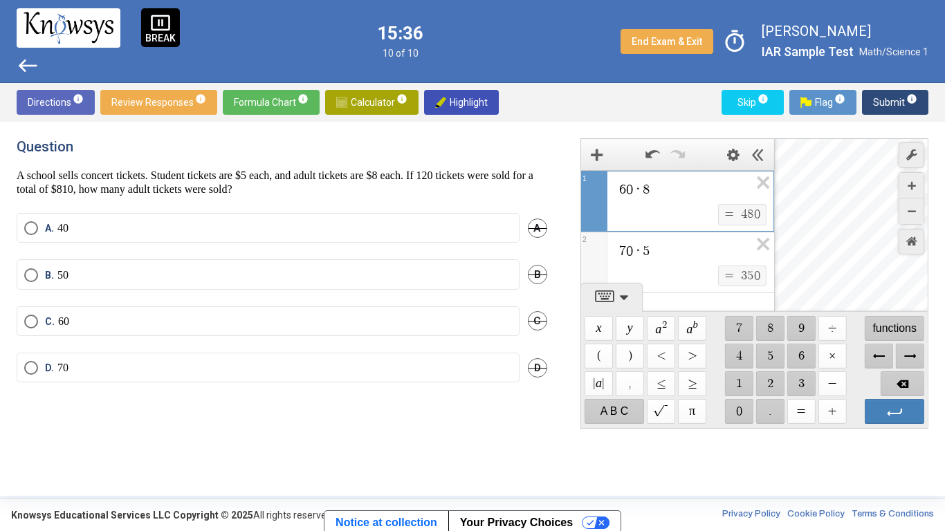
click at [637, 248] on div "7 0 · 5 $$ = $$ 3 5 0" at bounding box center [677, 262] width 193 height 61
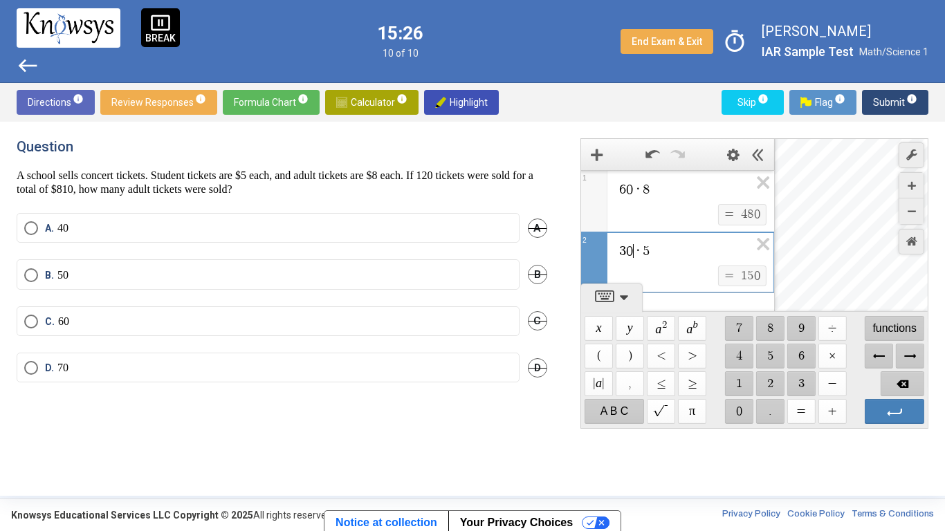
click at [625, 189] on span "6 0 · 8" at bounding box center [684, 189] width 132 height 17
click at [635, 183] on span "·" at bounding box center [637, 190] width 9 height 14
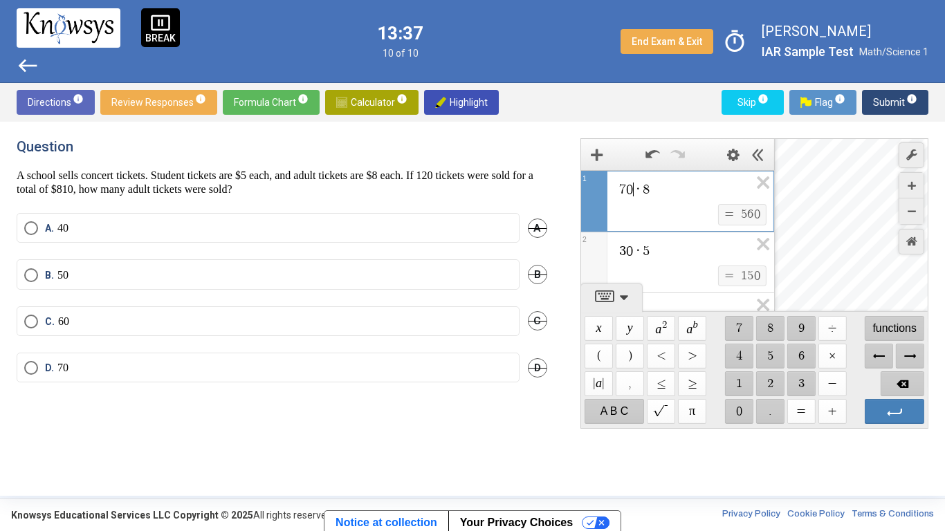
click at [630, 246] on div "3 0 · 5 $$ = $$ 1 5 0" at bounding box center [677, 262] width 193 height 61
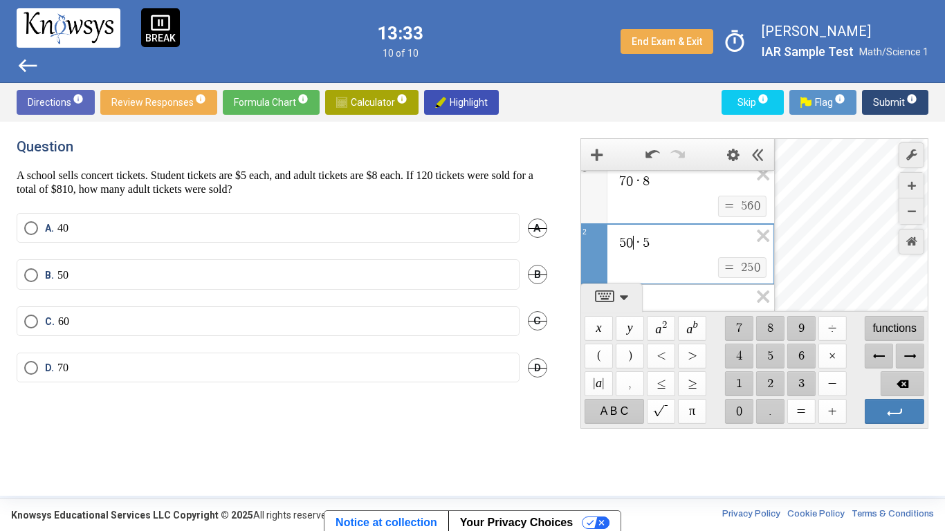
scroll to position [20, 0]
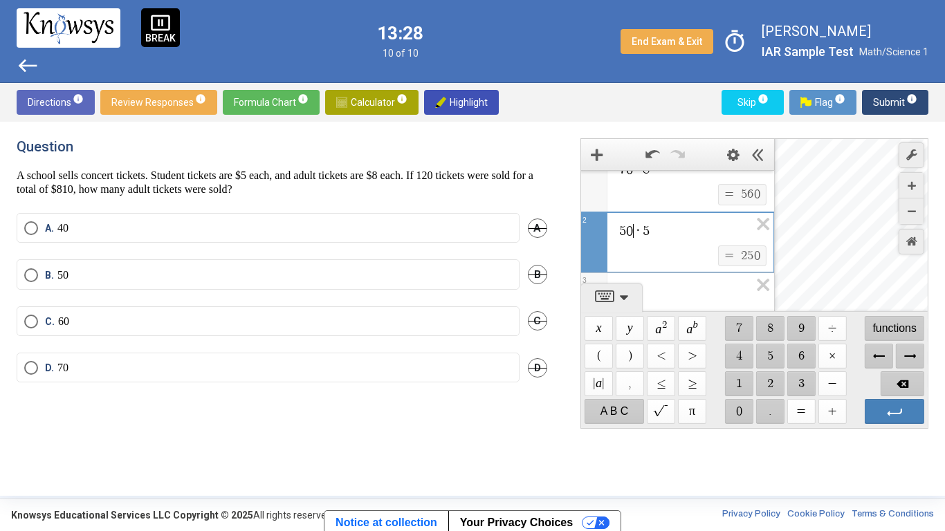
click at [66, 376] on mat-radio-button "D. 70" at bounding box center [268, 368] width 503 height 30
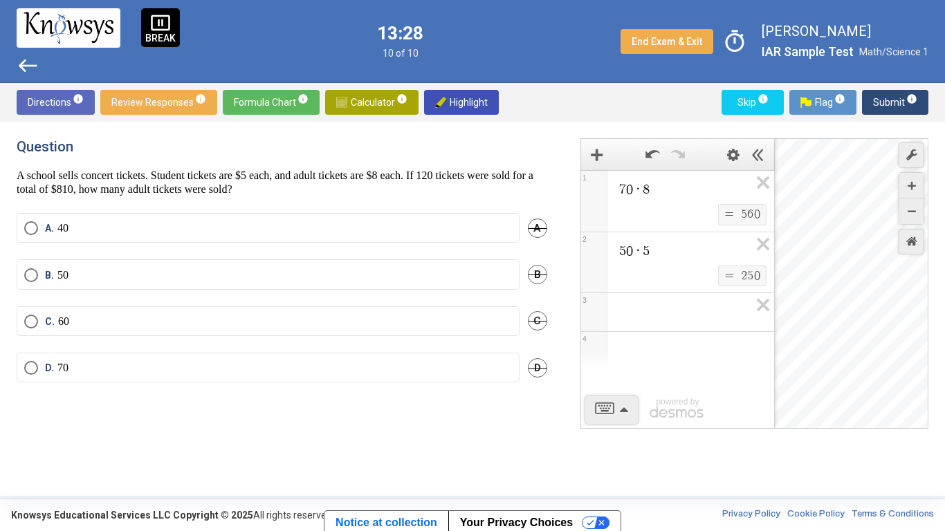
scroll to position [0, 0]
click at [28, 376] on mat-radio-button "D. 70" at bounding box center [268, 368] width 503 height 30
click at [36, 372] on span "Select an option" at bounding box center [31, 368] width 14 height 14
click at [905, 93] on sup "info" at bounding box center [911, 98] width 12 height 11
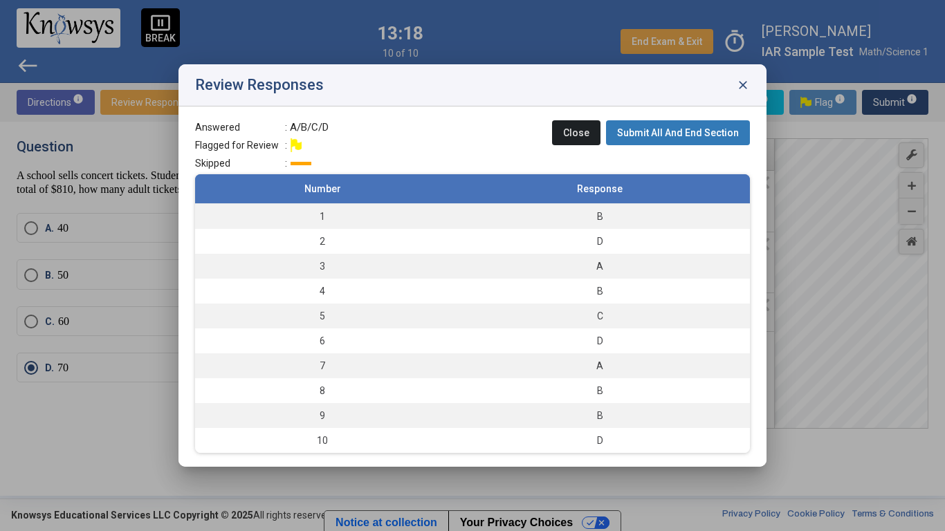
click at [653, 120] on button "Submit All And End Section" at bounding box center [678, 132] width 144 height 25
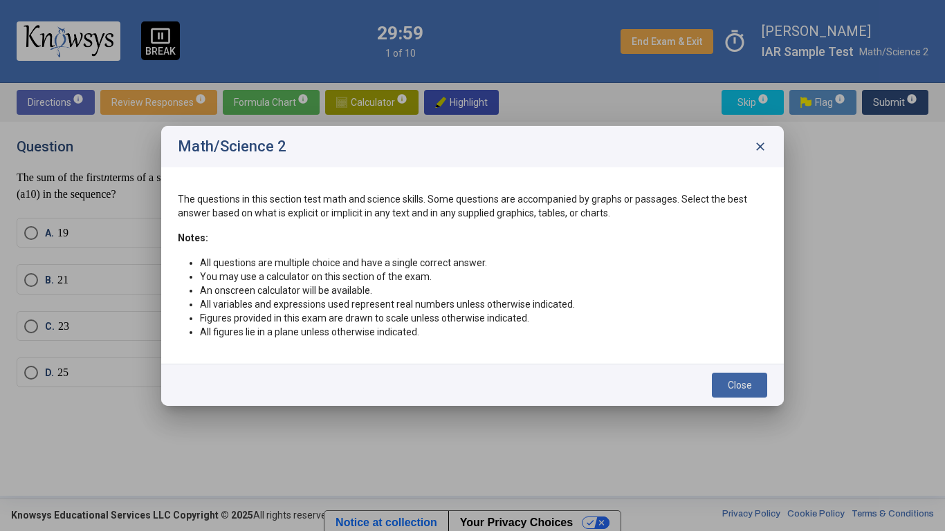
click at [744, 387] on span "Close" at bounding box center [740, 385] width 24 height 11
click at [742, 387] on div "Question The sum of the first n terms of a sequence is given by the equation . …" at bounding box center [473, 308] width 912 height 341
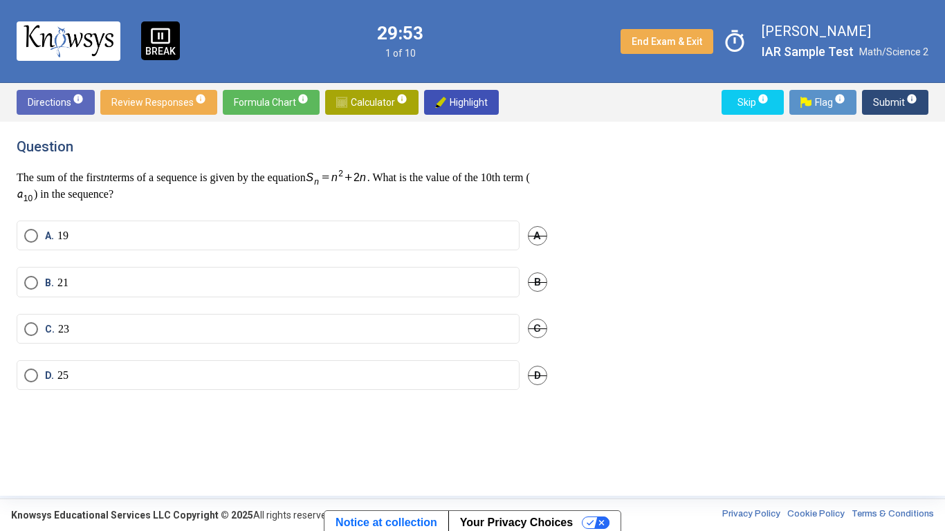
click at [266, 96] on span "Formula Chart info" at bounding box center [271, 102] width 75 height 25
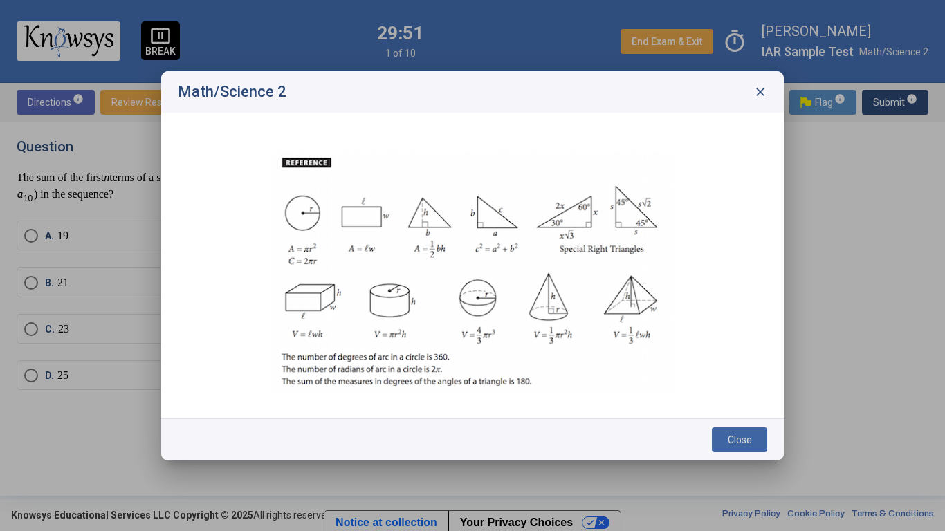
click at [727, 428] on button "Close" at bounding box center [739, 440] width 55 height 25
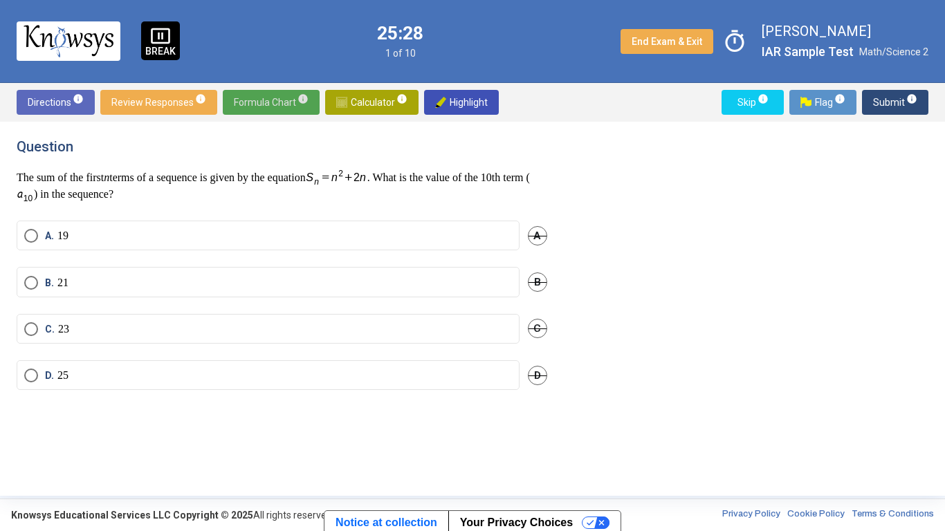
click at [35, 285] on span "Select an option" at bounding box center [31, 283] width 14 height 14
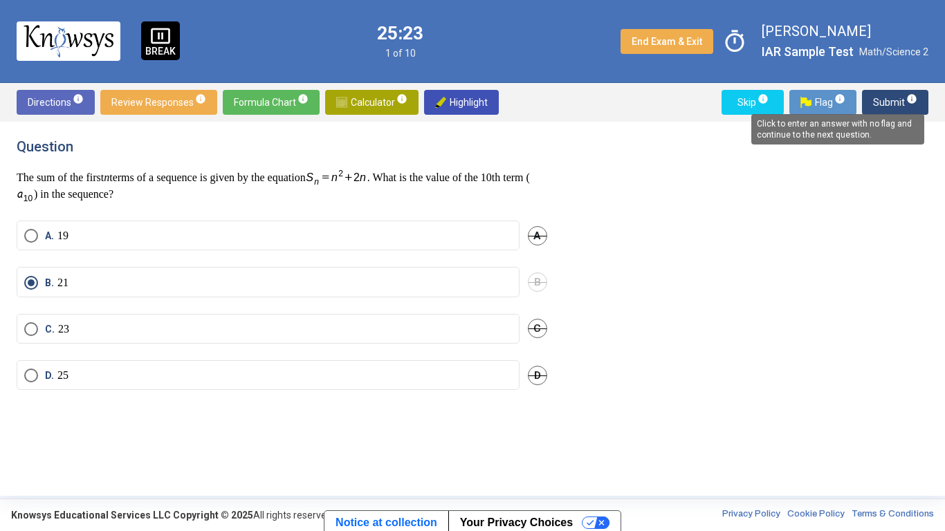
click at [884, 107] on mat-tooltip-component "Click to enter an answer with no flag and continue to the next question." at bounding box center [838, 129] width 192 height 50
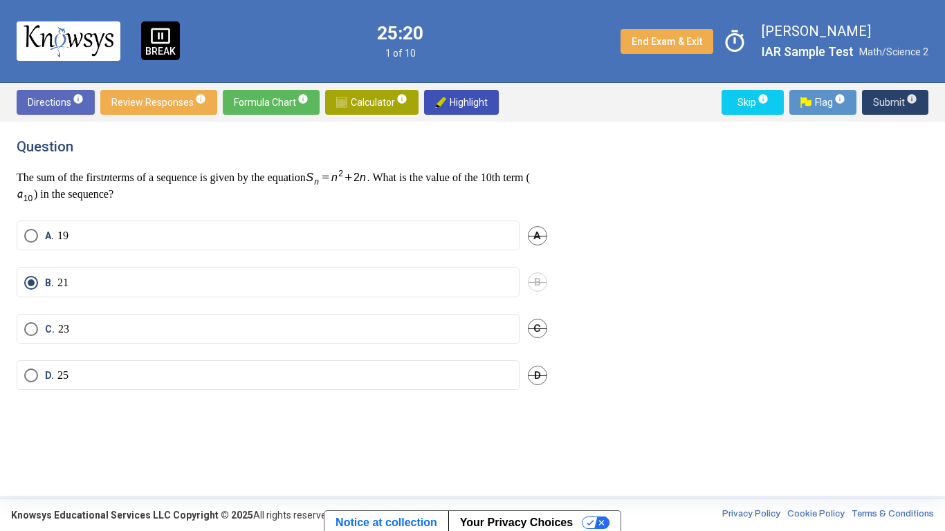
click at [893, 106] on span "Submit info" at bounding box center [895, 102] width 44 height 25
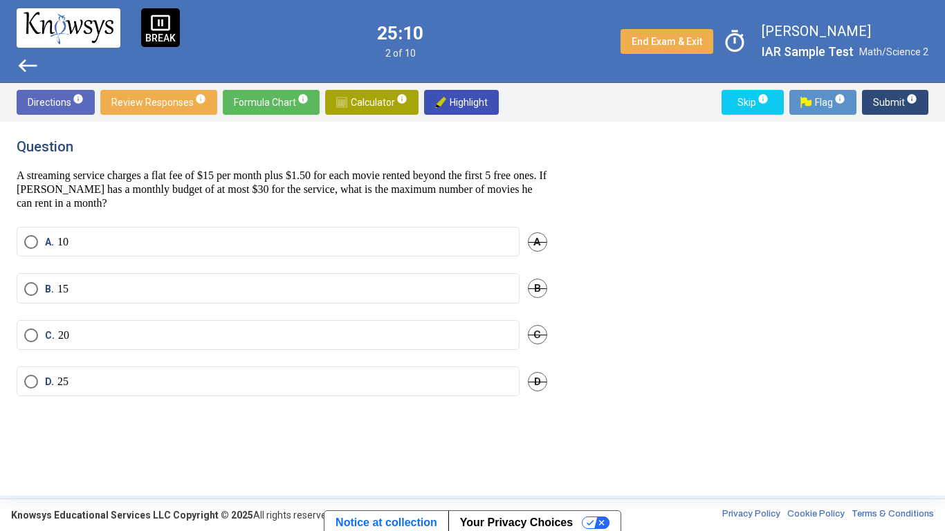
click at [376, 90] on span "Calculator info" at bounding box center [371, 102] width 71 height 25
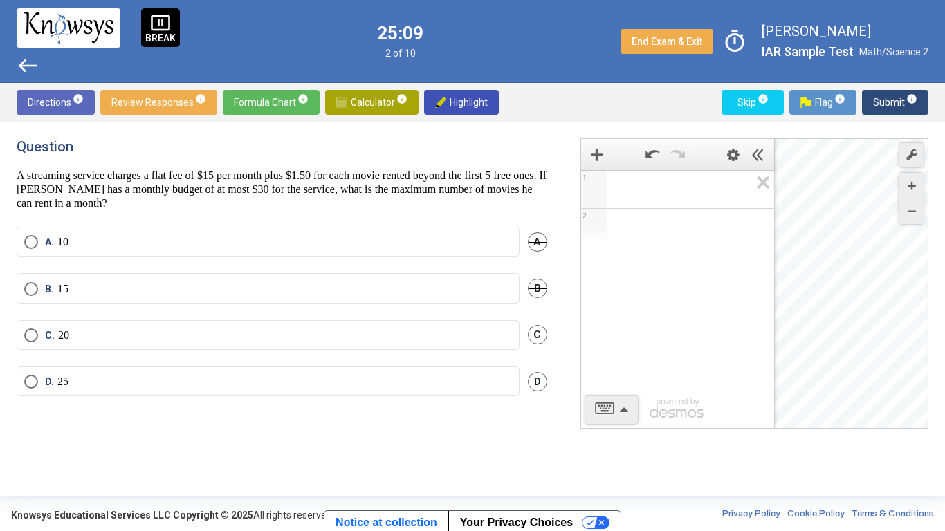
click at [641, 185] on span "Math Input:" at bounding box center [684, 189] width 132 height 17
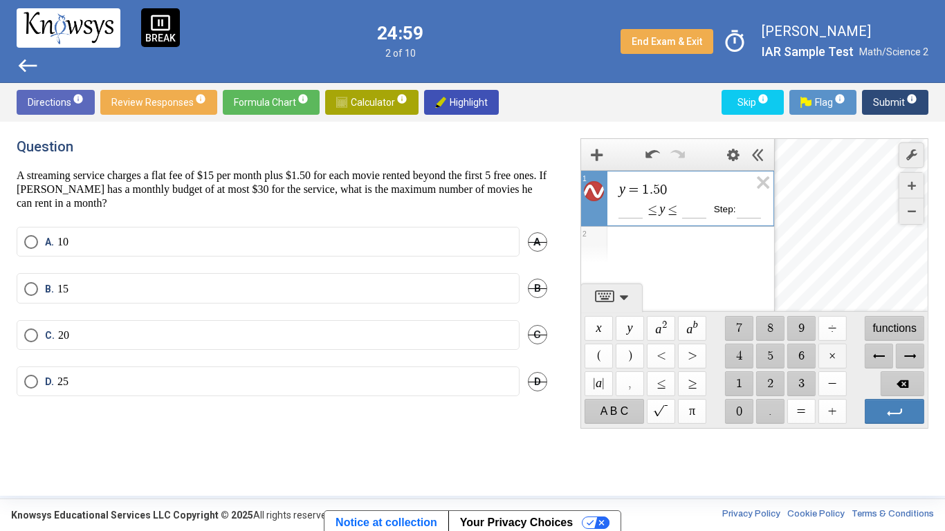
click at [843, 351] on span "$$ ×" at bounding box center [832, 356] width 28 height 25
click at [37, 289] on span "Select an option" at bounding box center [31, 289] width 14 height 14
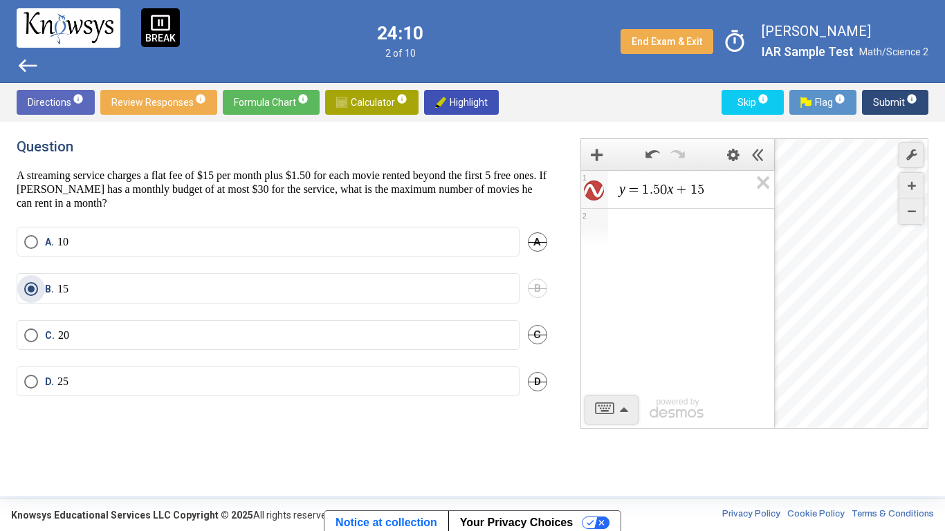
click at [886, 95] on span "Submit info" at bounding box center [895, 102] width 44 height 25
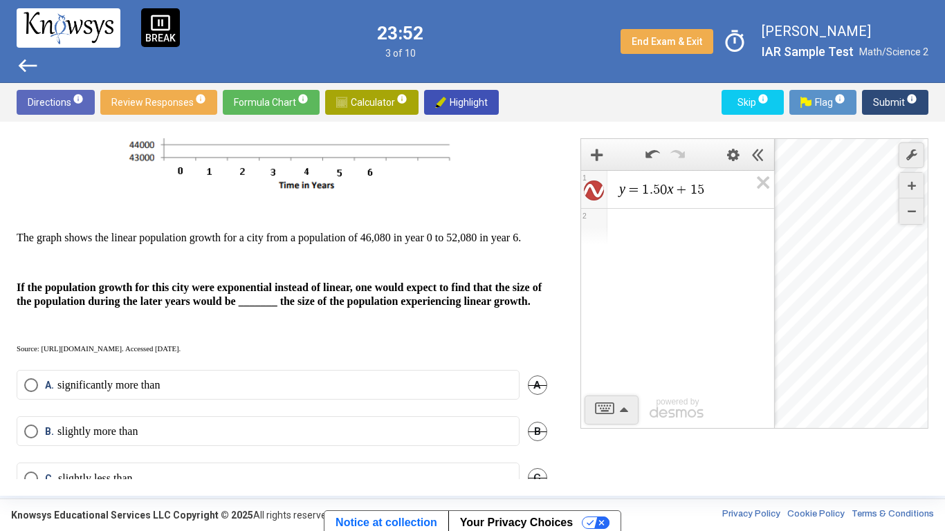
scroll to position [184, 0]
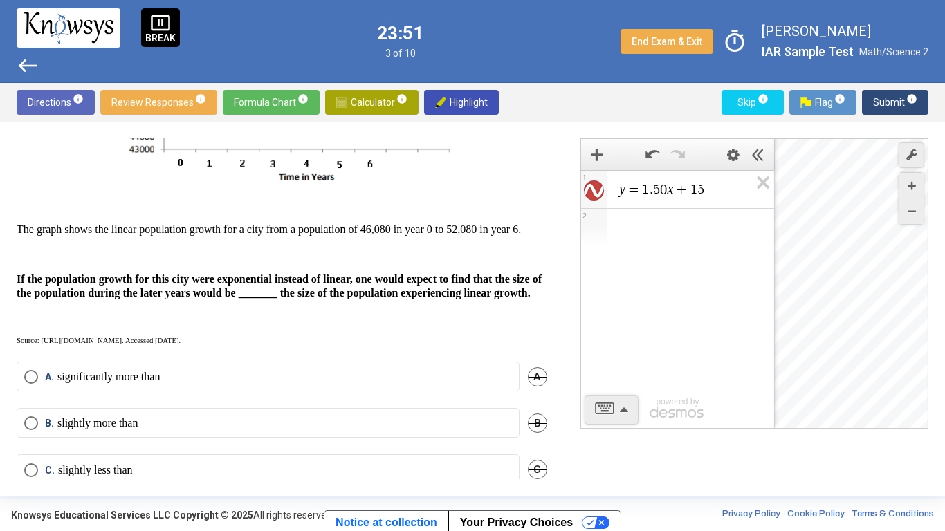
click at [56, 384] on span "A." at bounding box center [51, 377] width 12 height 14
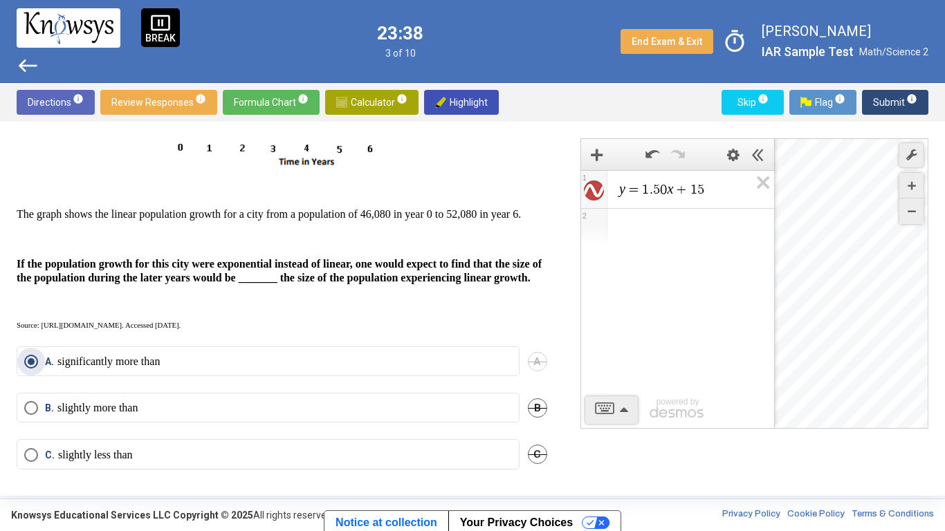
scroll to position [199, 0]
click at [760, 183] on icon "Expression List" at bounding box center [758, 187] width 31 height 32
click at [713, 195] on span "Math Input:" at bounding box center [684, 189] width 132 height 17
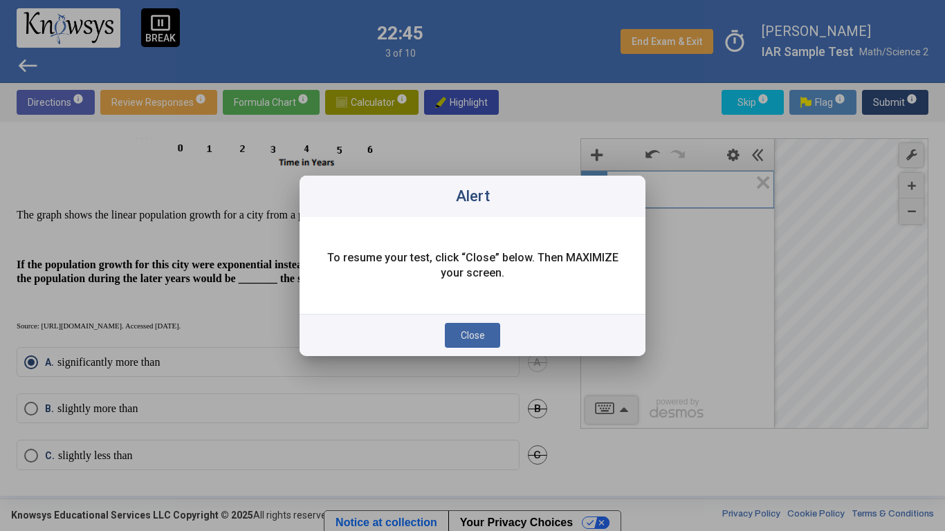
click at [491, 339] on button "Close" at bounding box center [472, 335] width 55 height 25
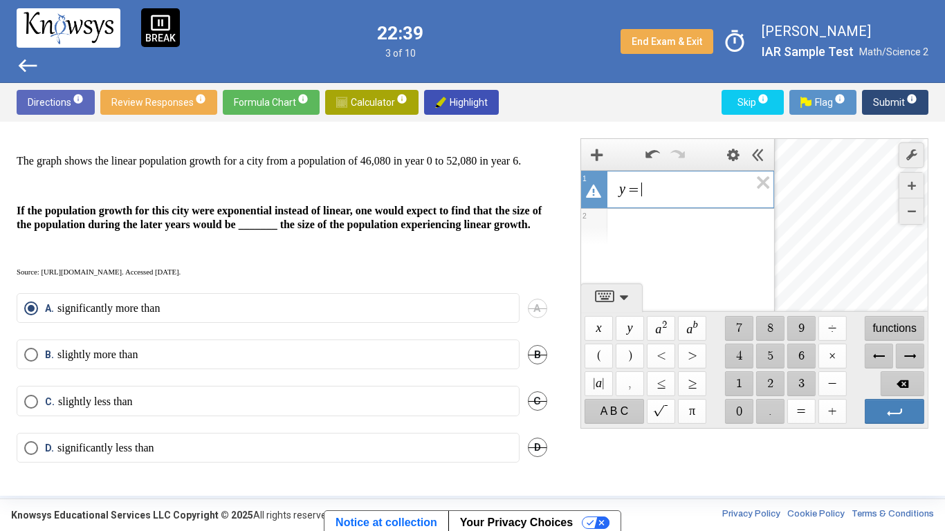
scroll to position [259, 0]
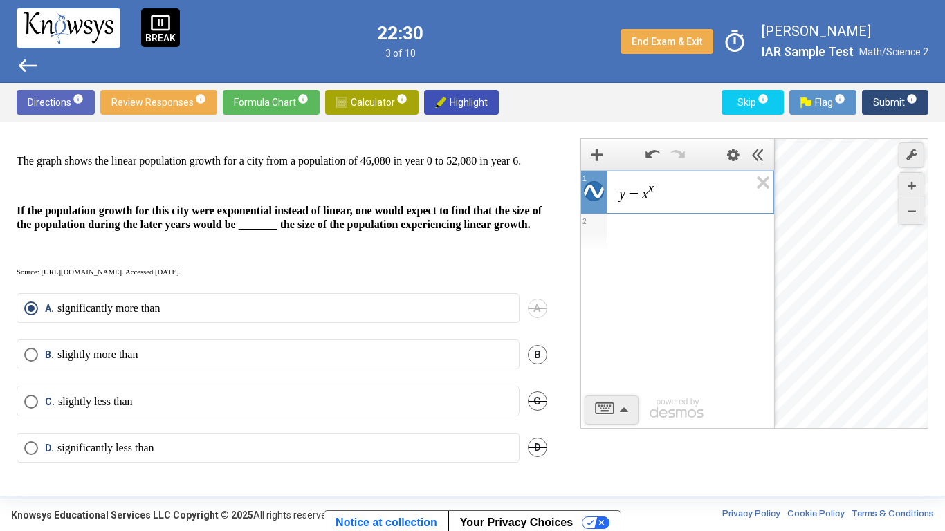
click at [835, 280] on div "Desmos Graphing Calculator" at bounding box center [852, 284] width 154 height 291
drag, startPoint x: 850, startPoint y: 275, endPoint x: 805, endPoint y: 351, distance: 88.1
click at [805, 351] on div "Desmos Graphing Calculator" at bounding box center [852, 284] width 154 height 291
click at [645, 196] on var "x" at bounding box center [645, 193] width 6 height 15
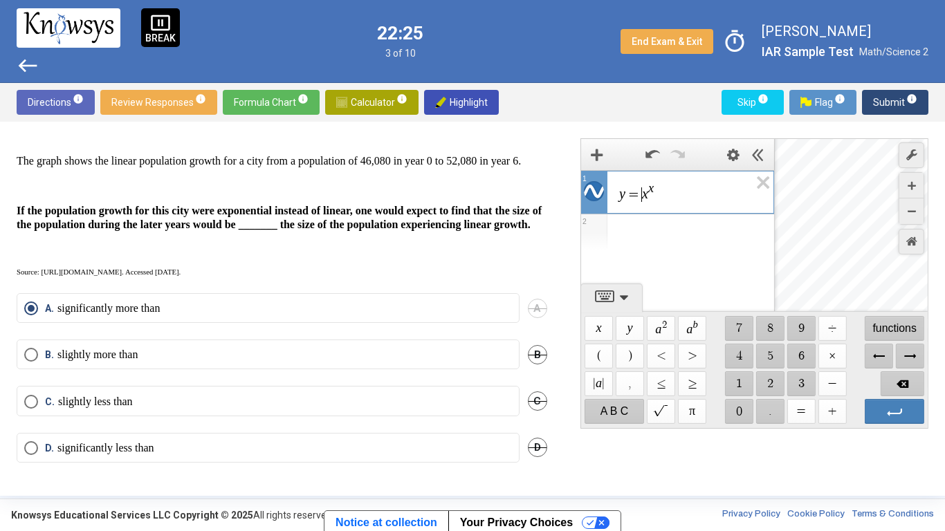
click at [649, 197] on span "y = ​ x x" at bounding box center [683, 192] width 131 height 22
click at [647, 197] on span "1" at bounding box center [645, 195] width 7 height 14
click at [633, 226] on div "Expression List" at bounding box center [677, 232] width 193 height 36
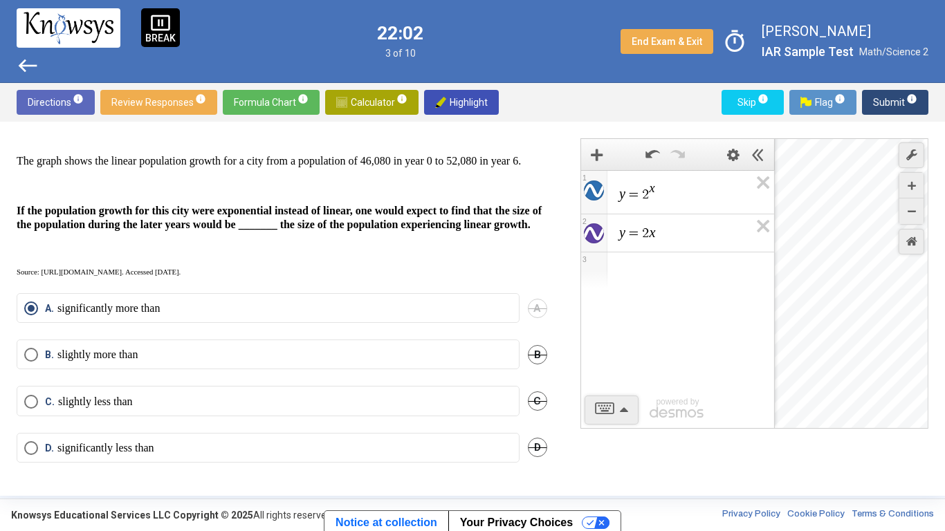
drag, startPoint x: 848, startPoint y: 215, endPoint x: 724, endPoint y: 397, distance: 220.1
click at [724, 397] on div "y = 2 x 1 y = 2 x 2 3 powered by powered by $$ x $$ y $$ a 2 $$ a b $$ 7 $$ 8 $…" at bounding box center [755, 283] width 348 height 291
drag, startPoint x: 871, startPoint y: 318, endPoint x: 797, endPoint y: 388, distance: 101.8
click at [797, 388] on div "Desmos Graphing Calculator" at bounding box center [852, 284] width 154 height 291
click at [899, 89] on div "Directions info Review Responses info Formula Chart info Calculator info Highli…" at bounding box center [472, 102] width 945 height 39
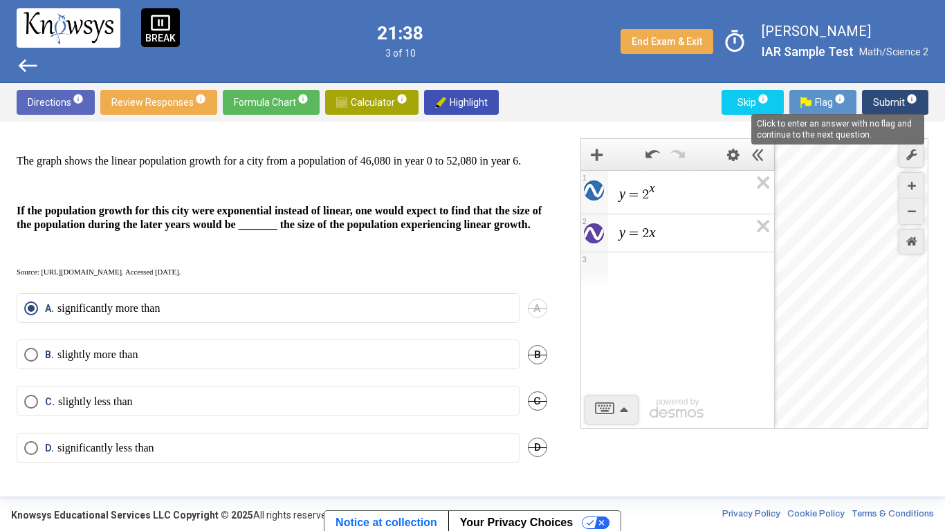
click at [912, 101] on span "info" at bounding box center [911, 98] width 11 height 11
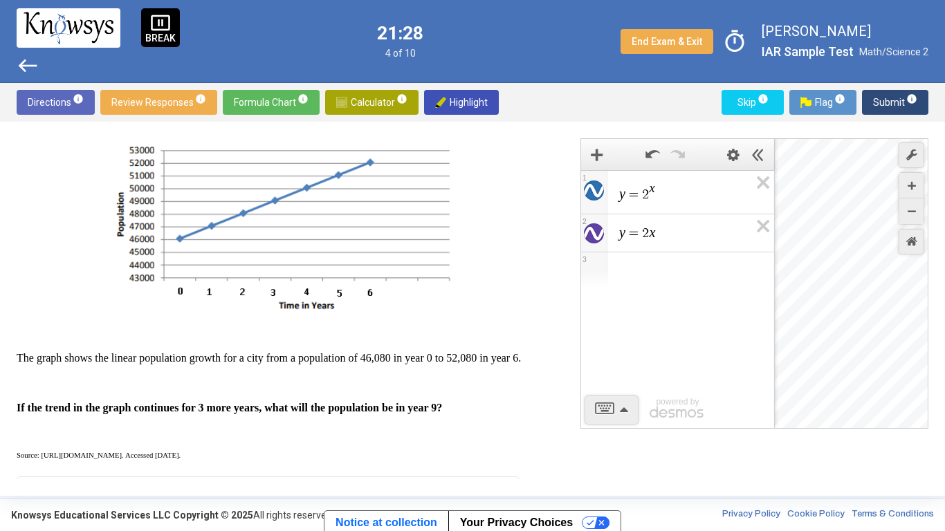
scroll to position [57, 0]
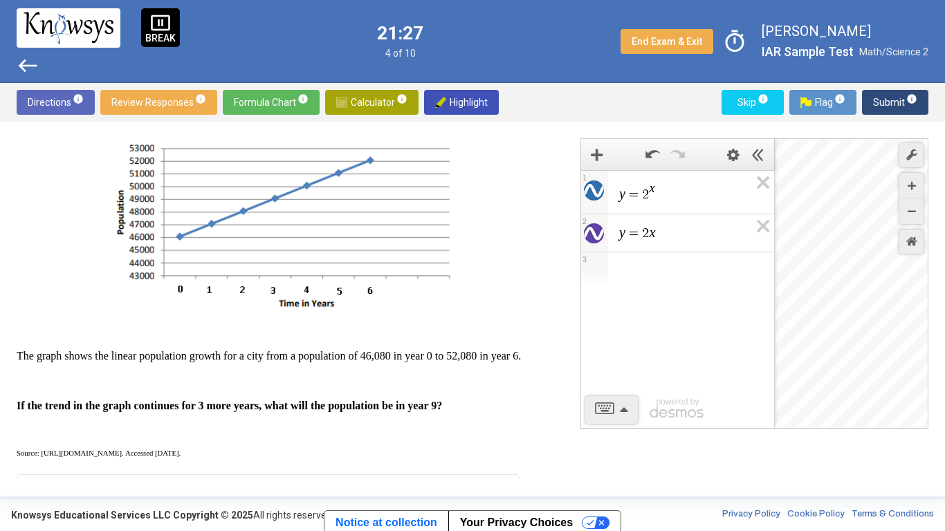
click at [657, 204] on div "y = 2 x" at bounding box center [677, 190] width 193 height 39
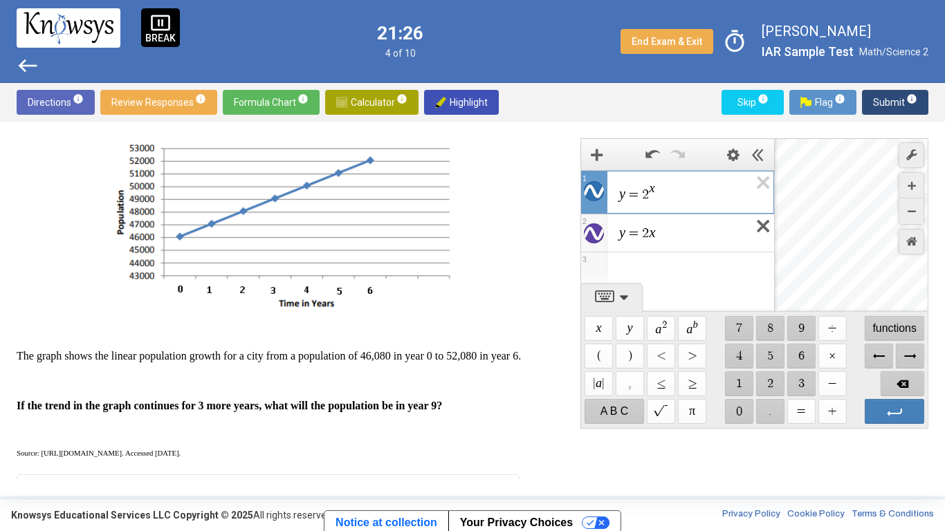
click at [765, 226] on icon "Expression List" at bounding box center [758, 230] width 31 height 32
click at [651, 199] on span "y = 2 x ​" at bounding box center [683, 192] width 131 height 22
click at [850, 270] on div "Desmos Graphing Calculator" at bounding box center [852, 284] width 154 height 291
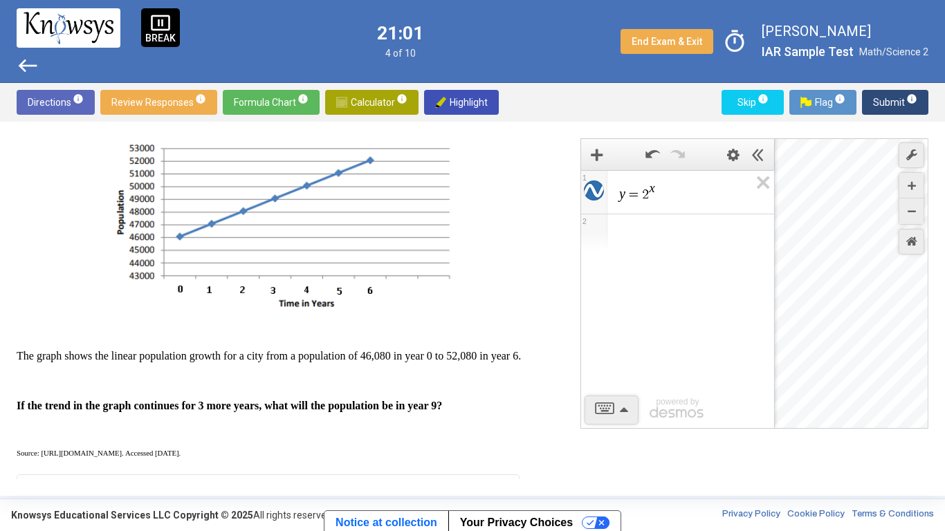
click at [650, 200] on span "y = 2 x" at bounding box center [684, 192] width 132 height 22
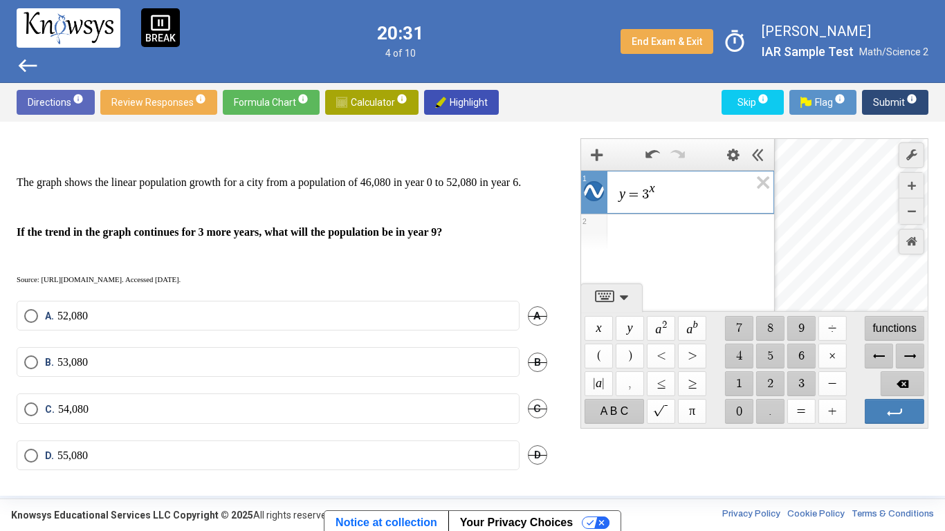
scroll to position [230, 0]
click at [156, 471] on mat-radio-button "D. 55,080" at bounding box center [268, 456] width 503 height 30
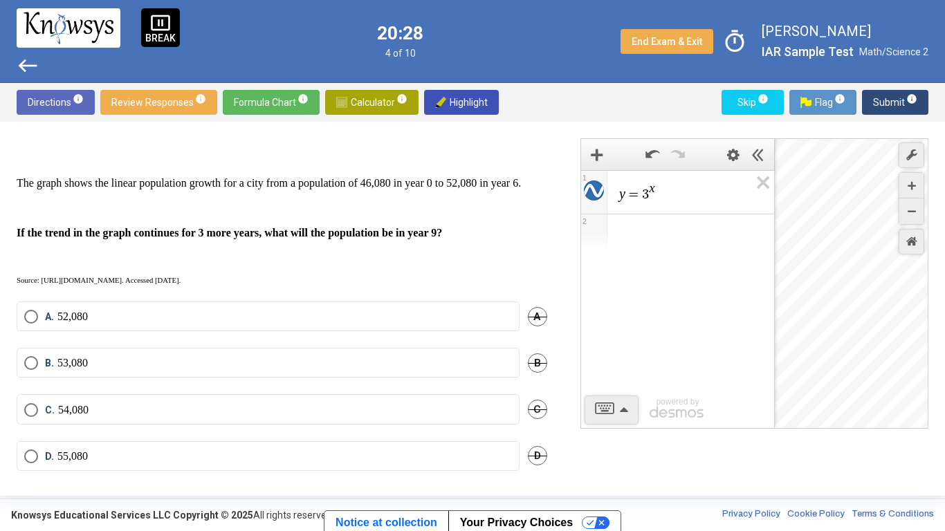
click at [162, 464] on label "D. 55,080" at bounding box center [268, 457] width 488 height 14
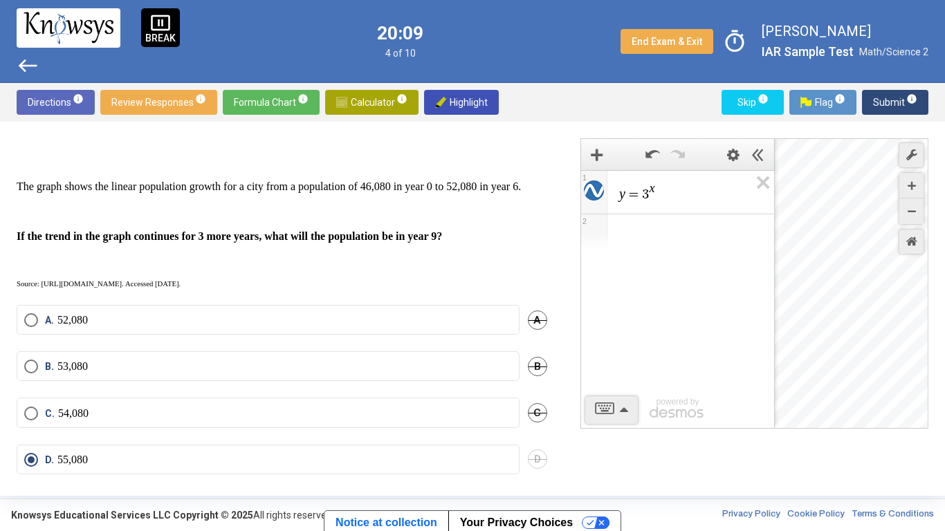
scroll to position [253, 0]
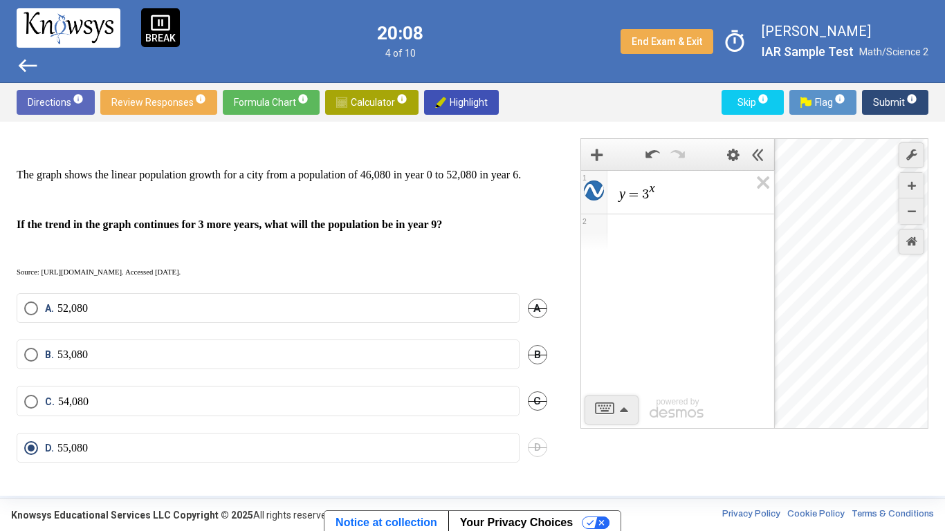
click at [889, 103] on span "Submit info" at bounding box center [895, 102] width 44 height 25
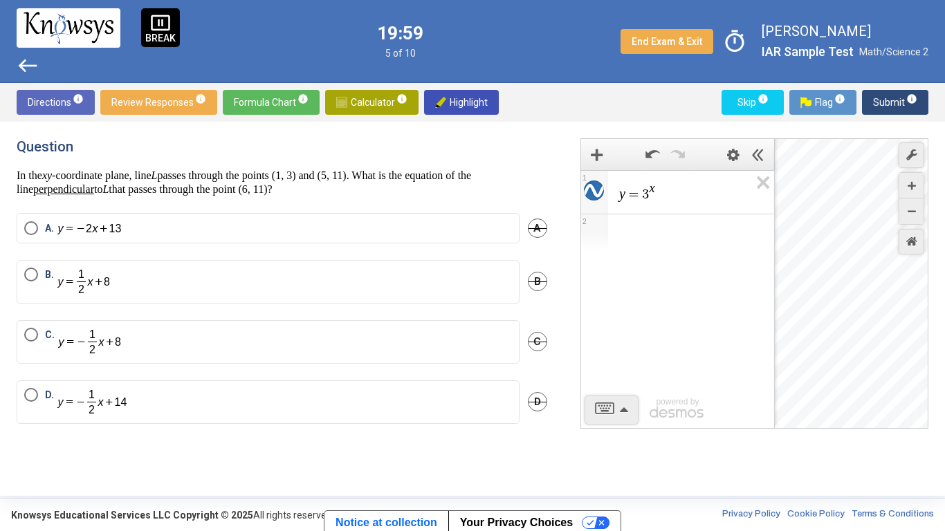
click at [756, 190] on icon "Expression List" at bounding box center [758, 187] width 31 height 32
click at [749, 182] on span "y = 3 x 1" at bounding box center [677, 192] width 193 height 44
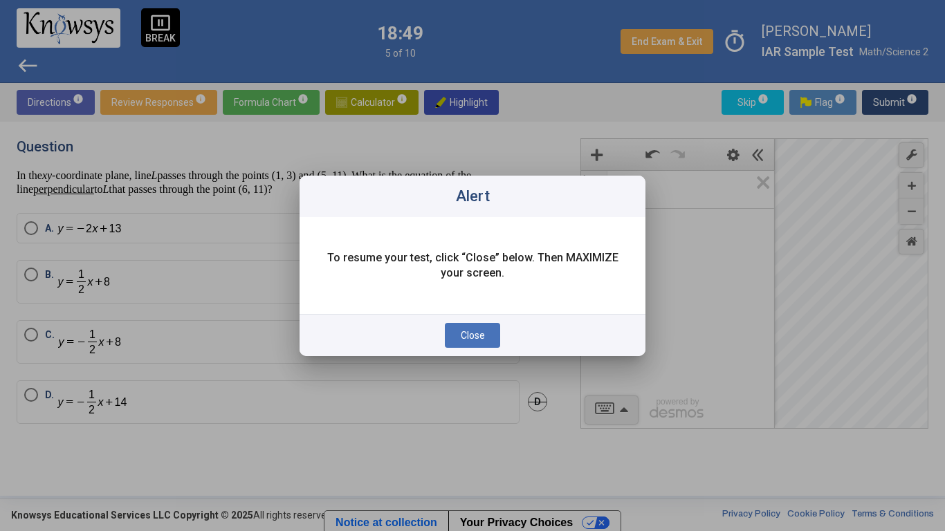
click at [491, 327] on button "Close" at bounding box center [472, 335] width 55 height 25
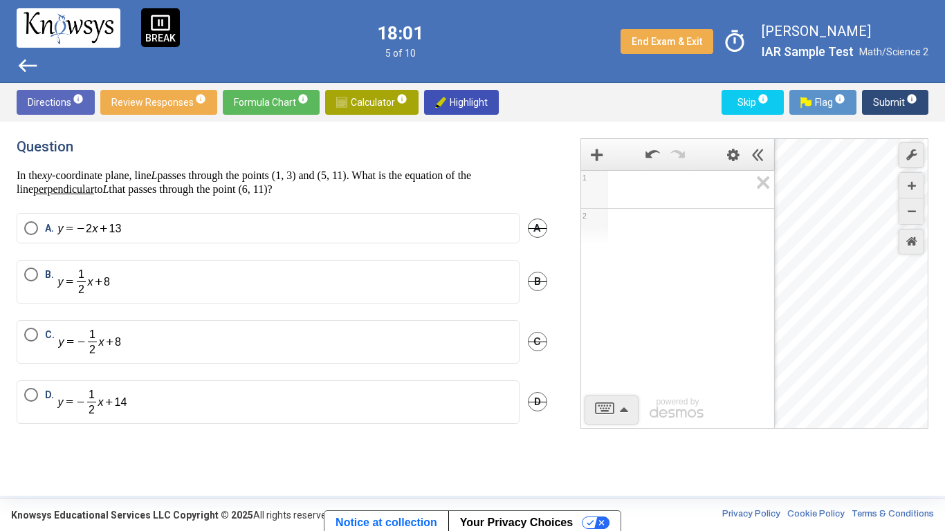
click at [693, 204] on div "Expression List" at bounding box center [677, 189] width 193 height 37
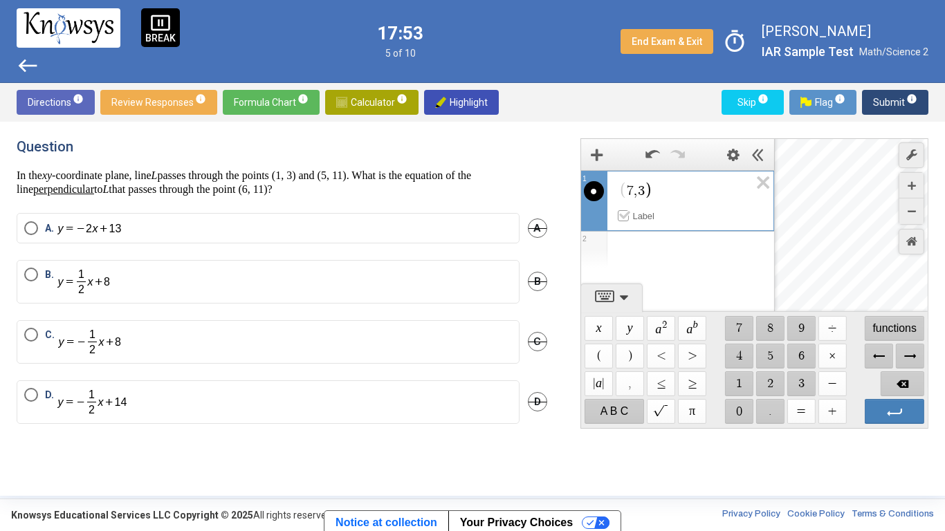
click at [635, 217] on span "Label" at bounding box center [642, 216] width 21 height 10
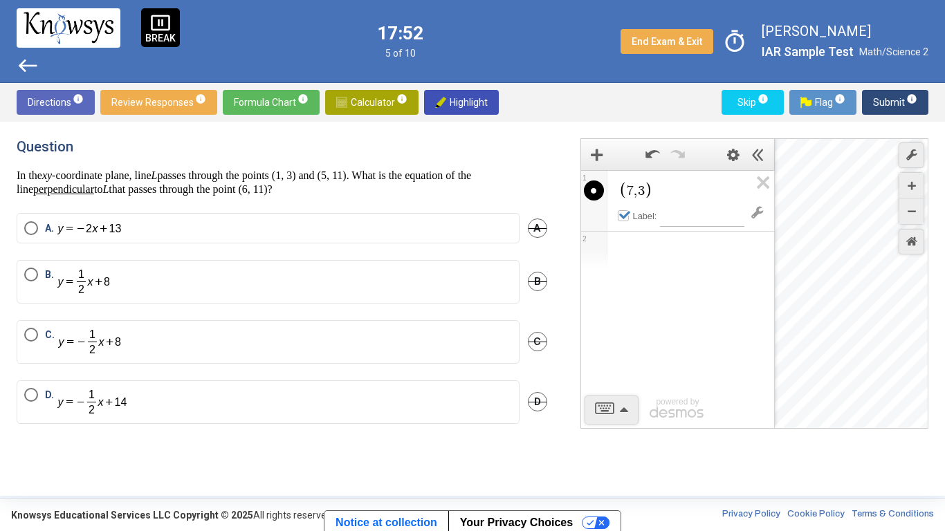
drag, startPoint x: 899, startPoint y: 299, endPoint x: 817, endPoint y: 390, distance: 122.0
click at [817, 390] on div "Desmos Graphing Calculator" at bounding box center [852, 284] width 154 height 291
drag, startPoint x: 888, startPoint y: 354, endPoint x: 832, endPoint y: 356, distance: 56.8
click at [832, 356] on div "$$ 7 , 3" at bounding box center [852, 284] width 154 height 291
drag, startPoint x: 845, startPoint y: 356, endPoint x: 892, endPoint y: 399, distance: 63.7
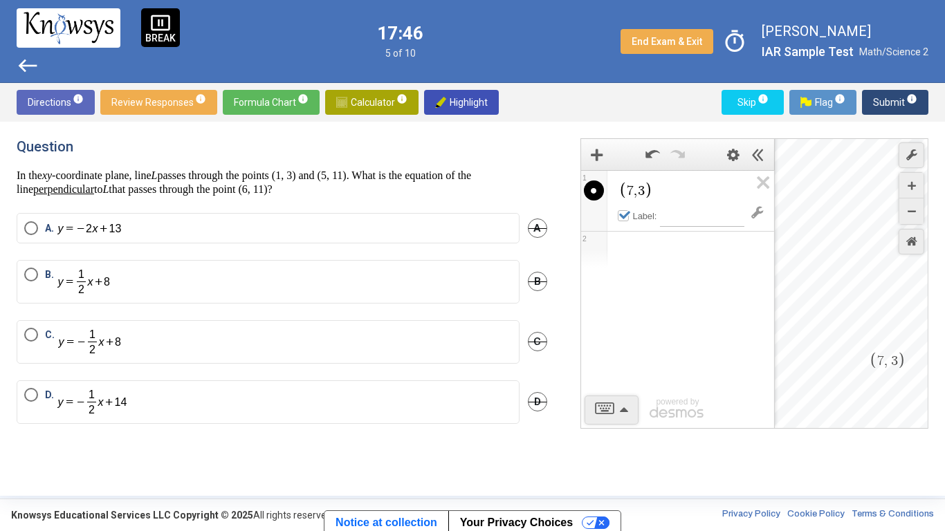
click at [892, 399] on div "$$ 7 , 3" at bounding box center [852, 284] width 154 height 291
click at [628, 252] on div "Expression List" at bounding box center [677, 250] width 193 height 36
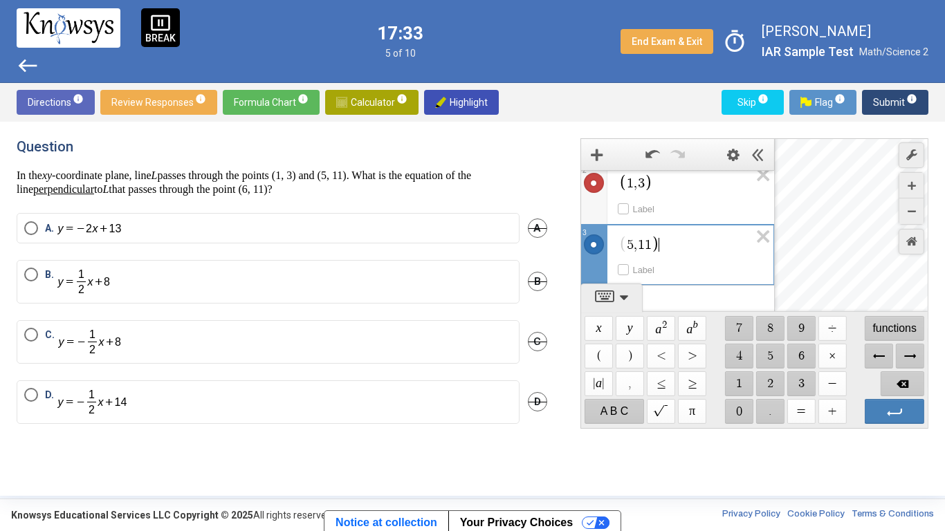
scroll to position [70, 0]
click at [814, 285] on div "$$ 7 , 3" at bounding box center [852, 284] width 154 height 291
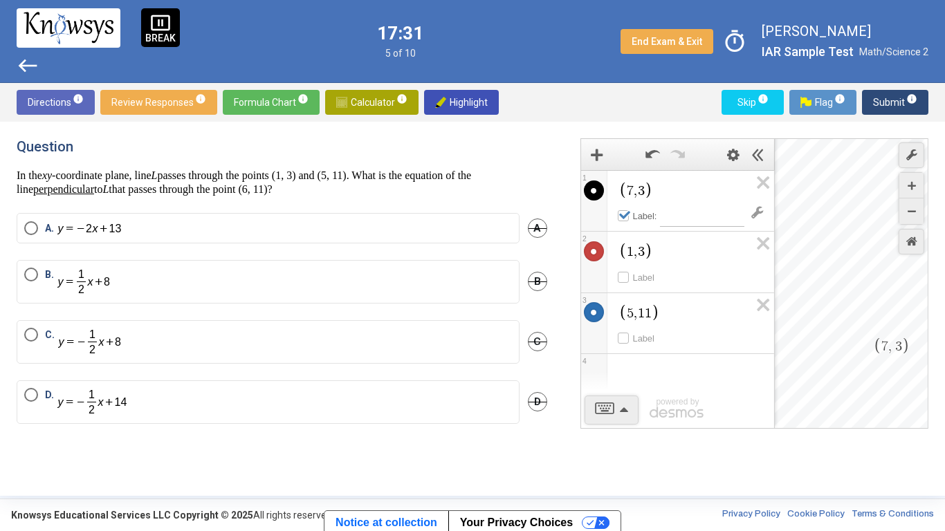
scroll to position [0, 0]
drag, startPoint x: 848, startPoint y: 312, endPoint x: 874, endPoint y: 317, distance: 26.1
click at [874, 317] on div "$$ 7 , 3" at bounding box center [852, 284] width 154 height 291
click at [623, 274] on icon "Label" at bounding box center [624, 276] width 11 height 11
click at [630, 332] on span "Label" at bounding box center [637, 340] width 39 height 17
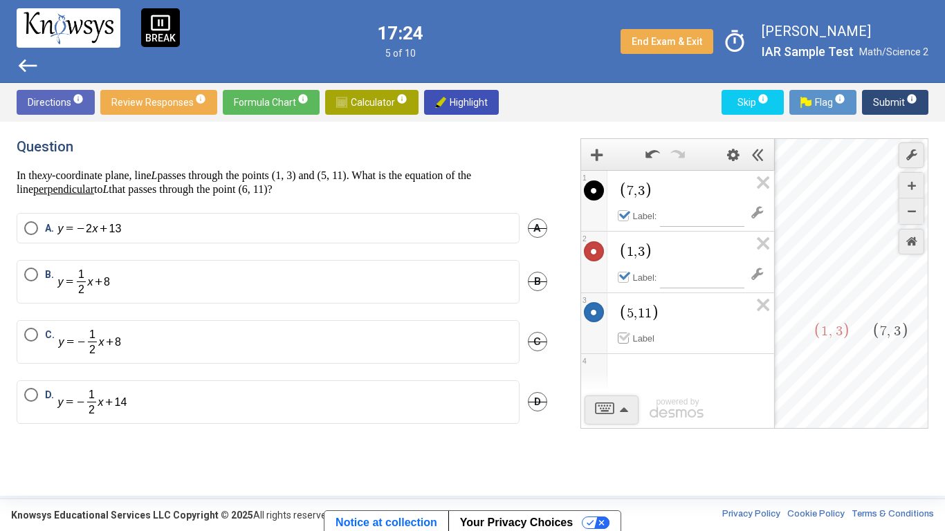
click at [620, 337] on icon "Label" at bounding box center [624, 336] width 11 height 11
click at [651, 359] on div "Expression List" at bounding box center [677, 372] width 193 height 36
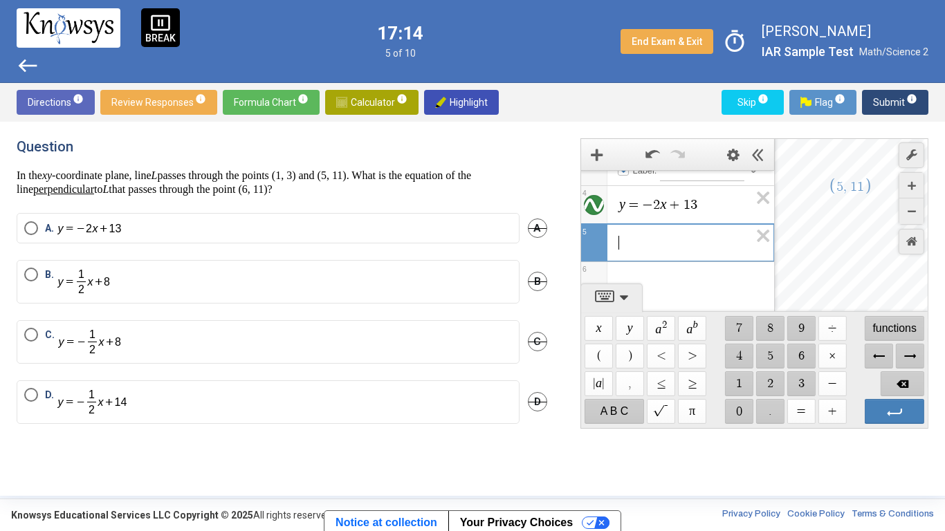
scroll to position [72, 0]
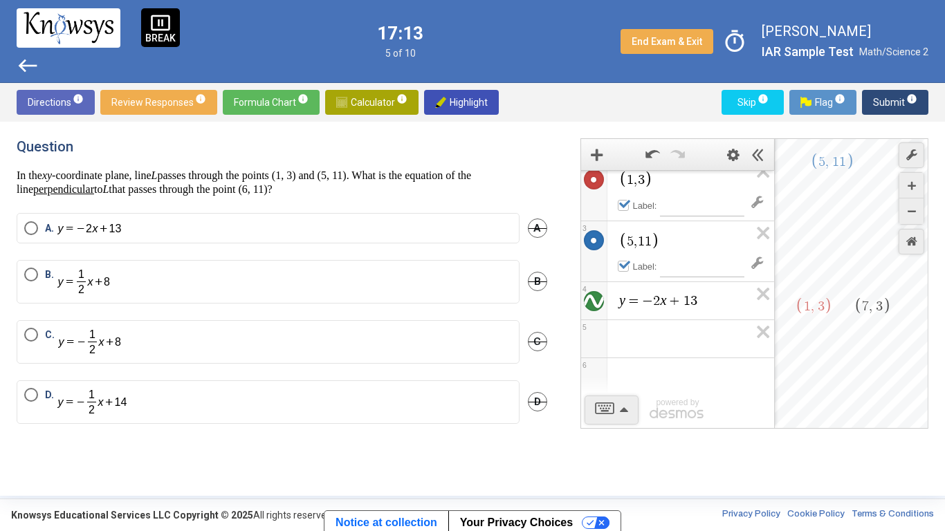
drag, startPoint x: 884, startPoint y: 298, endPoint x: 866, endPoint y: 276, distance: 28.0
click at [866, 276] on div "$$ 7 , 3 $$ 1 , 3 $$ 5 , 1 1" at bounding box center [852, 284] width 154 height 291
click at [704, 325] on div "1 , 3 Label 2 5 , 1 1 Label 3 y = − 2 x + 1 3 4 5 6 powered by powered by $$ 7 …" at bounding box center [755, 283] width 348 height 291
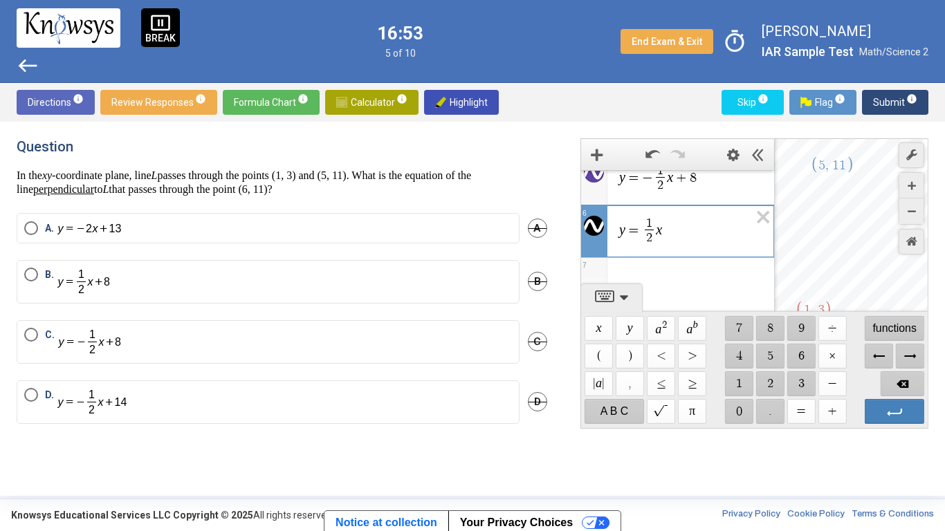
scroll to position [228, 0]
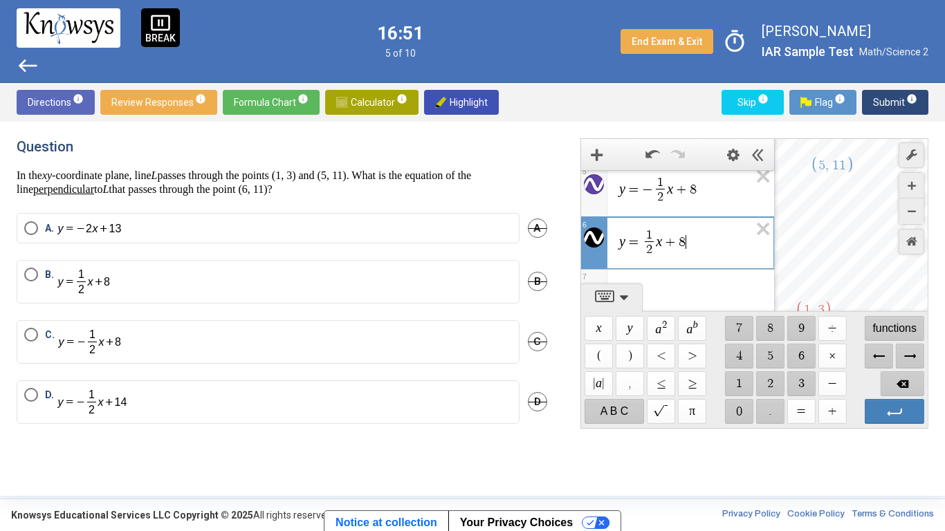
click at [864, 266] on div "$$ 7 , 3 $$ 1 , 3 $$ 5 , 1 1" at bounding box center [852, 284] width 154 height 291
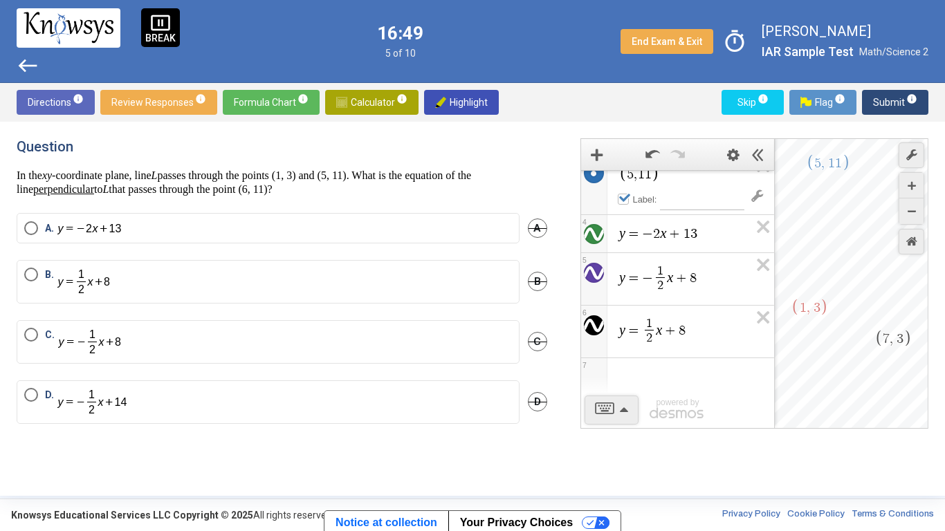
click at [860, 264] on div "$$ 7 , 3 $$ 1 , 3 $$ 5 , 1 1" at bounding box center [852, 284] width 154 height 291
click at [699, 365] on div "Expression List" at bounding box center [677, 376] width 193 height 36
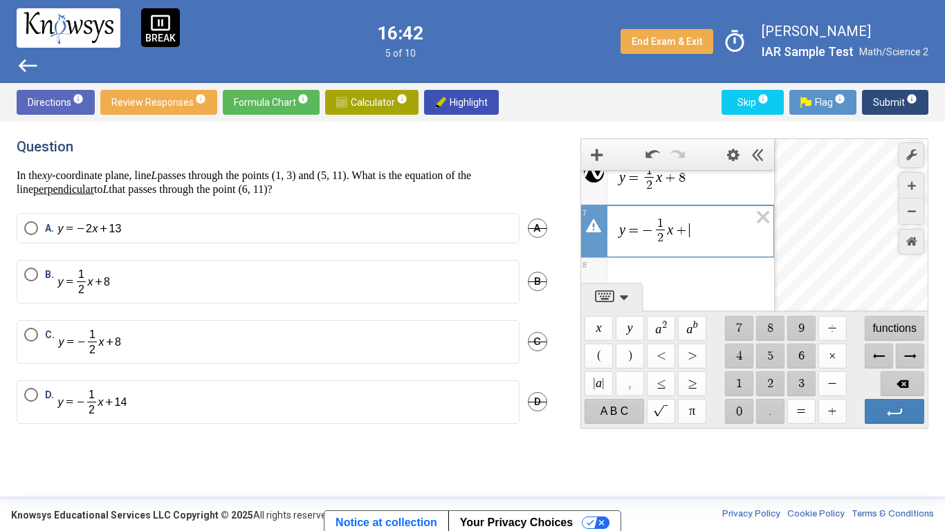
scroll to position [280, 0]
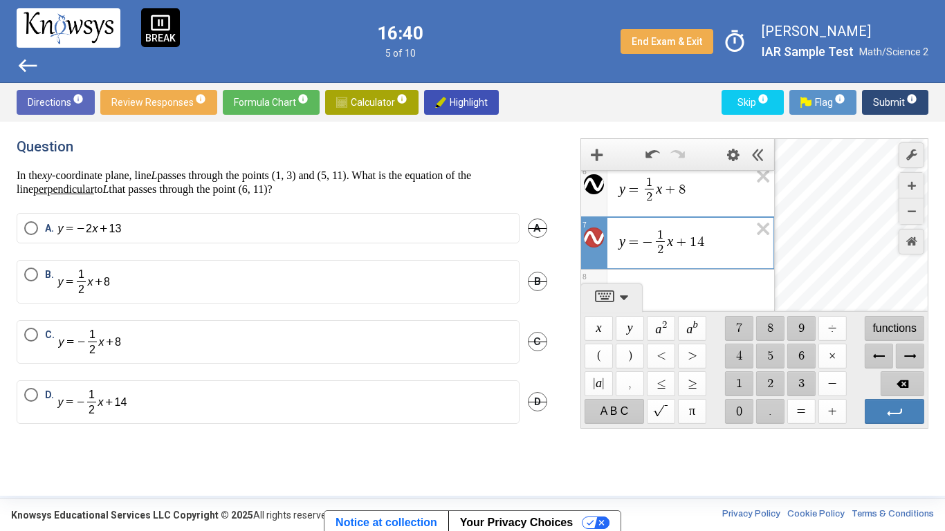
click at [872, 264] on div "$$ 7 , 3" at bounding box center [852, 284] width 154 height 291
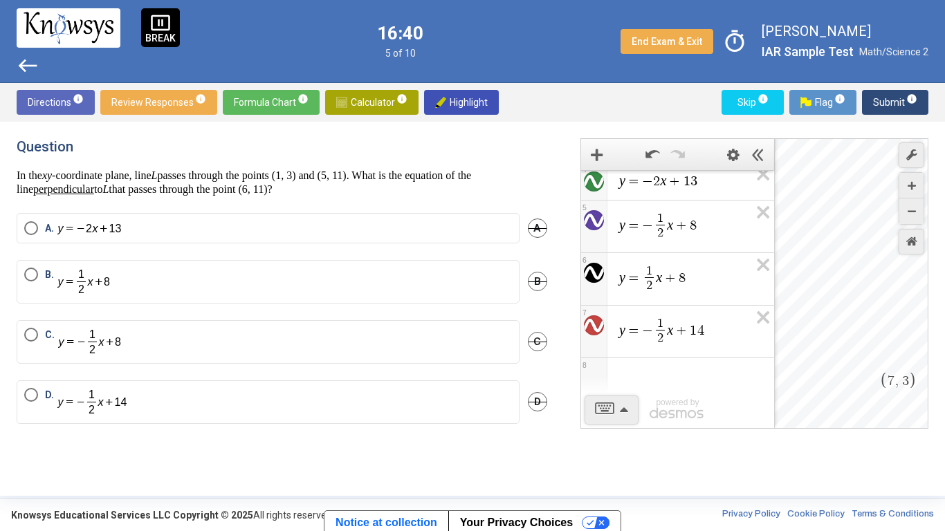
scroll to position [158, 0]
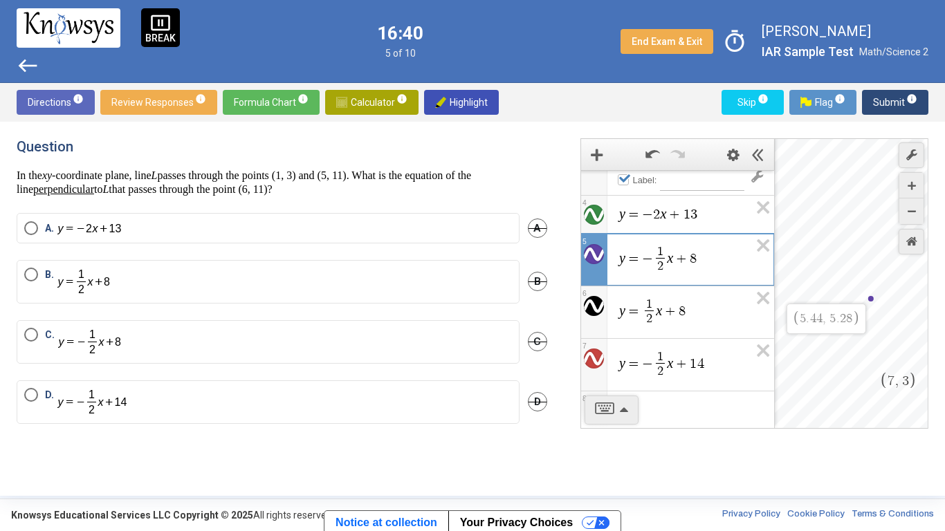
drag, startPoint x: 878, startPoint y: 306, endPoint x: 858, endPoint y: 295, distance: 22.6
click at [858, 295] on div "$$ 7 , 3 $$ 5 . 4 4 , 5 . 2 8" at bounding box center [852, 284] width 154 height 291
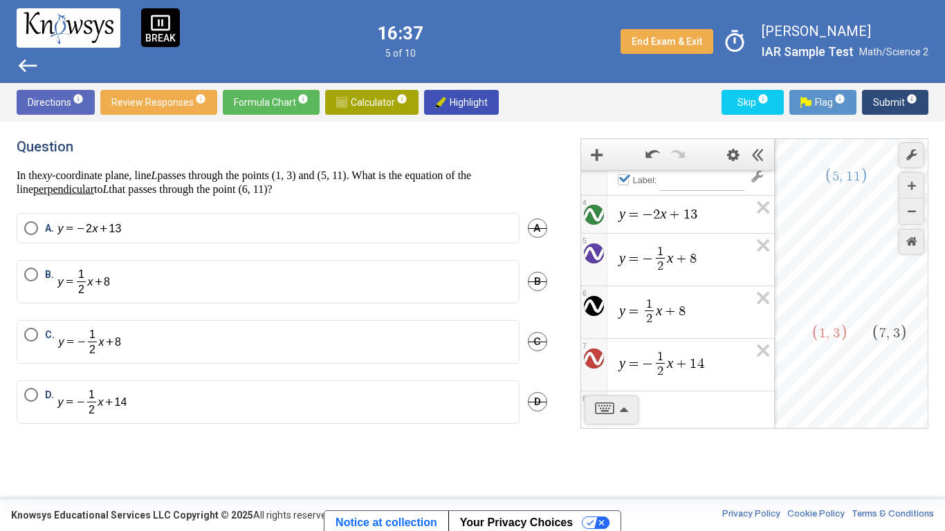
drag, startPoint x: 919, startPoint y: 357, endPoint x: 799, endPoint y: 377, distance: 121.4
click at [799, 377] on div "$$ 7 , 3 $$ 1 , 3 $$ 5 , 1 1" at bounding box center [852, 284] width 154 height 291
drag, startPoint x: 835, startPoint y: 381, endPoint x: 812, endPoint y: 408, distance: 35.8
click at [812, 408] on div "$$ 7 , 3 $$ 5 , 1 1" at bounding box center [852, 284] width 154 height 291
drag, startPoint x: 835, startPoint y: 394, endPoint x: 821, endPoint y: 381, distance: 19.1
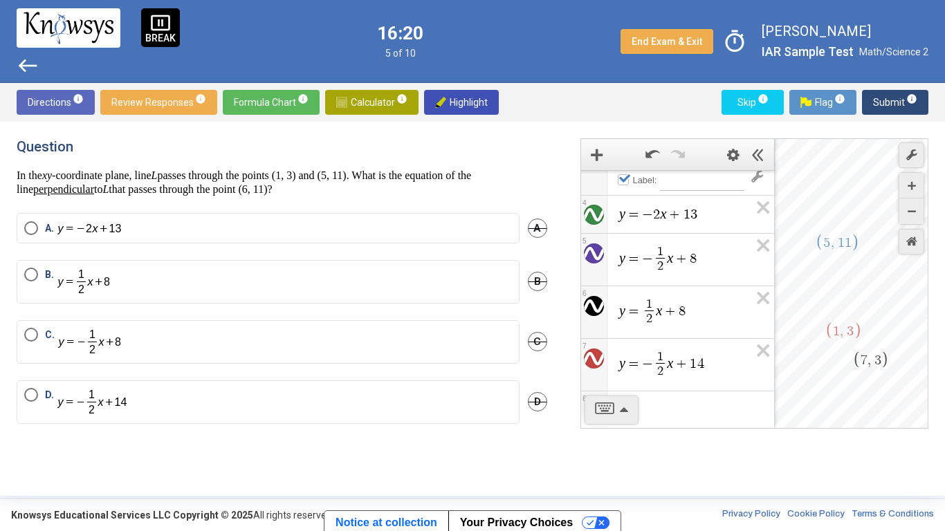
click at [821, 381] on div "$$ 7 , 3 $$ 1 , 3 $$ 5 , 1 1" at bounding box center [852, 284] width 154 height 291
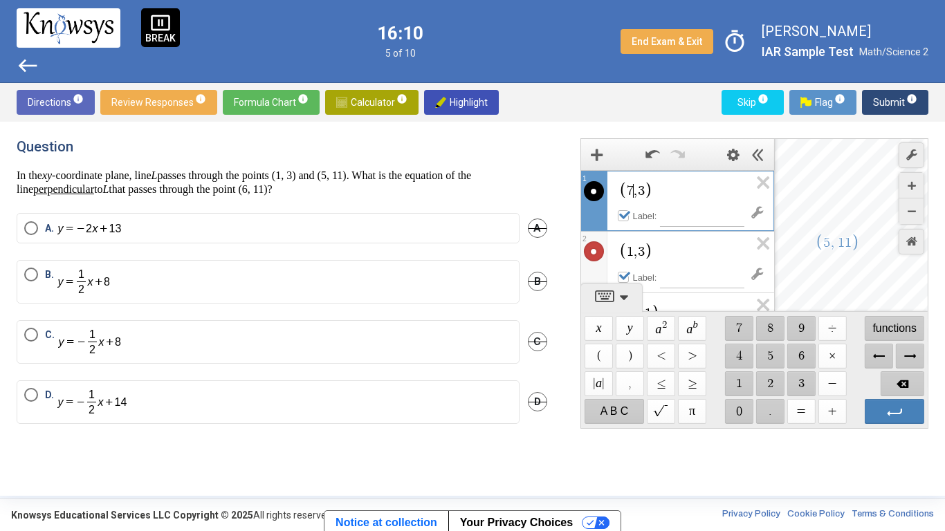
click at [633, 193] on span "7 ​ , 3" at bounding box center [636, 191] width 18 height 14
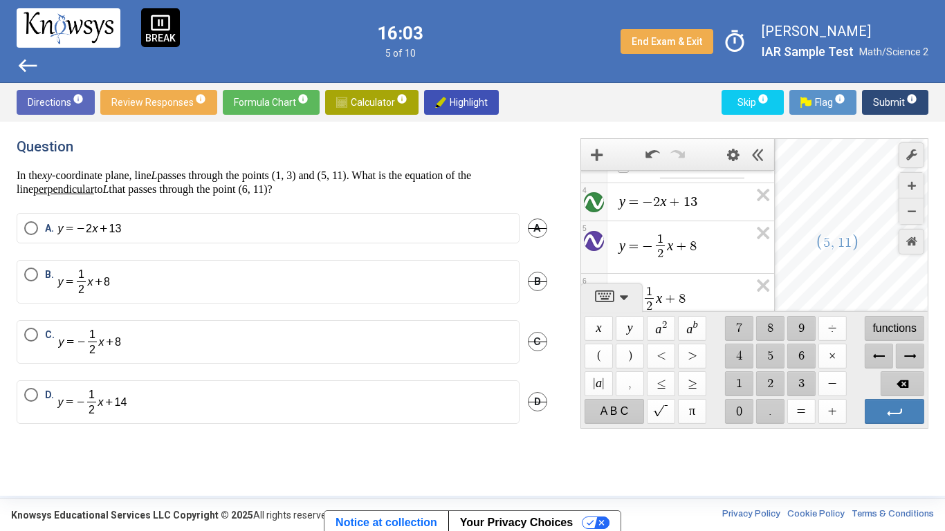
scroll to position [120, 0]
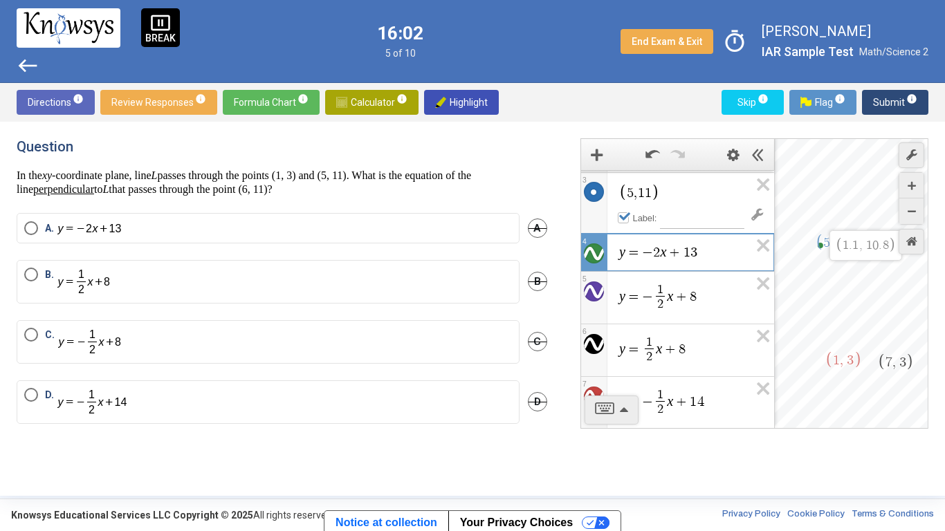
drag, startPoint x: 838, startPoint y: 280, endPoint x: 823, endPoint y: 252, distance: 31.3
click at [823, 252] on div "$$ 7 , 3 $$ 1 , 3 $$ 5 , 1 1 $$ 1 . 1 , 1 0 . 8" at bounding box center [852, 284] width 154 height 291
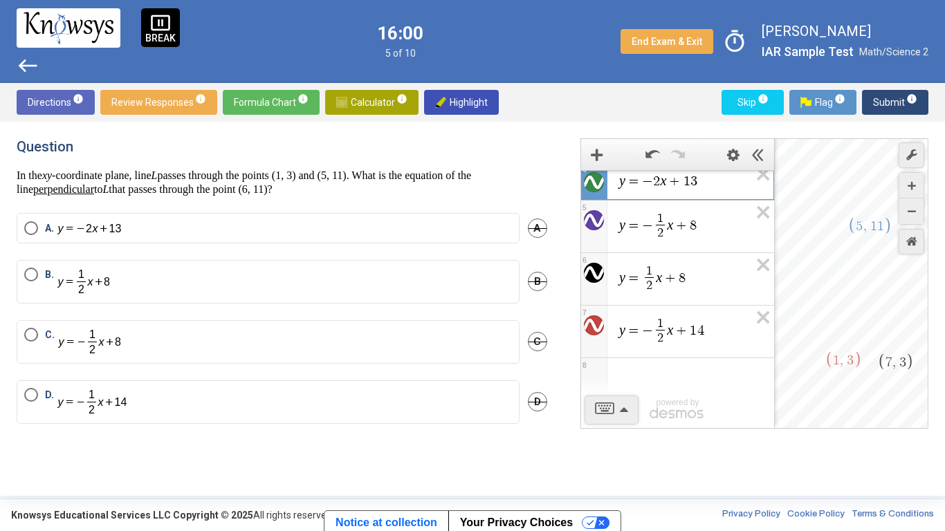
scroll to position [0, 0]
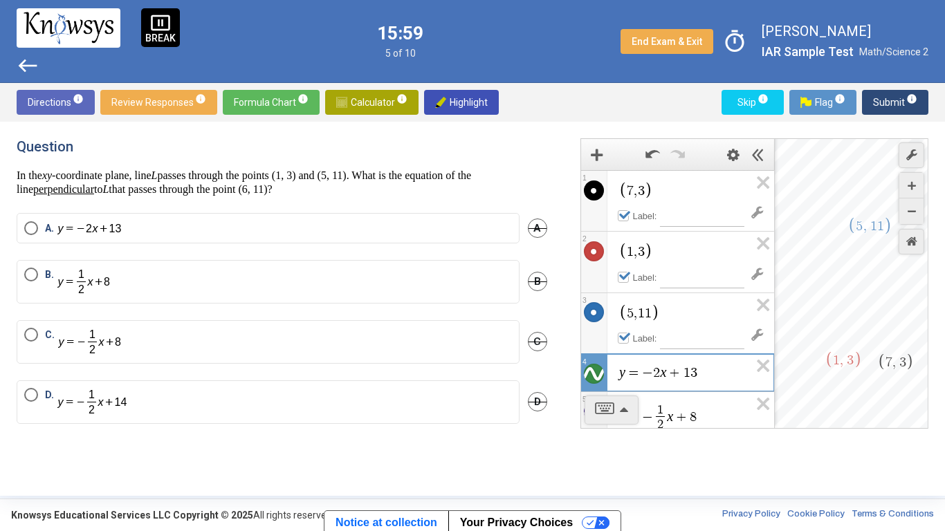
click at [632, 194] on span "7" at bounding box center [630, 191] width 7 height 14
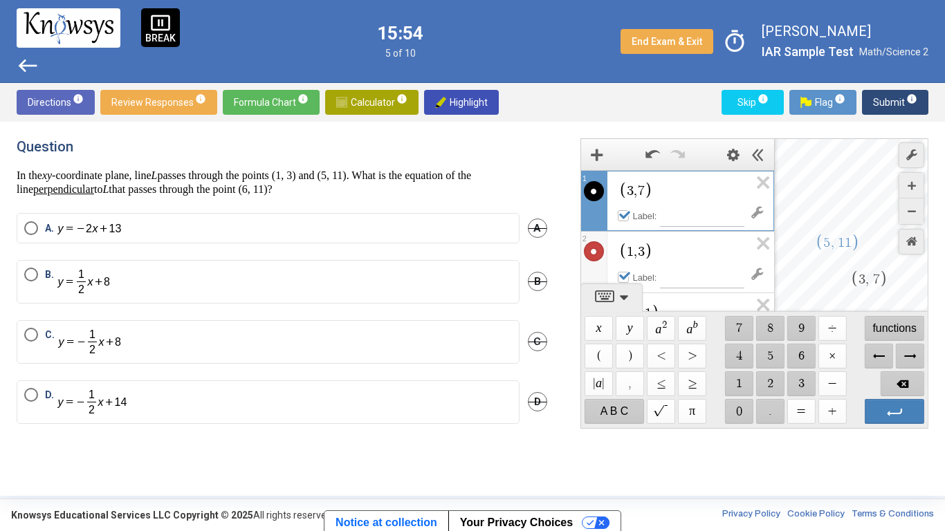
click at [811, 217] on div "$$ 3 , 7 $$ 1 , 3 $$ 5 , 1 1" at bounding box center [852, 284] width 154 height 291
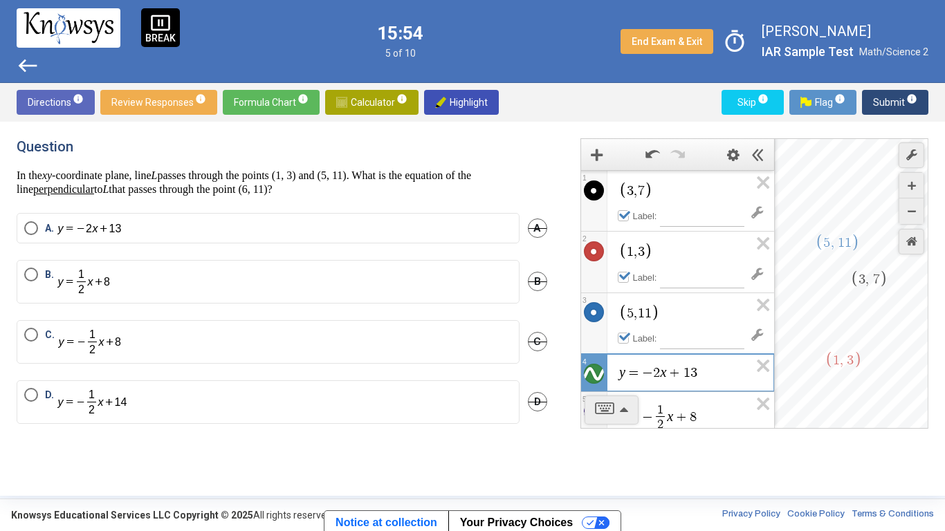
scroll to position [22, 0]
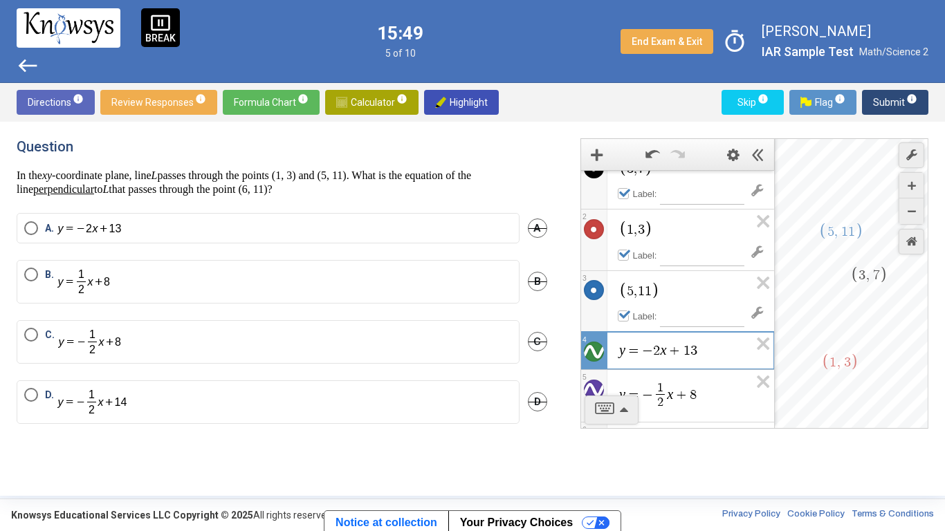
click at [845, 292] on div "$$ 3 , 7 $$ 1 , 3 $$ 5 , 1 1" at bounding box center [852, 284] width 154 height 291
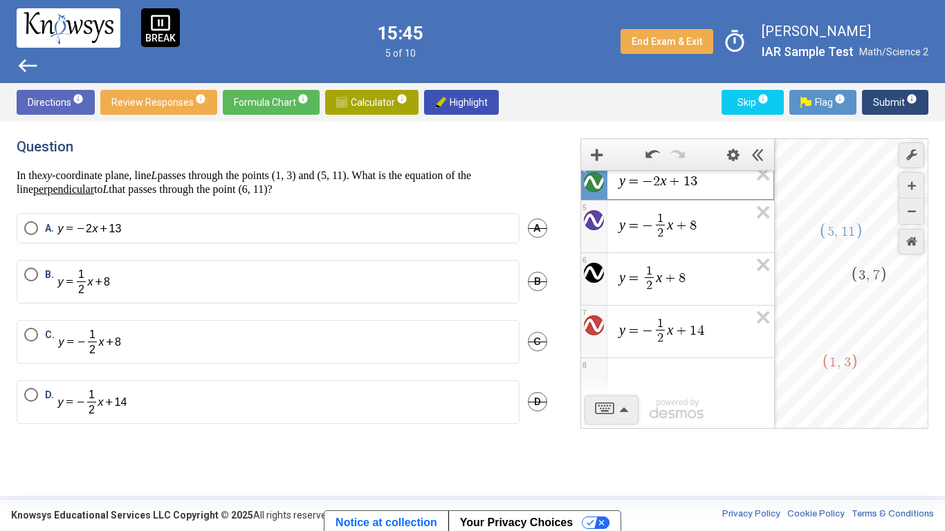
click at [697, 388] on div "Expression List" at bounding box center [677, 376] width 193 height 36
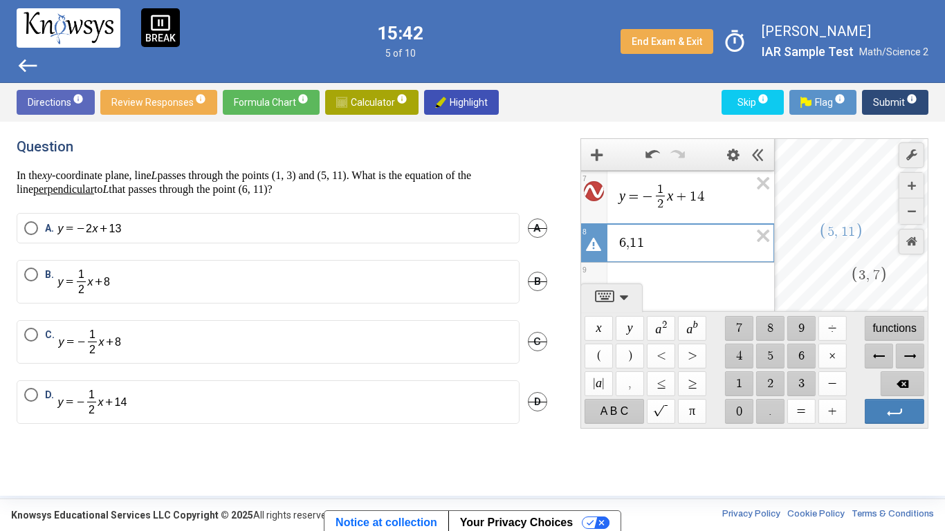
scroll to position [327, 0]
click at [625, 271] on span "y = − 1 2 ​ x + 1 4 7 6 , 1 1 ​ Label 8" at bounding box center [677, 63] width 193 height 441
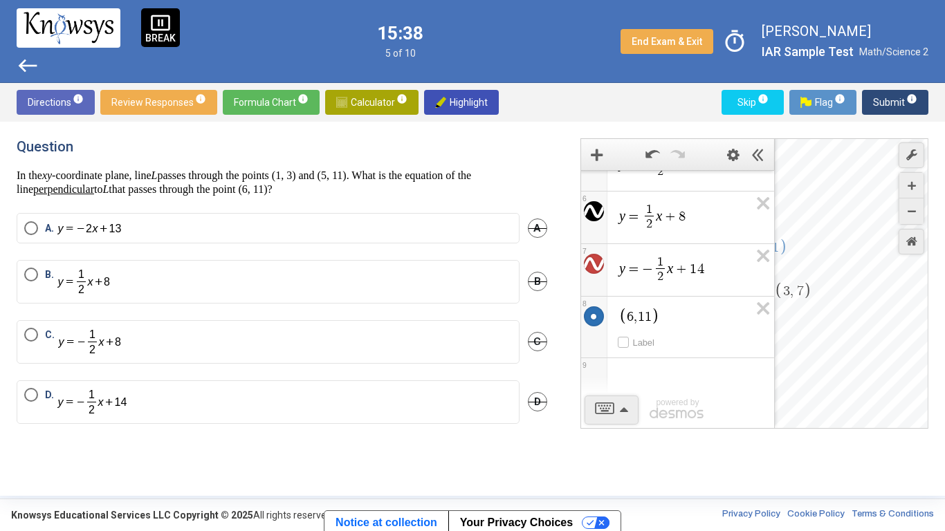
drag, startPoint x: 877, startPoint y: 381, endPoint x: 803, endPoint y: 399, distance: 76.0
click at [803, 399] on div "$$ 3 , 7 $$ 5 , 1 1" at bounding box center [852, 284] width 154 height 291
click at [809, 327] on div "$$ 3 , 7 $$ 1 , 3 $$ 5 , 1 1" at bounding box center [852, 284] width 154 height 291
drag, startPoint x: 816, startPoint y: 383, endPoint x: 902, endPoint y: 347, distance: 92.8
click at [902, 347] on div "$$ 3 , 7 $$ 5 , 1 1" at bounding box center [852, 284] width 154 height 291
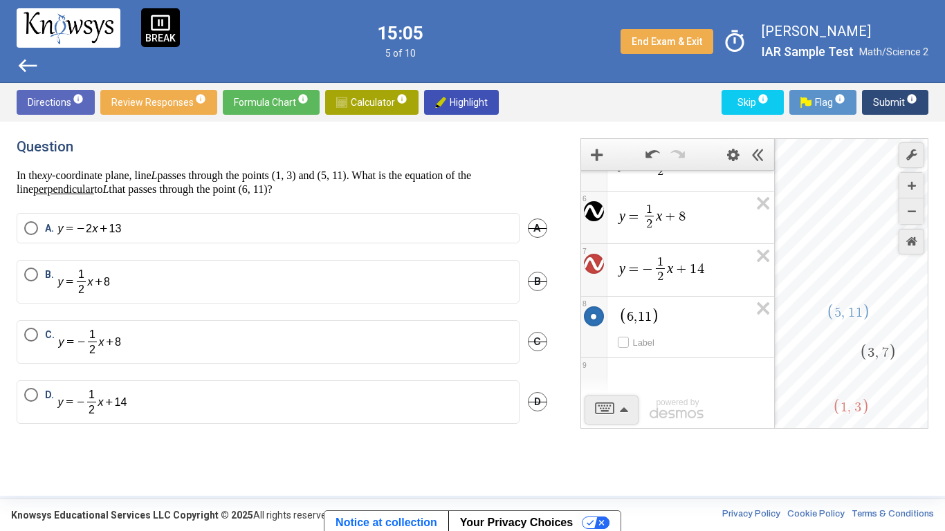
scroll to position [120, 0]
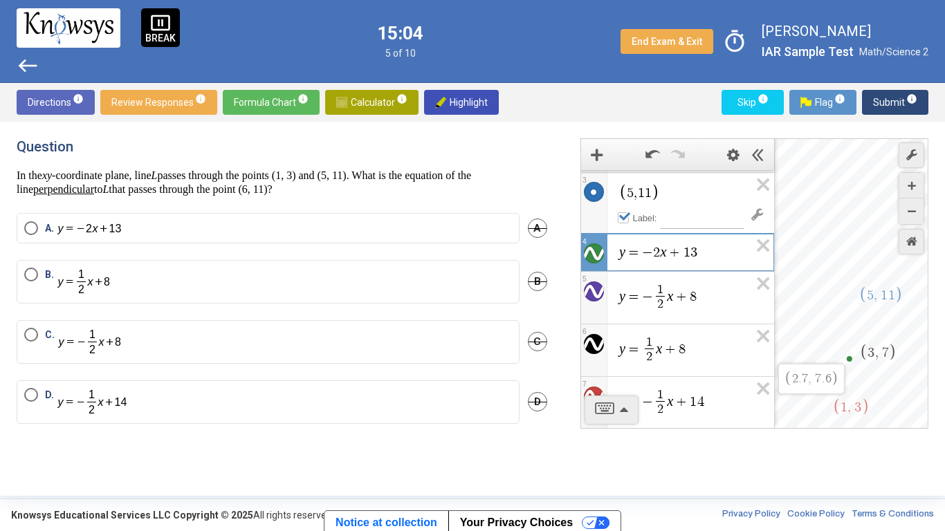
click at [851, 358] on div "$$ 3 , 7 $$ 1 , 3 $$ 5 , 1 1 $$ 2 . 7 , 7 . 6" at bounding box center [852, 284] width 154 height 291
click at [181, 226] on label "A." at bounding box center [268, 228] width 488 height 15
click at [762, 248] on icon "Expression List" at bounding box center [758, 250] width 31 height 32
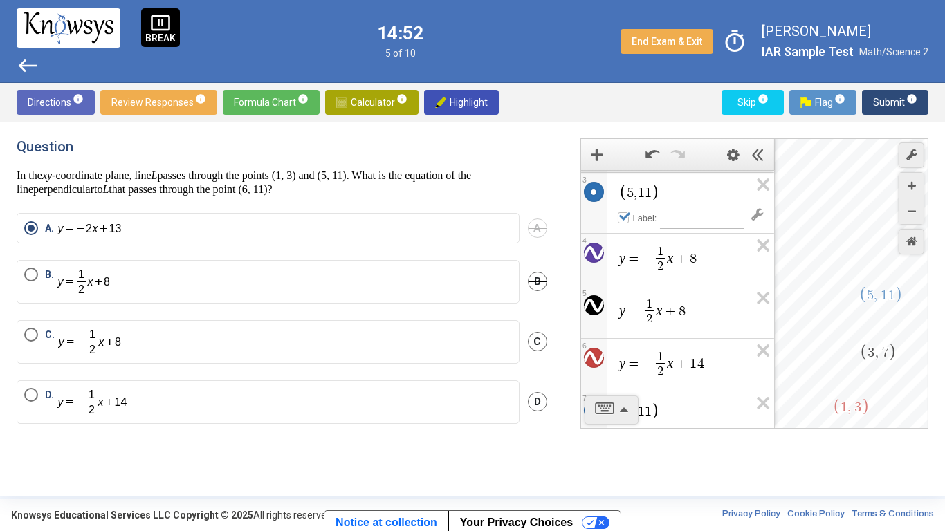
click at [762, 248] on icon "Expression List" at bounding box center [758, 250] width 31 height 32
click at [762, 286] on icon "Expression List" at bounding box center [758, 302] width 31 height 32
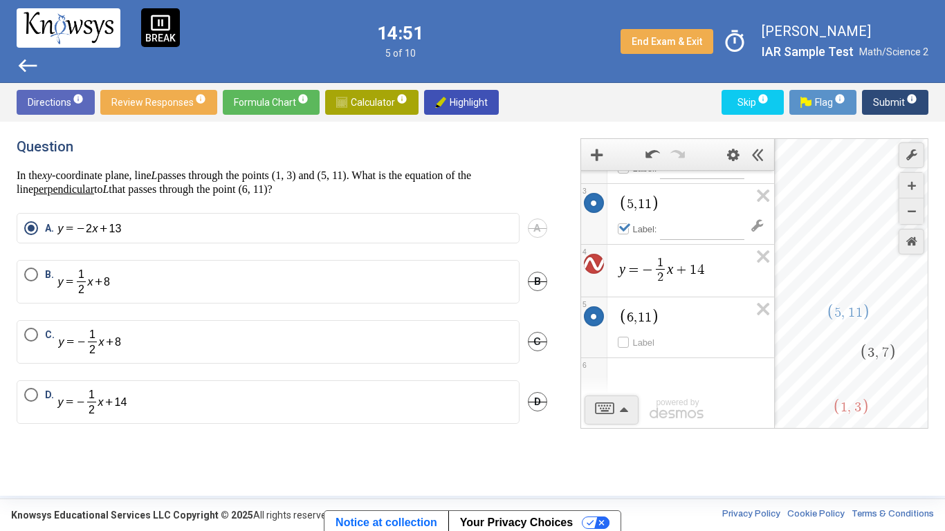
click at [762, 248] on icon "Expression List" at bounding box center [758, 261] width 31 height 32
click at [724, 387] on div "Expression List" at bounding box center [677, 376] width 193 height 36
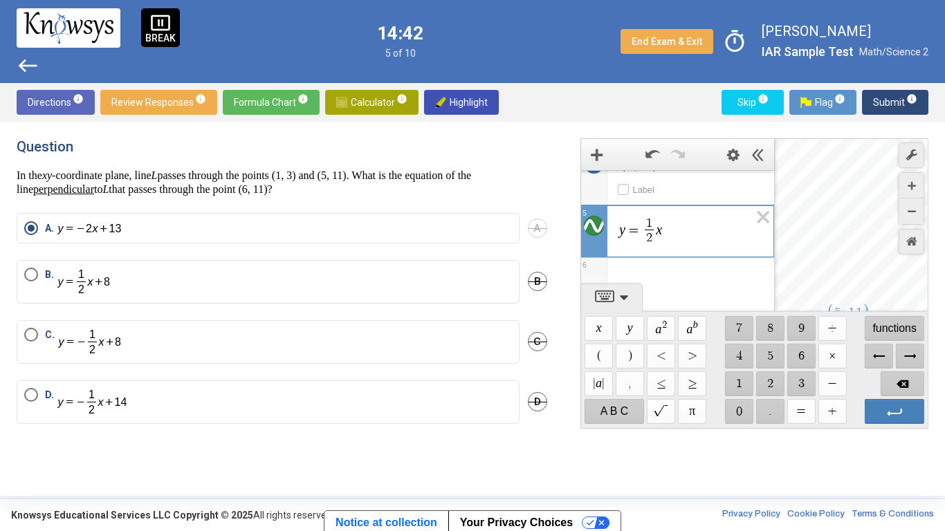
scroll to position [198, 0]
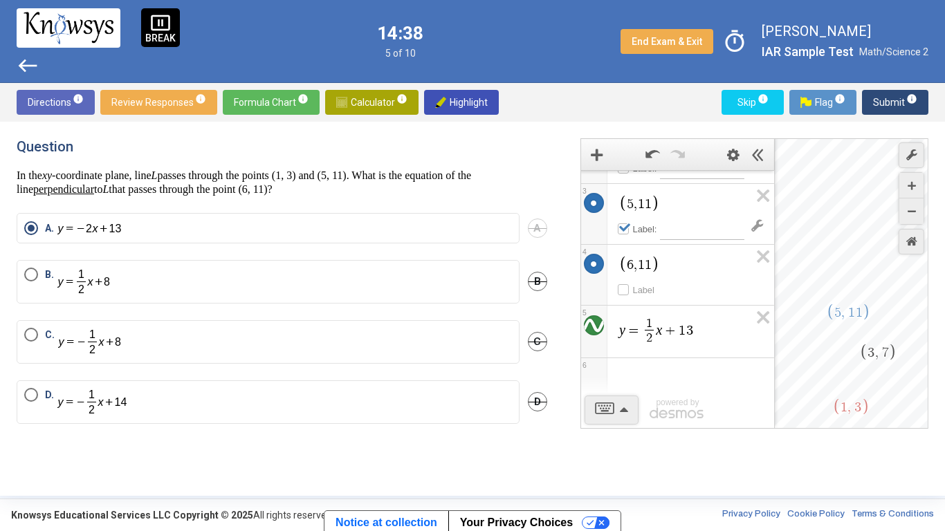
click at [853, 289] on div "$$ 3 , 7 $$ 1 , 3 $$ 5 , 1 1" at bounding box center [852, 284] width 154 height 291
click at [700, 340] on div "1 , 3 Label 2 5 , 1 1 Label 3 6 , 1 1 Label 4 y = 1 2 ​ x + 1 3 5 6 powered by …" at bounding box center [755, 283] width 348 height 291
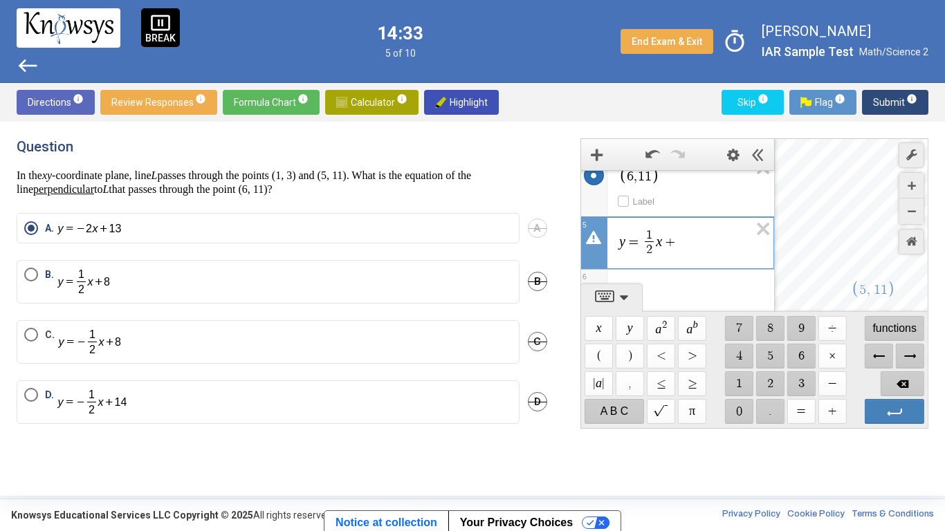
click at [856, 286] on div "$$ 5 , 1 1" at bounding box center [873, 289] width 46 height 19
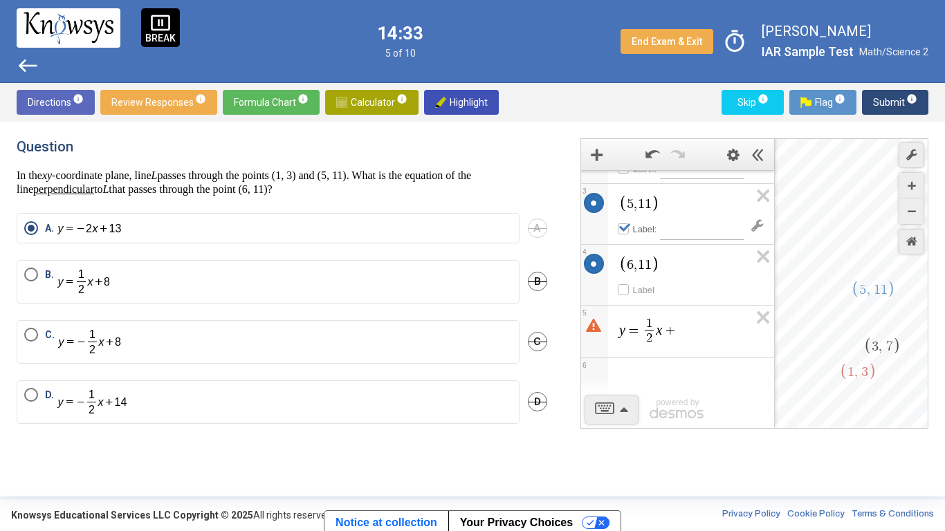
scroll to position [109, 0]
click at [676, 331] on div "1 , 3 Label 2 5 , 1 1 Label 3 6 , 1 1 Label 4 y = 1 2 ​ x + 5 6 powered by powe…" at bounding box center [755, 283] width 348 height 291
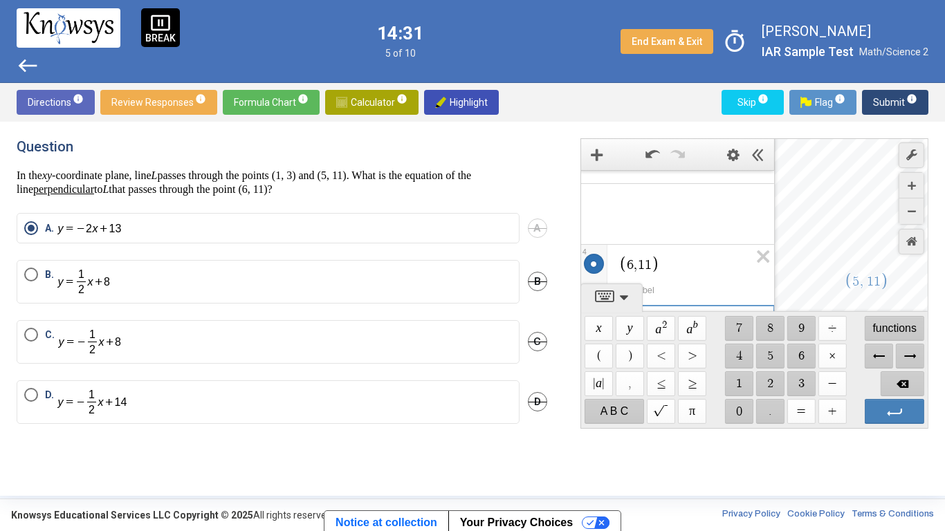
scroll to position [198, 0]
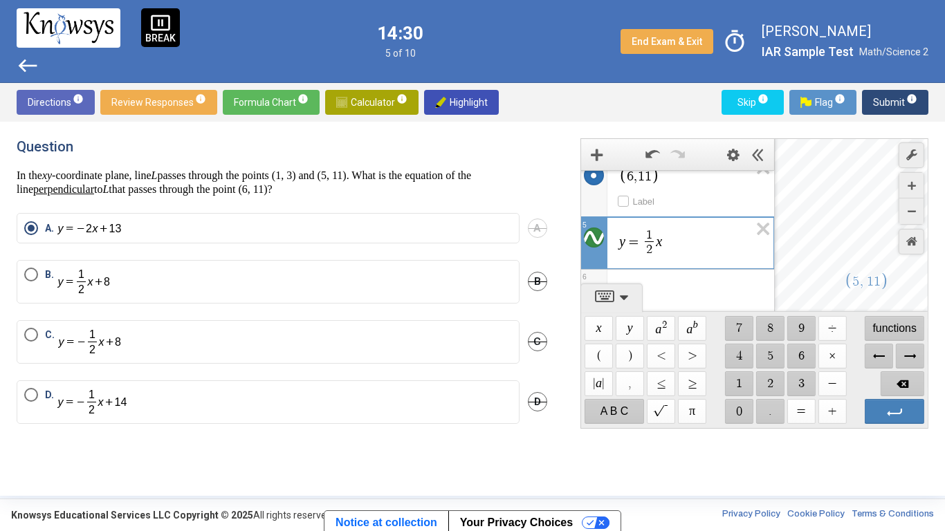
click at [840, 241] on div "$$ 3 , 7 $$ 1 , 3 $$ 5 , 1 1" at bounding box center [852, 284] width 154 height 291
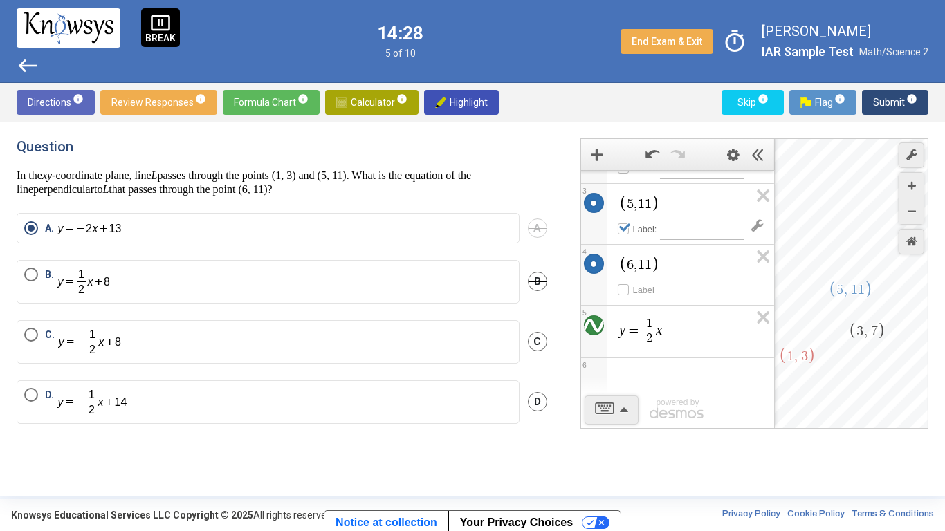
drag, startPoint x: 897, startPoint y: 351, endPoint x: 881, endPoint y: 361, distance: 19.0
click at [881, 361] on div "$$ 3 , 7 $$ 1 , 3 $$ 5 , 1 1" at bounding box center [852, 284] width 154 height 291
click at [906, 101] on span "info" at bounding box center [911, 98] width 11 height 11
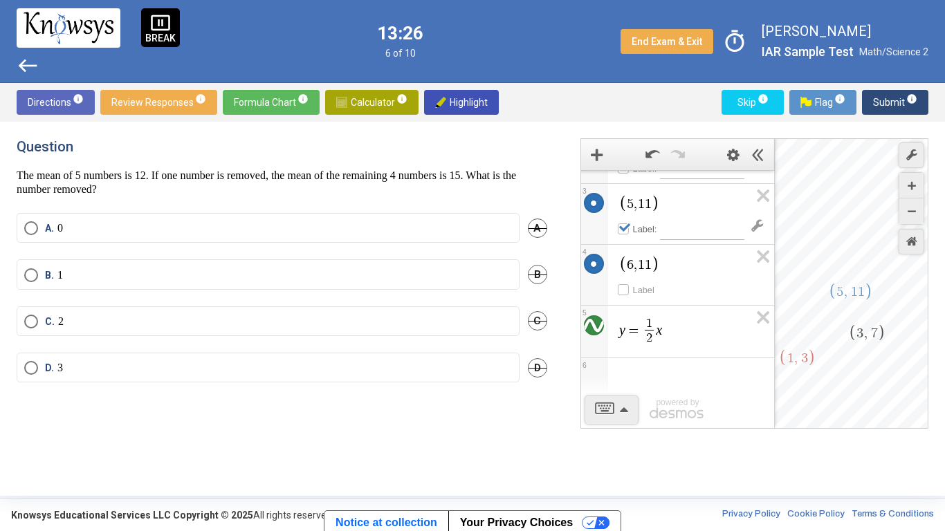
click at [63, 229] on p "0" at bounding box center [60, 228] width 6 height 14
click at [902, 102] on span "Submit info" at bounding box center [895, 102] width 44 height 25
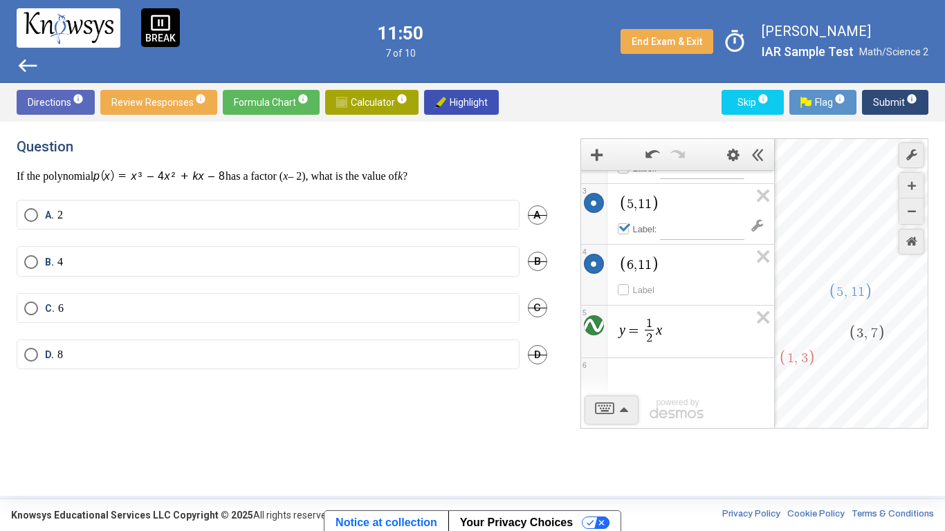
click at [363, 176] on p "If the polynomial has a factor ( x – 2), what is the value of k ?" at bounding box center [282, 176] width 531 height 15
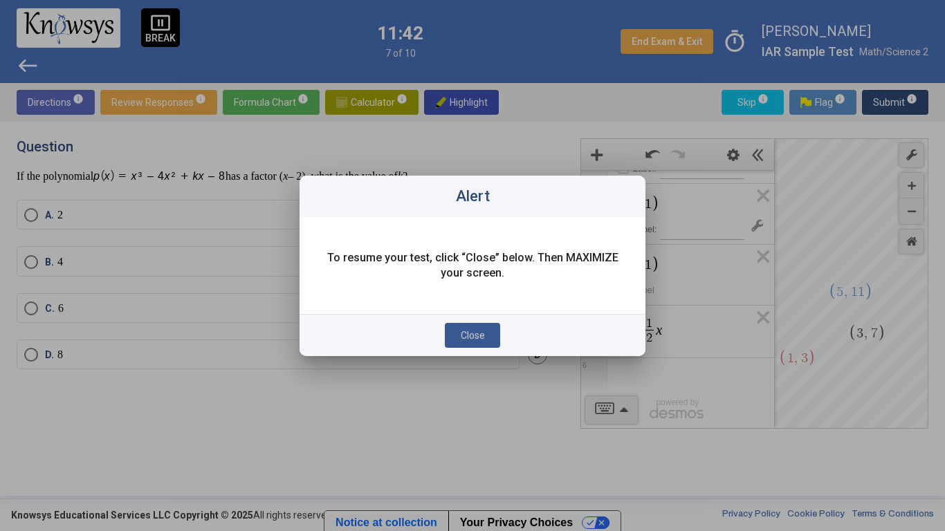
click at [485, 339] on button "Close" at bounding box center [472, 335] width 55 height 25
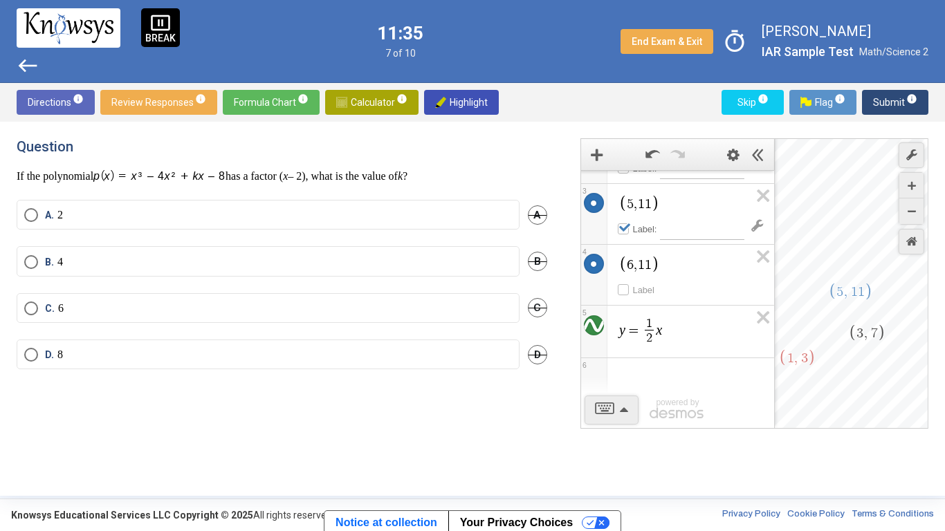
click at [393, 392] on div "Question If the polynomial has a factor ( x – 2), what is the value of k ? A. 2…" at bounding box center [290, 308] width 547 height 341
click at [31, 215] on span "Select an option" at bounding box center [31, 215] width 0 height 0
click at [902, 105] on span "Submit info" at bounding box center [895, 102] width 44 height 25
click at [166, 208] on label "A. (7, -5)" at bounding box center [268, 215] width 488 height 14
click at [875, 106] on span "Submit info" at bounding box center [895, 102] width 44 height 25
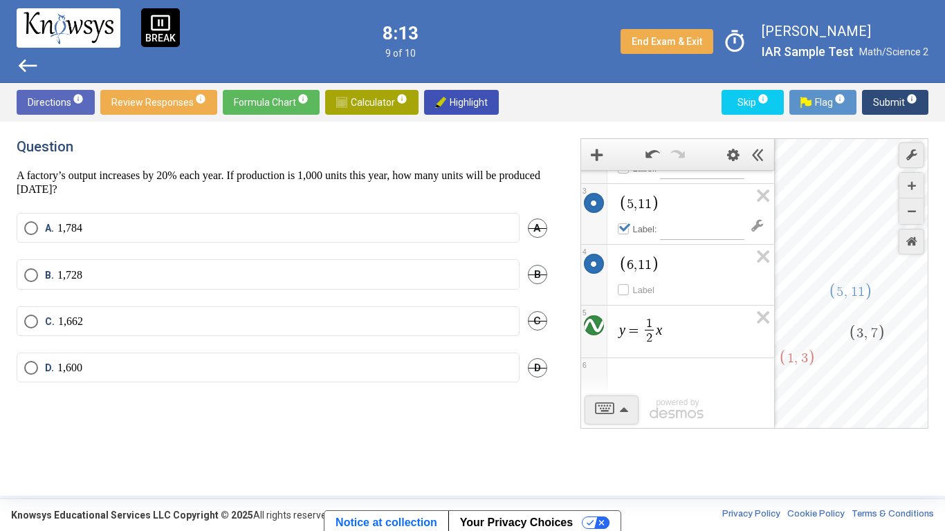
click at [232, 377] on mat-radio-button "D. 1,600" at bounding box center [268, 368] width 503 height 30
click at [89, 364] on label "D. 1,600" at bounding box center [268, 368] width 488 height 14
click at [908, 91] on span "Submit info" at bounding box center [895, 102] width 44 height 25
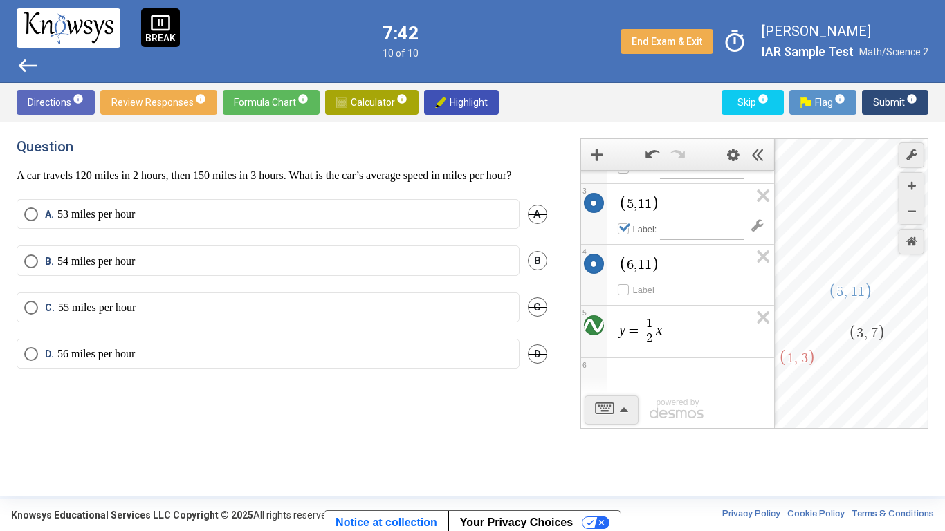
click at [693, 366] on div "Expression List" at bounding box center [677, 376] width 193 height 36
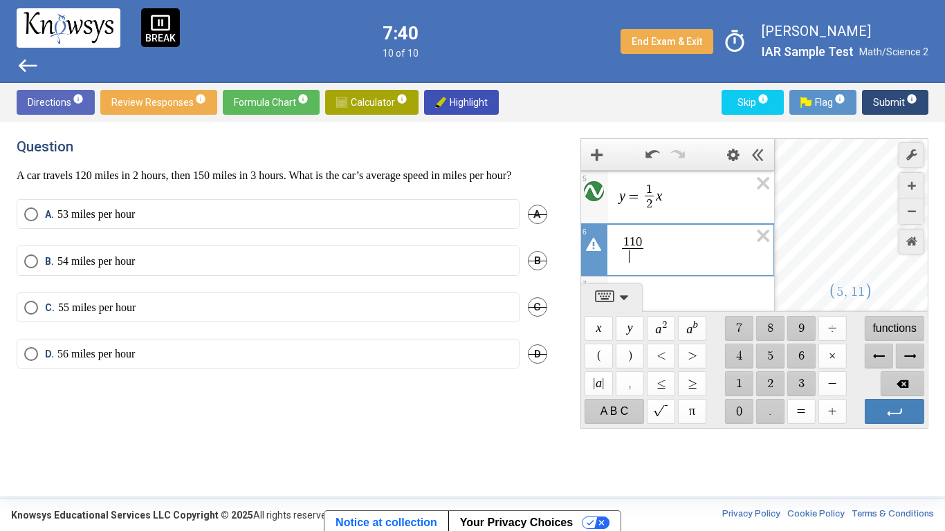
scroll to position [250, 0]
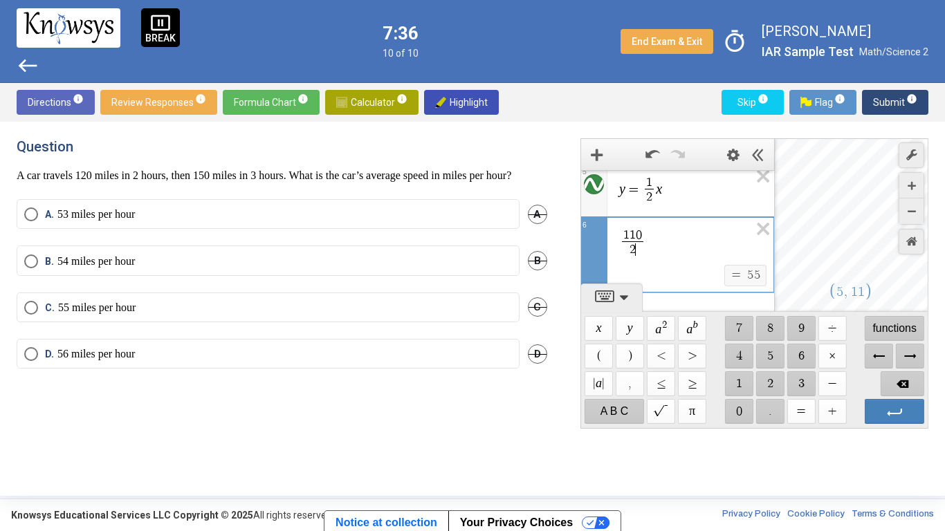
click at [42, 307] on mat-radio-button "C. 55 miles per hour" at bounding box center [268, 308] width 503 height 30
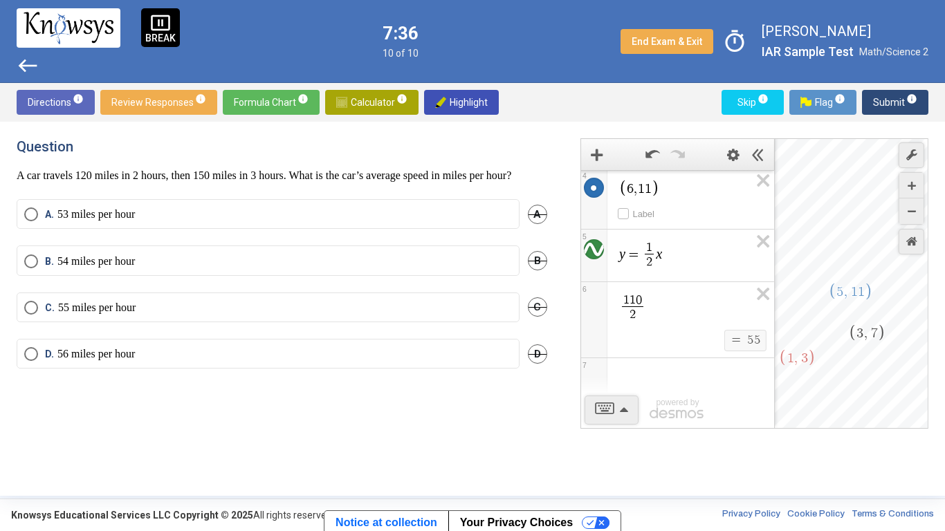
click at [47, 315] on span "C." at bounding box center [51, 308] width 13 height 14
click at [895, 91] on span "Submit info" at bounding box center [895, 102] width 44 height 25
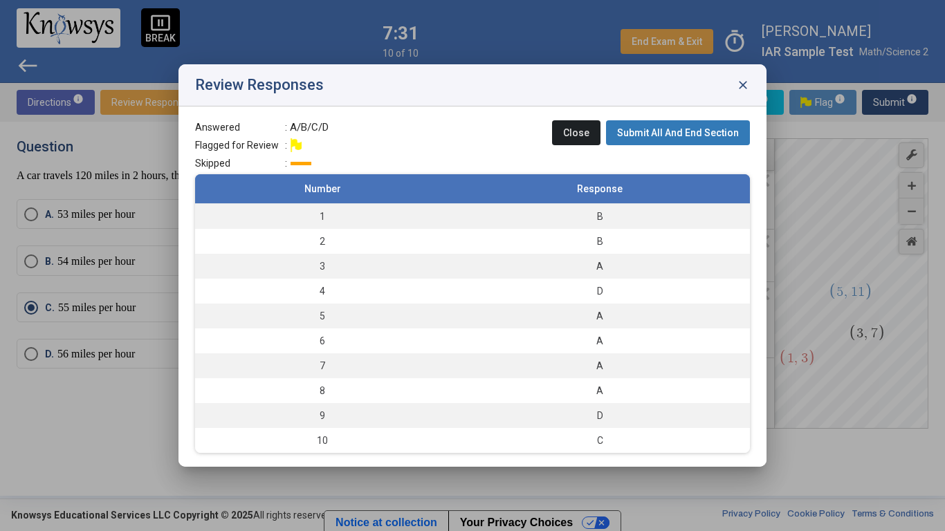
click at [681, 132] on span "Submit All And End Section" at bounding box center [678, 132] width 122 height 11
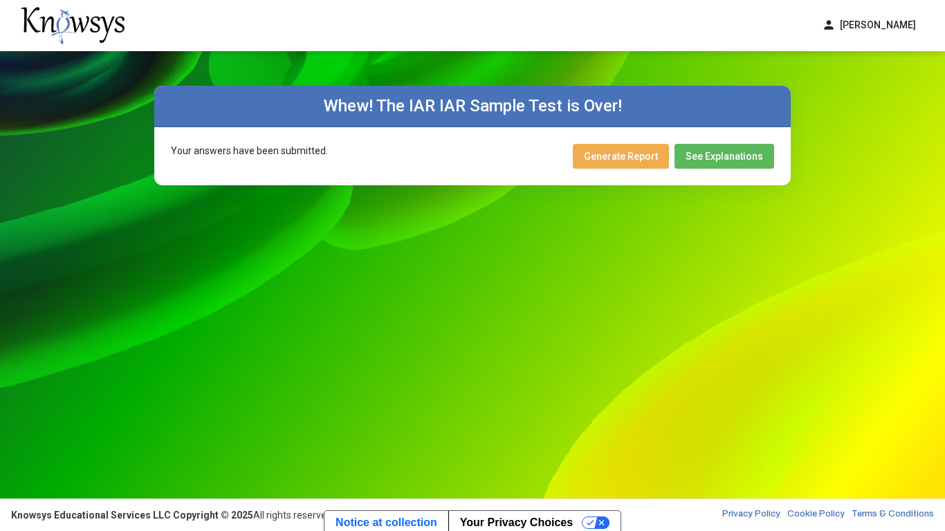
click at [525, 112] on label "Whew! The IAR IAR Sample Test is Over!" at bounding box center [473, 105] width 298 height 19
click at [657, 164] on button "Generate Report" at bounding box center [621, 156] width 96 height 25
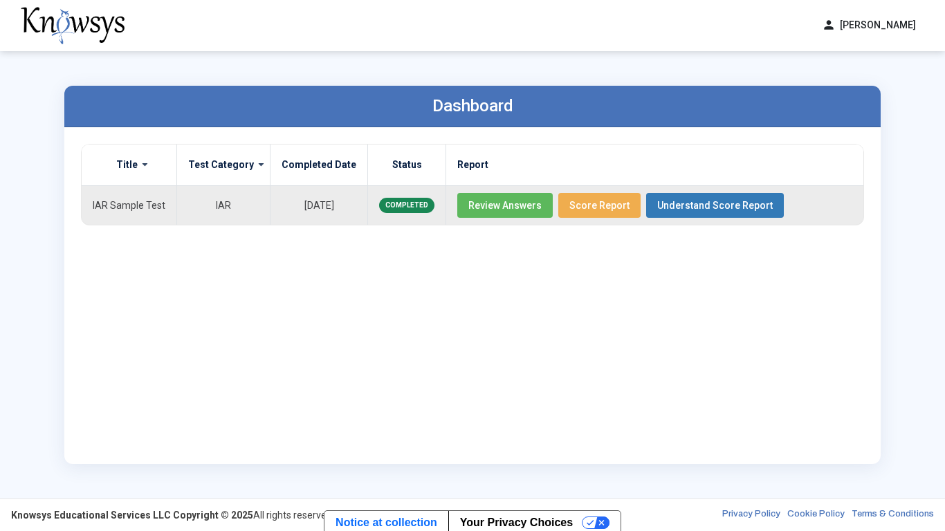
click at [500, 194] on button "Review Answers" at bounding box center [504, 205] width 95 height 25
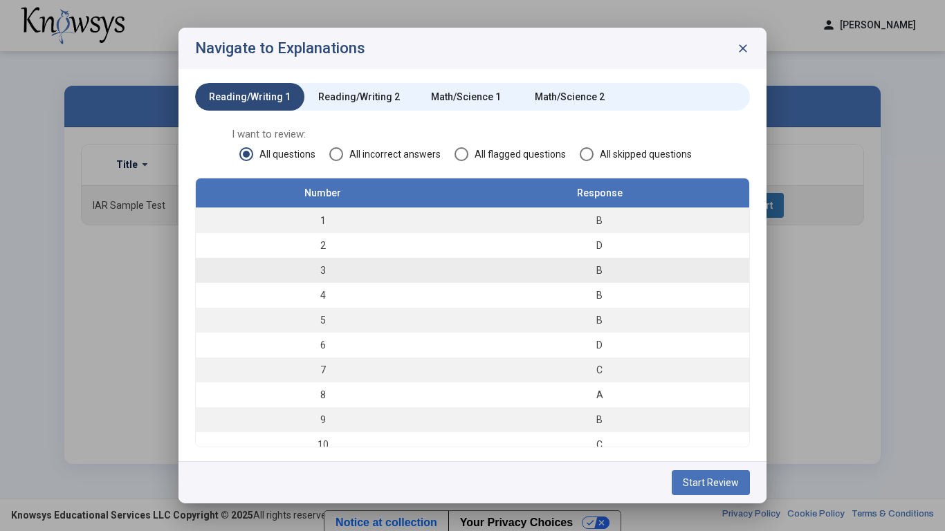
scroll to position [2, 0]
click at [364, 152] on span "All incorrect answers" at bounding box center [392, 154] width 98 height 14
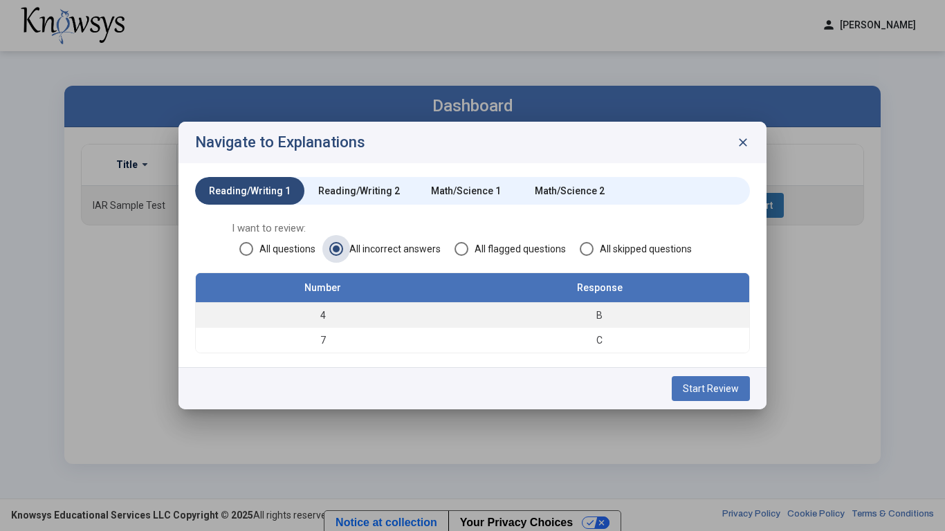
scroll to position [0, 0]
click at [378, 317] on td "4" at bounding box center [323, 315] width 254 height 26
click at [323, 314] on td "4" at bounding box center [323, 315] width 254 height 26
